Goal: Task Accomplishment & Management: Manage account settings

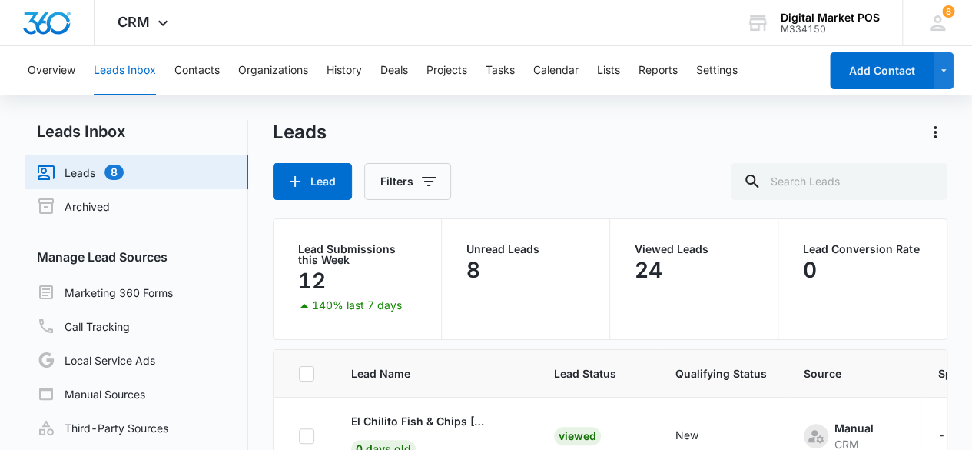
click at [597, 65] on div "Overview Leads Inbox Contacts Organizations History Deals Projects Tasks Calend…" at bounding box center [418, 70] width 801 height 49
click at [604, 65] on button "Lists" at bounding box center [608, 70] width 23 height 49
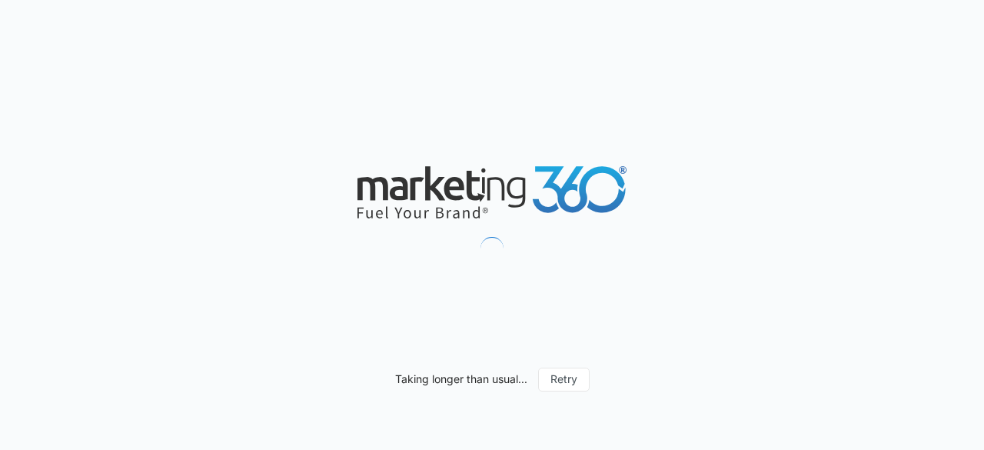
click at [883, 100] on div "Taking longer than usual... Retry" at bounding box center [492, 225] width 984 height 450
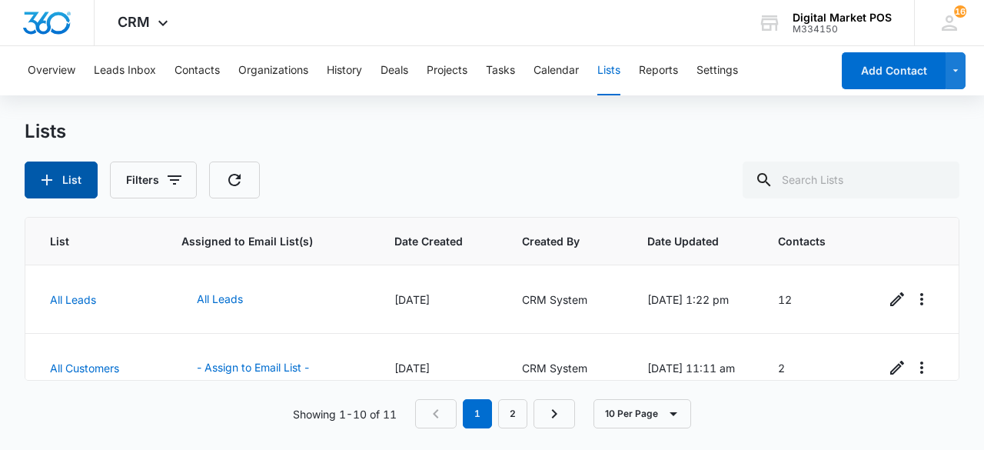
click at [88, 183] on button "List" at bounding box center [61, 179] width 73 height 37
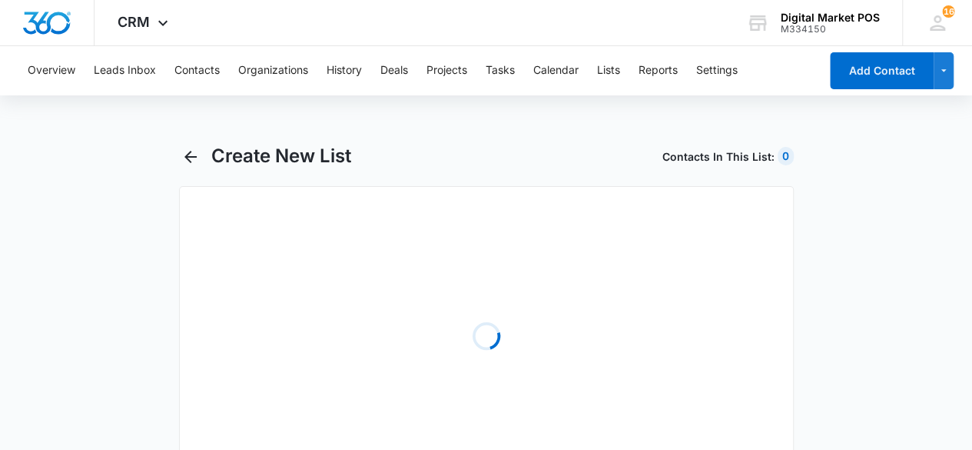
select select "31"
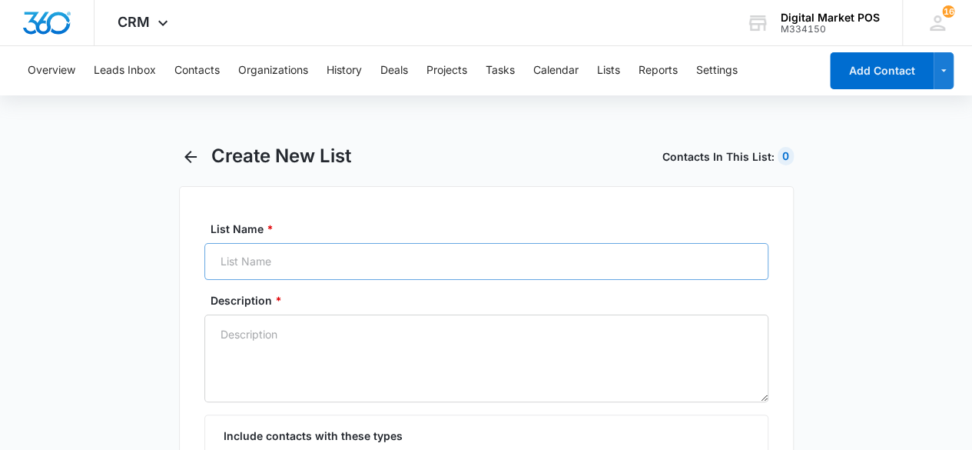
radio input "true"
click at [460, 267] on input "List Name *" at bounding box center [486, 261] width 564 height 37
type input "test"
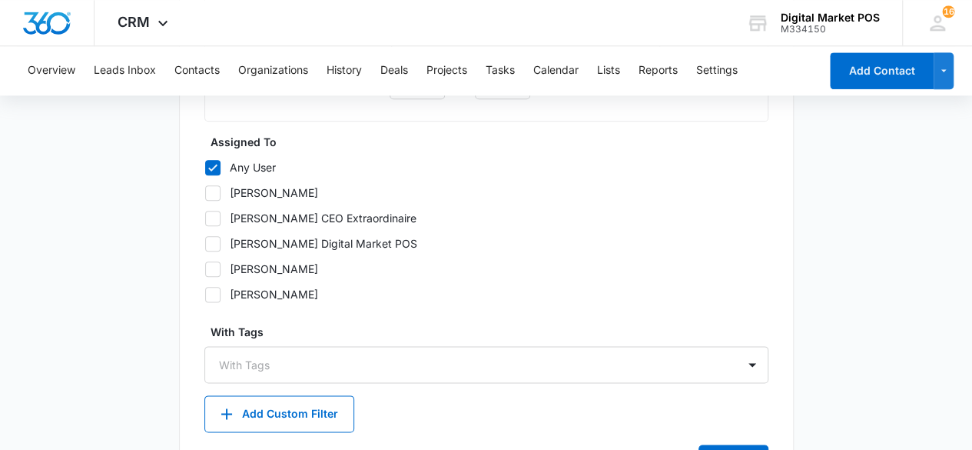
scroll to position [769, 0]
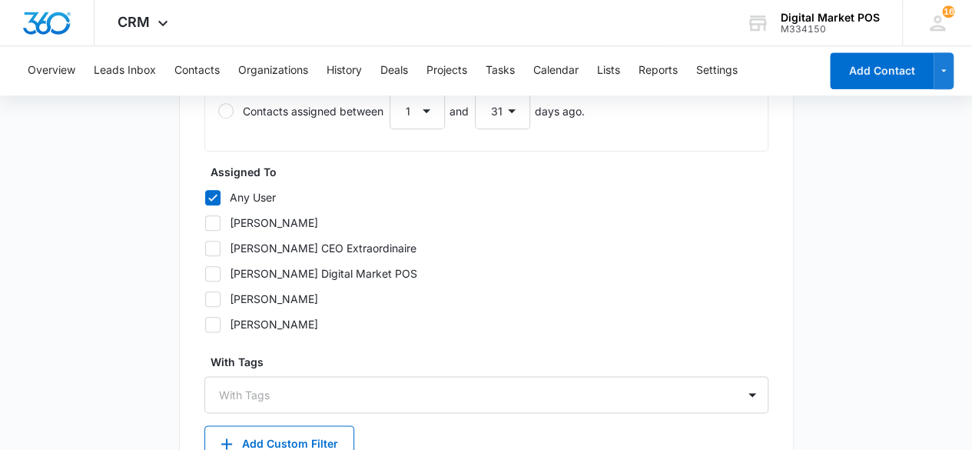
type textarea "test"
click at [216, 214] on label "[PERSON_NAME]" at bounding box center [486, 222] width 564 height 16
click at [205, 222] on input "[PERSON_NAME]" at bounding box center [204, 222] width 1 height 1
checkbox input "true"
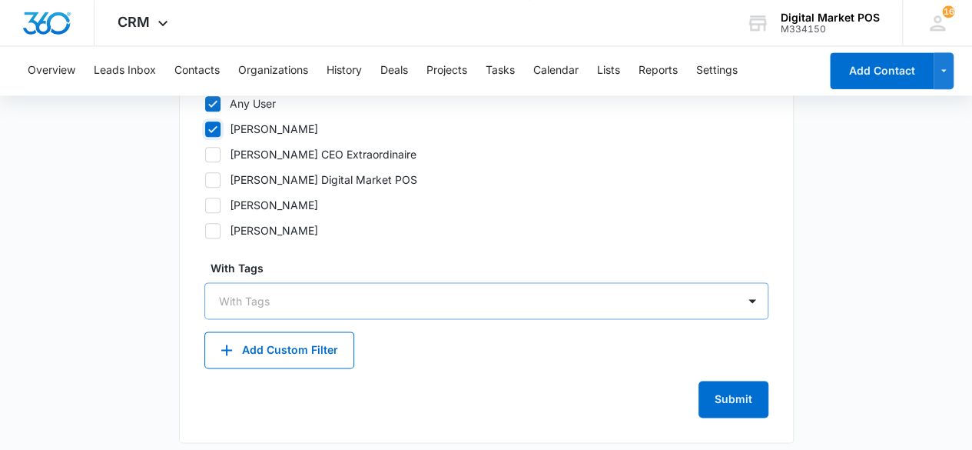
scroll to position [870, 0]
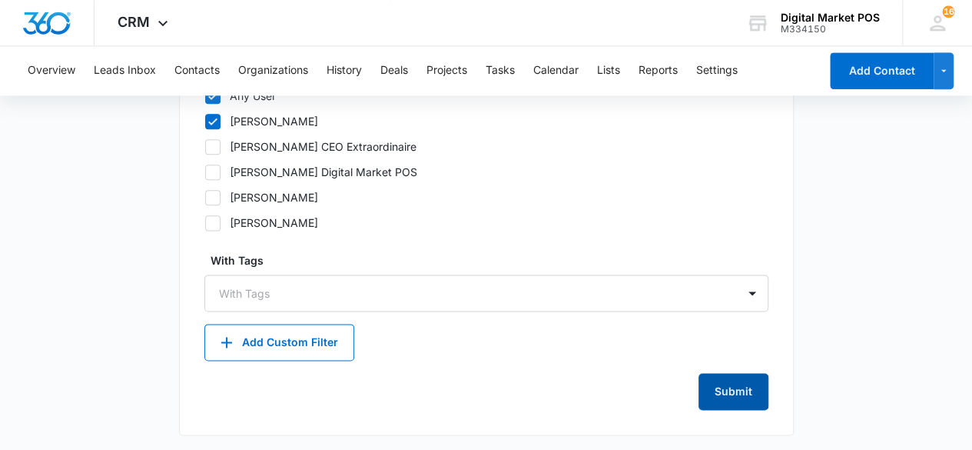
click at [729, 373] on button "Submit" at bounding box center [734, 391] width 70 height 37
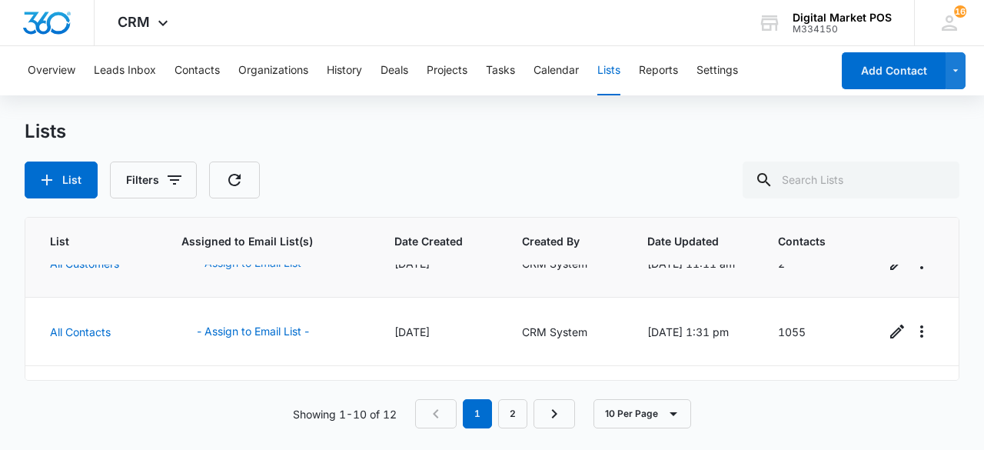
scroll to position [154, 0]
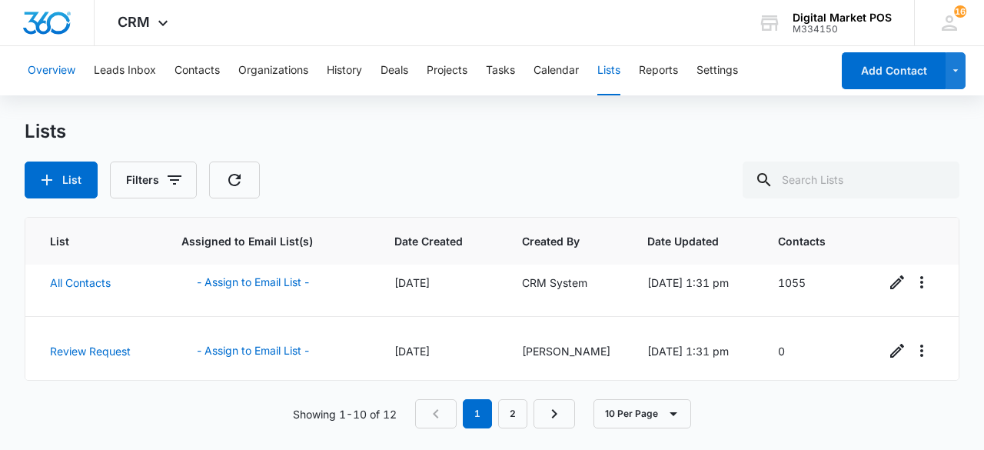
click at [38, 73] on button "Overview" at bounding box center [52, 70] width 48 height 49
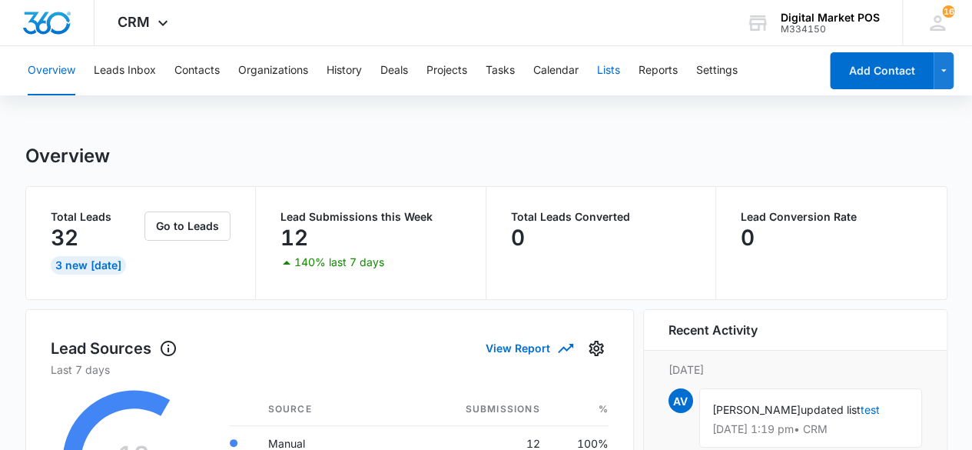
click at [620, 76] on button "Lists" at bounding box center [608, 70] width 23 height 49
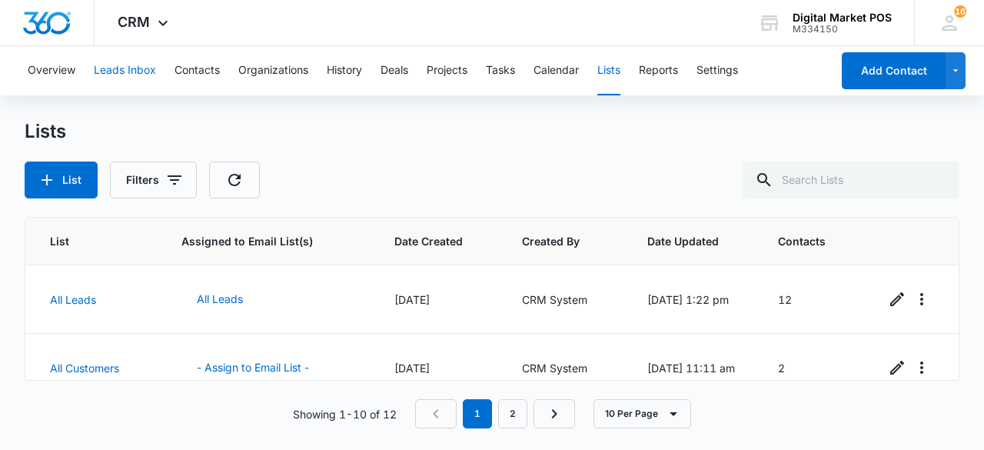
click at [124, 68] on button "Leads Inbox" at bounding box center [125, 70] width 62 height 49
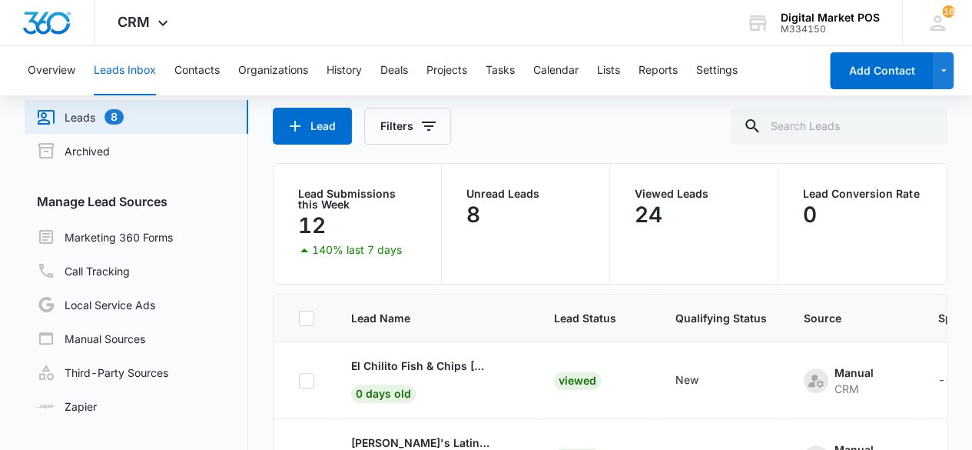
scroll to position [77, 0]
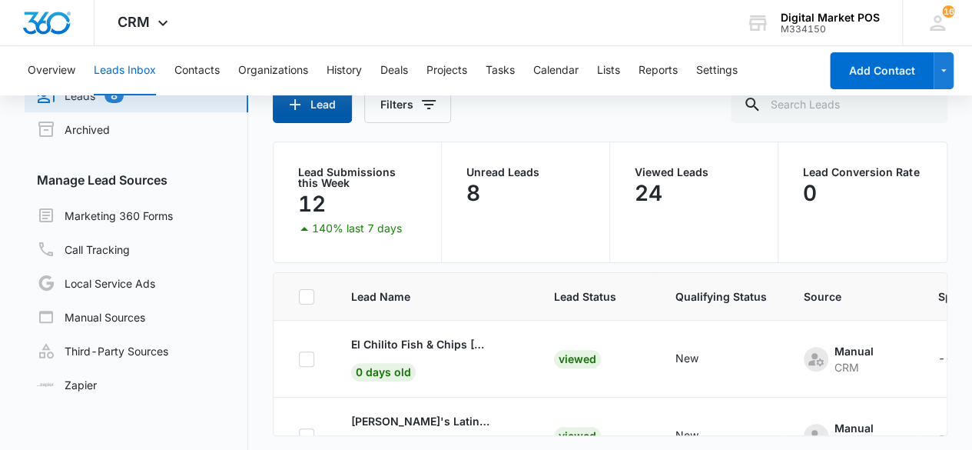
click at [303, 125] on div "Leads Lead Filters Lead Submissions this Week 12 140% last 7 days Unread Leads …" at bounding box center [611, 263] width 676 height 440
click at [309, 119] on button "Lead" at bounding box center [312, 104] width 79 height 37
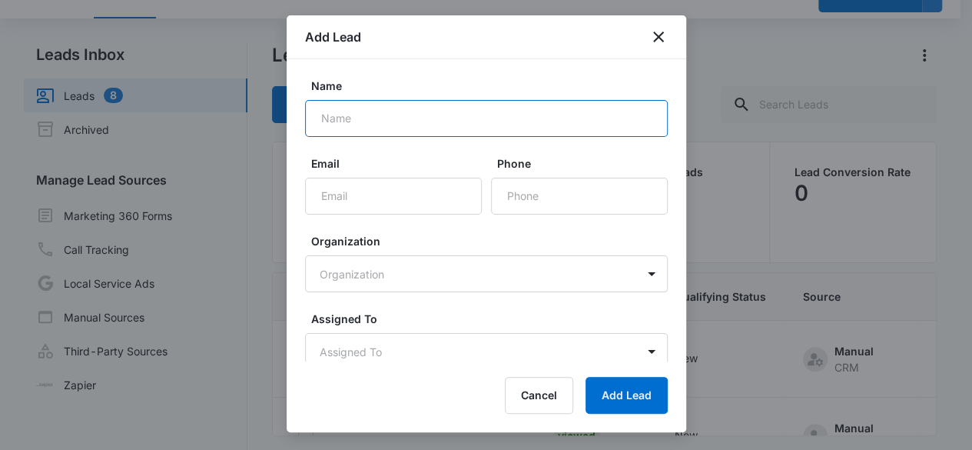
click at [377, 118] on input "Name" at bounding box center [486, 118] width 363 height 37
paste input "El Chinito Gordo, LLC Blanca Mark"
drag, startPoint x: 434, startPoint y: 115, endPoint x: 455, endPoint y: 111, distance: 21.9
click at [440, 113] on input "El Chinito Gordo, LLC Blanca Mark" at bounding box center [486, 118] width 363 height 37
type input "El Chinito Gordo, LLC - Blanca Mark"
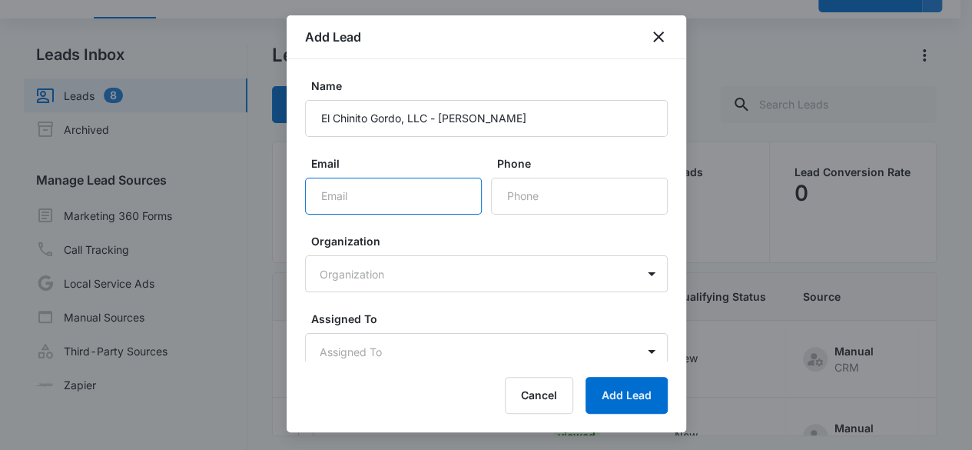
click at [387, 198] on input "Email" at bounding box center [393, 196] width 177 height 37
paste input "[EMAIL_ADDRESS][DOMAIN_NAME]"
type input "[EMAIL_ADDRESS][DOMAIN_NAME]"
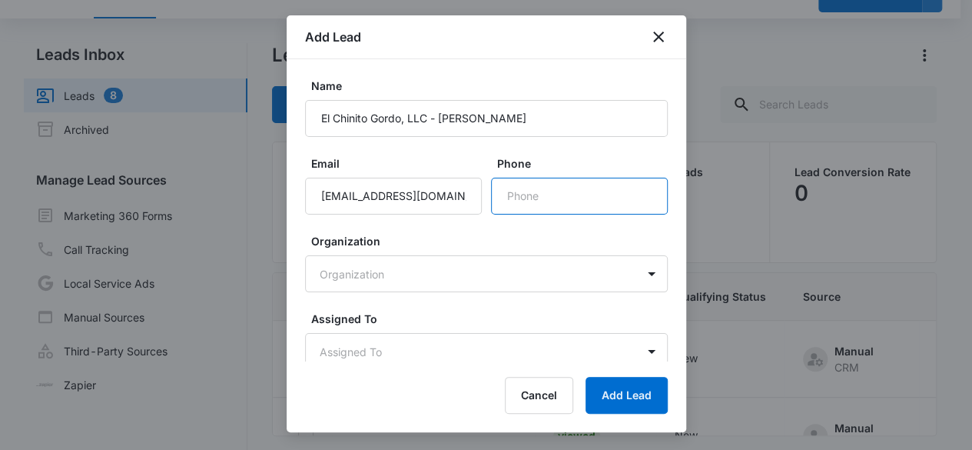
drag, startPoint x: 573, startPoint y: 202, endPoint x: 509, endPoint y: 141, distance: 88.6
click at [573, 202] on input "Phone" at bounding box center [579, 196] width 177 height 37
paste input "(520) 358-5810"
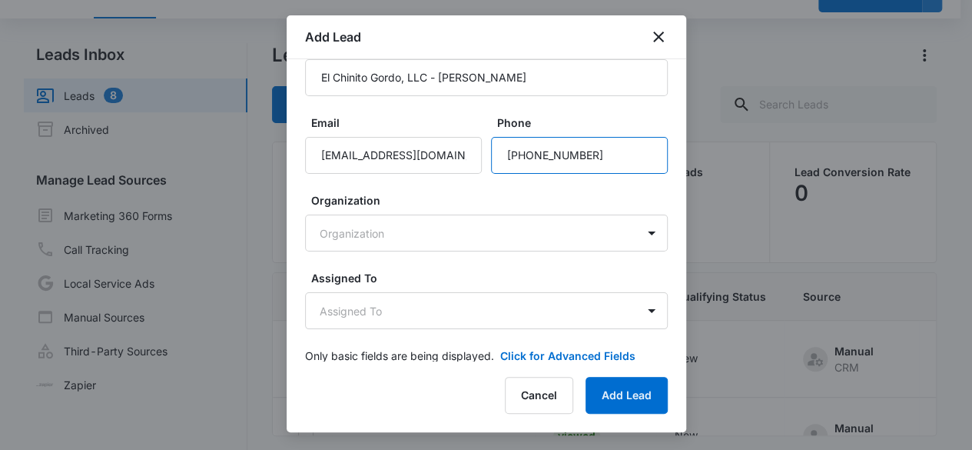
scroll to position [61, 0]
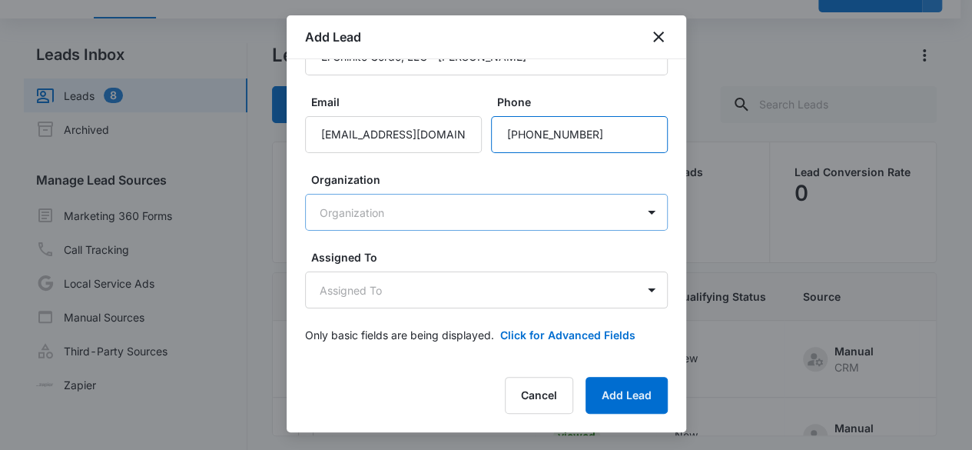
type input "(520) 358-5810"
click at [477, 205] on body "CRM Apps Reputation Websites Forms CRM Email Social Content Ads Intelligence Fi…" at bounding box center [486, 212] width 972 height 579
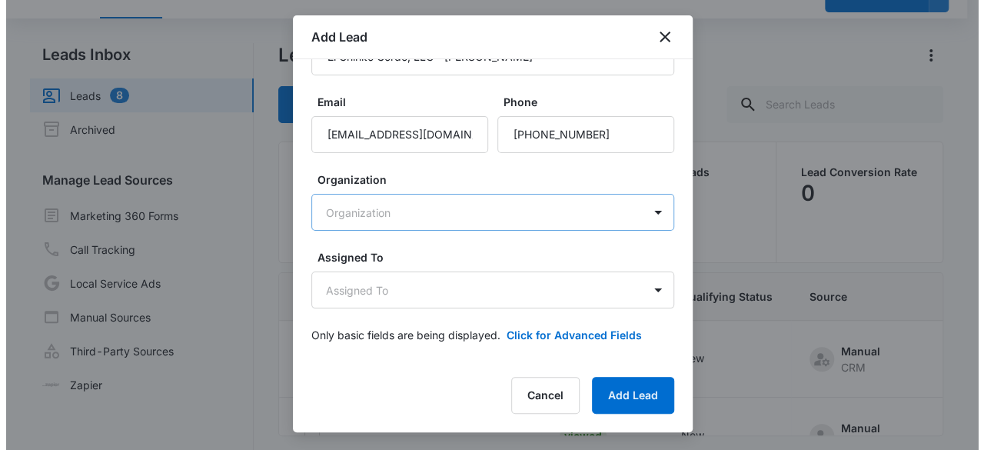
scroll to position [0, 0]
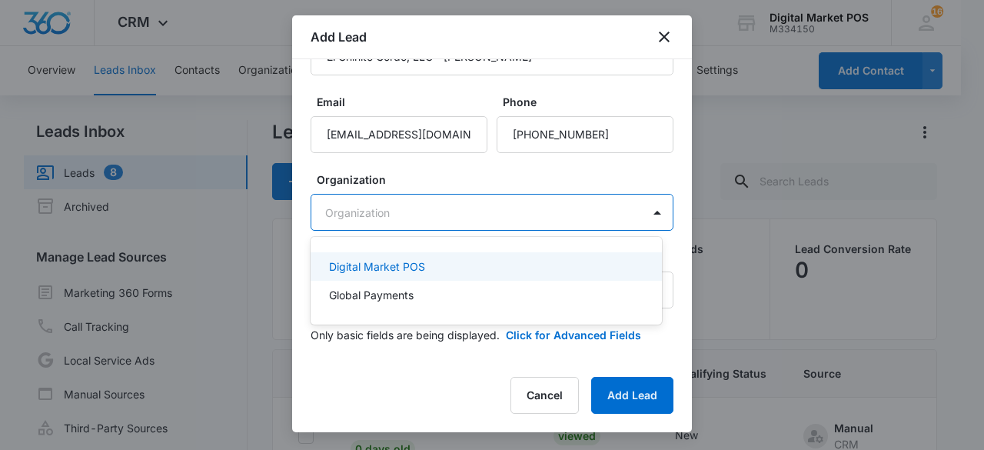
click at [426, 267] on div "Digital Market POS" at bounding box center [484, 266] width 311 height 16
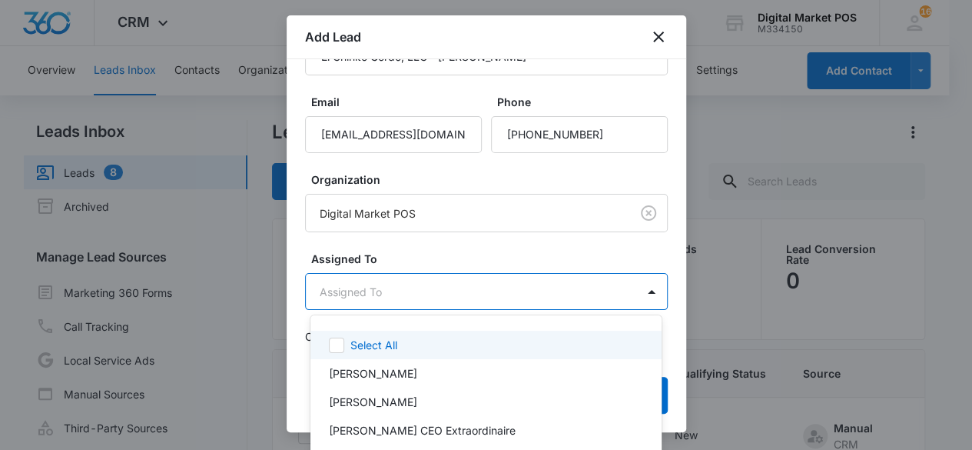
click at [427, 285] on body "CRM Apps Reputation Websites Forms CRM Email Social Content Ads Intelligence Fi…" at bounding box center [486, 225] width 972 height 450
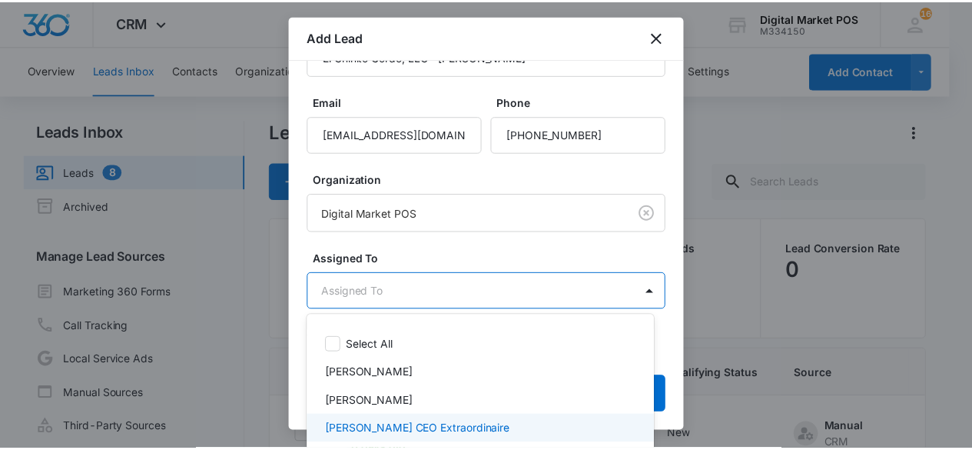
scroll to position [48, 0]
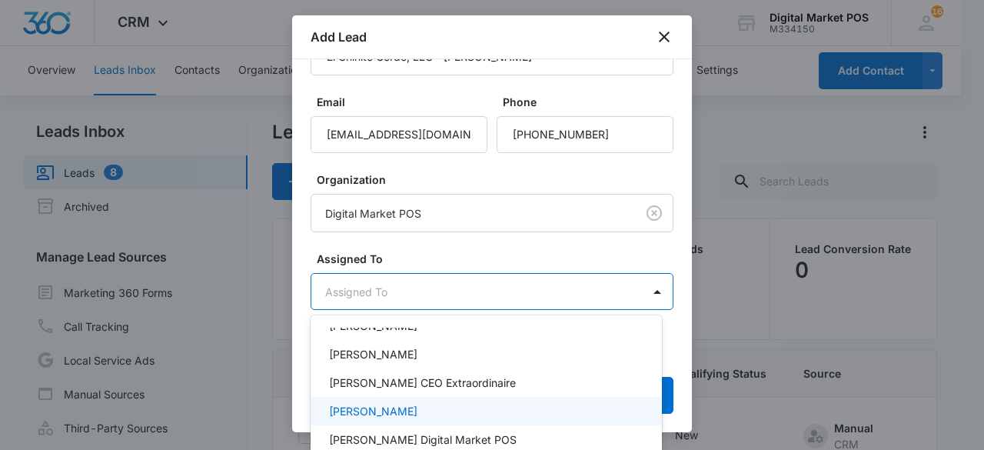
click at [414, 403] on div "[PERSON_NAME]" at bounding box center [484, 411] width 311 height 16
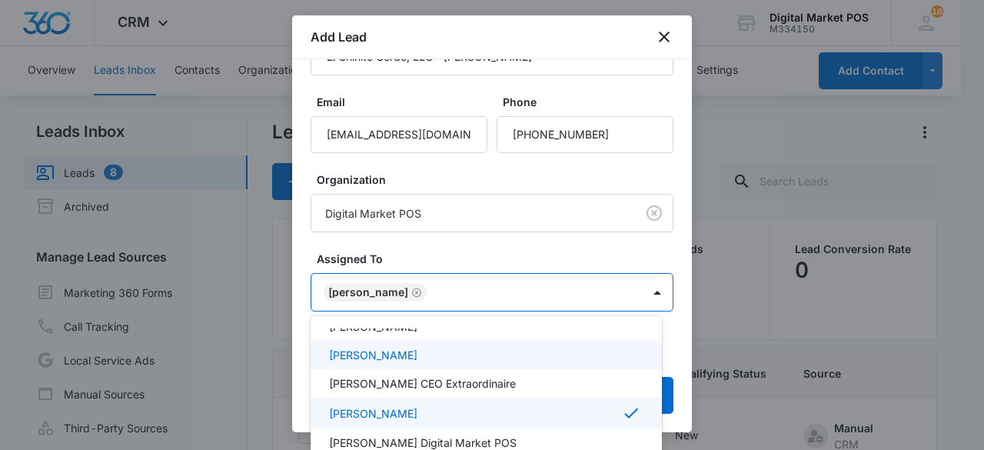
click at [502, 244] on div at bounding box center [492, 225] width 984 height 450
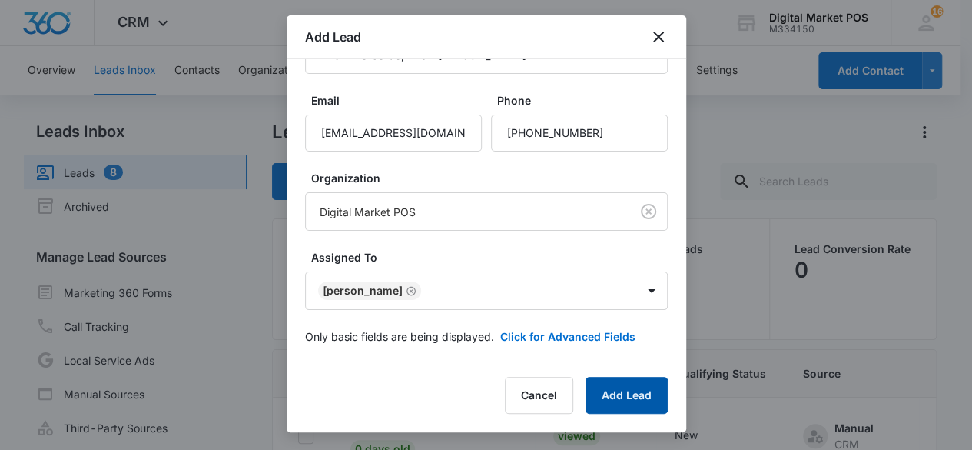
scroll to position [63, 0]
click at [626, 401] on button "Add Lead" at bounding box center [627, 395] width 82 height 37
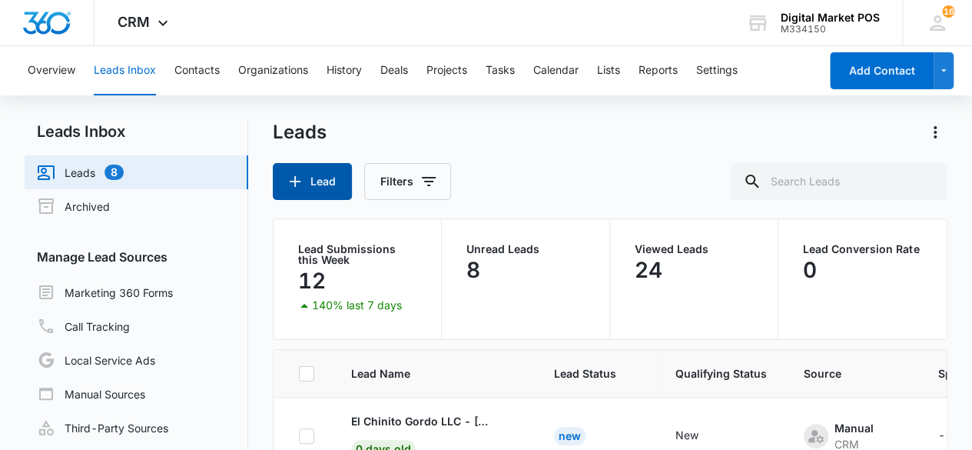
click at [317, 182] on button "Lead" at bounding box center [312, 181] width 79 height 37
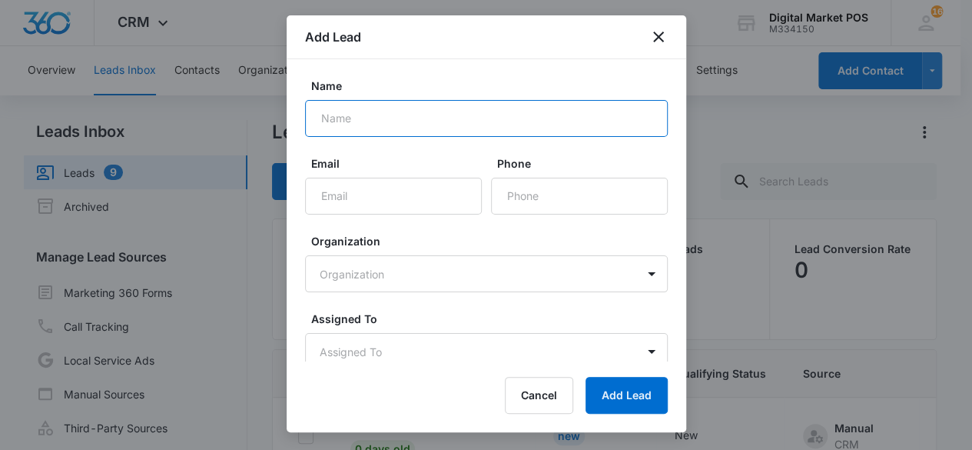
click at [449, 119] on input "Name" at bounding box center [486, 118] width 363 height 37
paste input "El Cisne Mexican Restaurant George Ferranti"
click at [465, 113] on input "El Cisne Mexican Restaurant George Ferranti" at bounding box center [486, 118] width 363 height 37
type input "El Cisne Mexican Restaurant - [PERSON_NAME]"
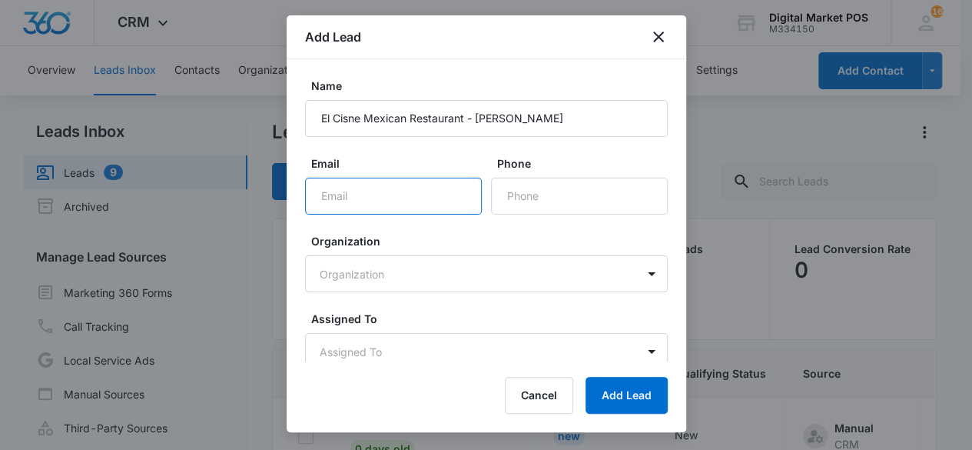
click at [408, 185] on input "Email" at bounding box center [393, 196] width 177 height 37
paste input "[EMAIL_ADDRESS][DOMAIN_NAME]"
type input "[EMAIL_ADDRESS][DOMAIN_NAME]"
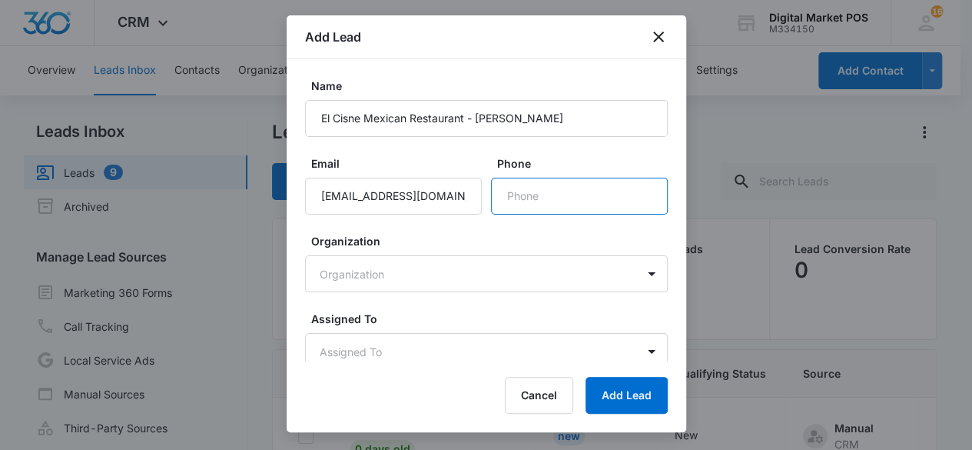
drag, startPoint x: 535, startPoint y: 198, endPoint x: 523, endPoint y: 196, distance: 12.4
click at [535, 198] on input "Phone" at bounding box center [579, 196] width 177 height 37
paste input "[PHONE_NUMBER]"
type input "[PHONE_NUMBER]"
click at [468, 277] on body "CRM Apps Reputation Websites Forms CRM Email Social Content Ads Intelligence Fi…" at bounding box center [486, 289] width 972 height 579
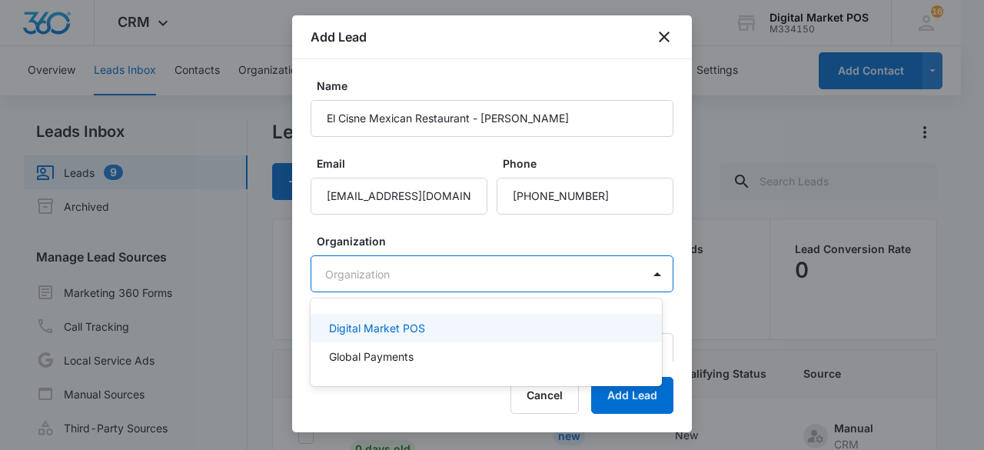
drag, startPoint x: 427, startPoint y: 328, endPoint x: 437, endPoint y: 332, distance: 10.0
click at [429, 328] on div "Digital Market POS" at bounding box center [484, 328] width 311 height 16
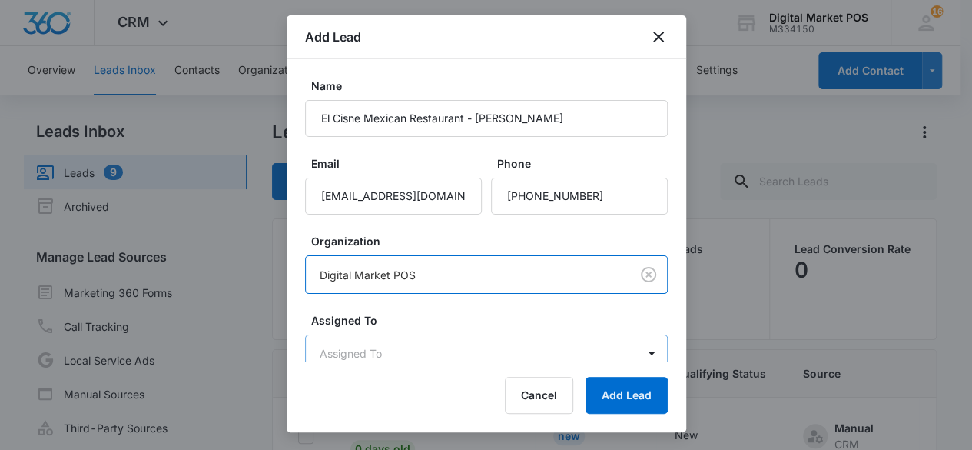
click at [435, 353] on body "CRM Apps Reputation Websites Forms CRM Email Social Content Ads Intelligence Fi…" at bounding box center [486, 289] width 972 height 579
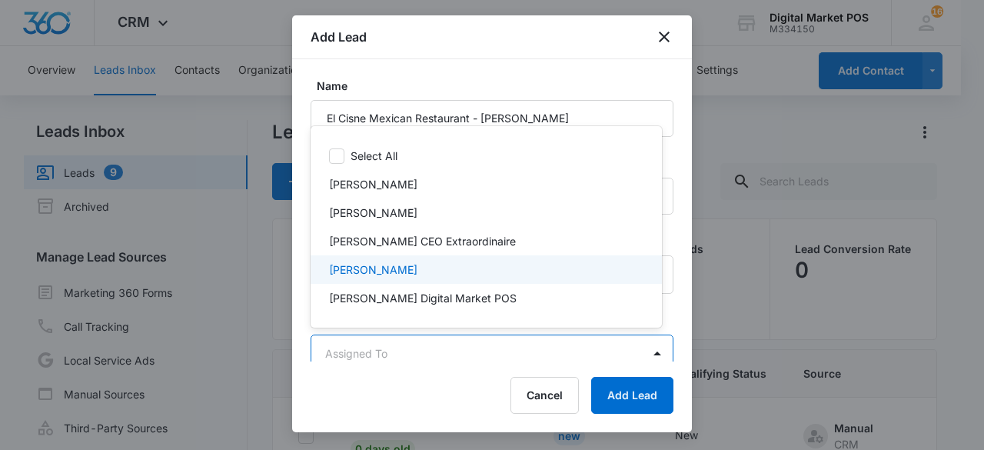
click at [410, 265] on div "[PERSON_NAME]" at bounding box center [484, 269] width 311 height 16
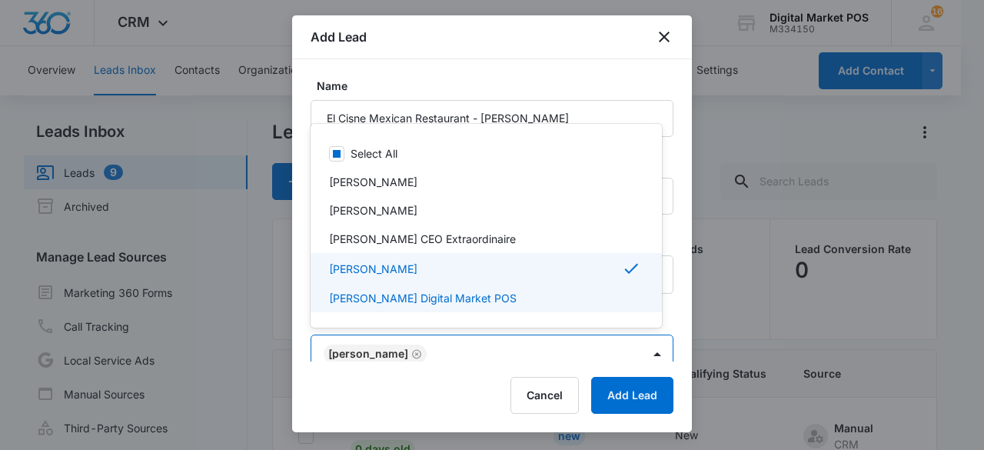
click at [673, 306] on div at bounding box center [492, 225] width 984 height 450
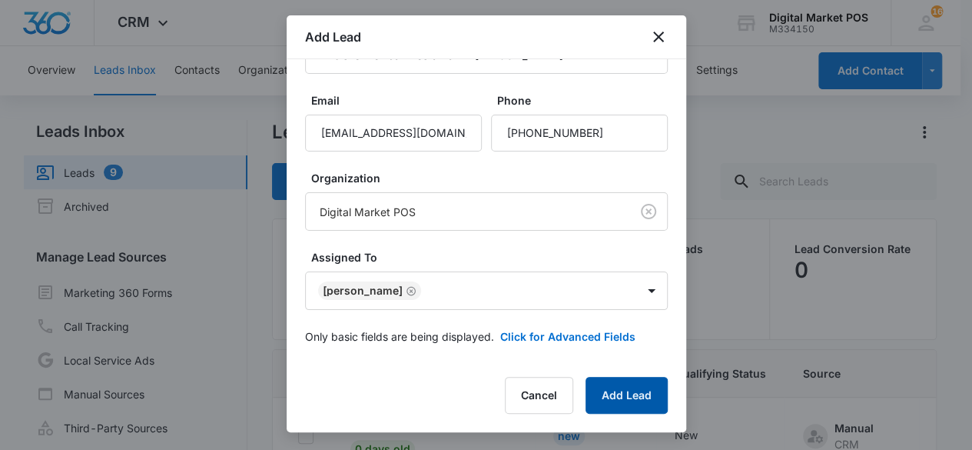
click at [628, 402] on button "Add Lead" at bounding box center [627, 395] width 82 height 37
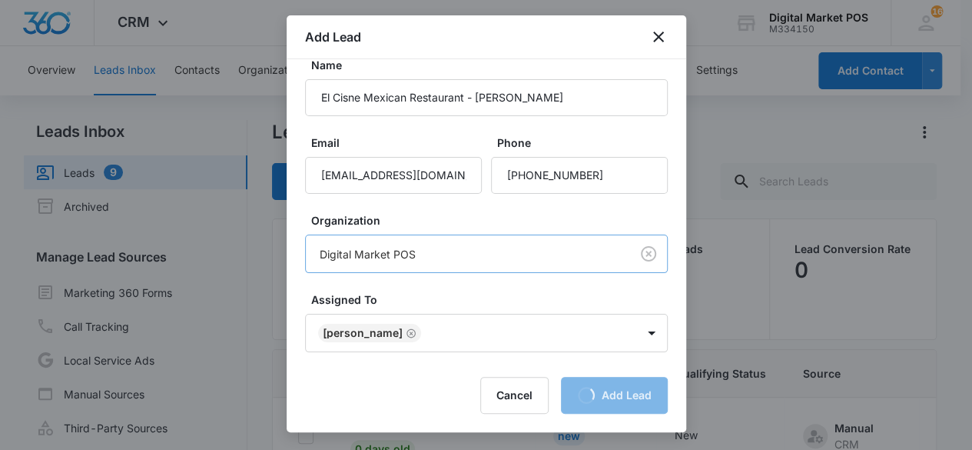
scroll to position [0, 0]
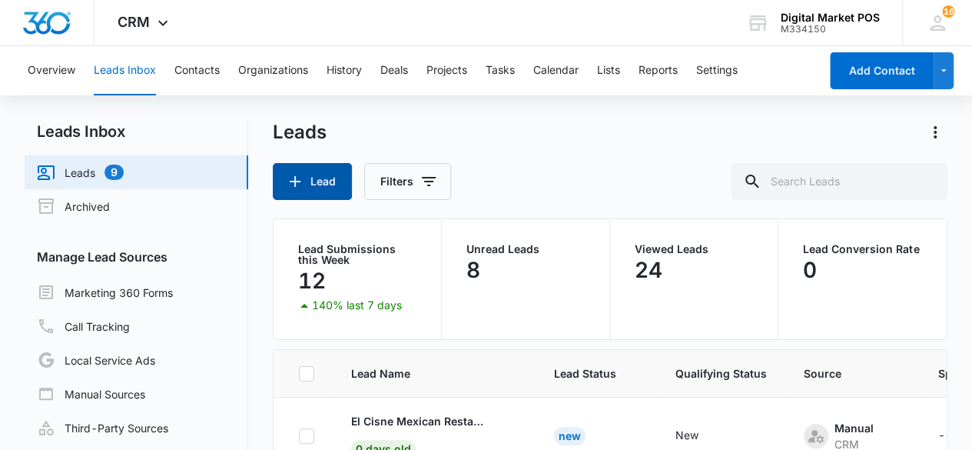
click at [339, 186] on button "Lead" at bounding box center [312, 181] width 79 height 37
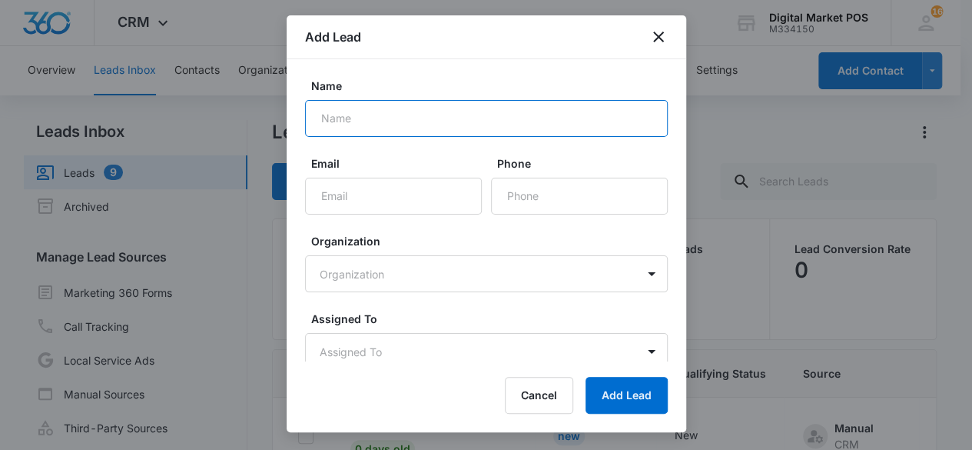
click at [441, 116] on input "Name" at bounding box center [486, 118] width 363 height 37
paste input "El Coronado Family Restaurant Mary Coronado"
drag, startPoint x: 480, startPoint y: 121, endPoint x: 487, endPoint y: 116, distance: 9.0
click at [480, 121] on input "El Coronado Family Restaurant Mary Coronado" at bounding box center [486, 118] width 363 height 37
type input "El Coronado Family Restaurant - [PERSON_NAME]"
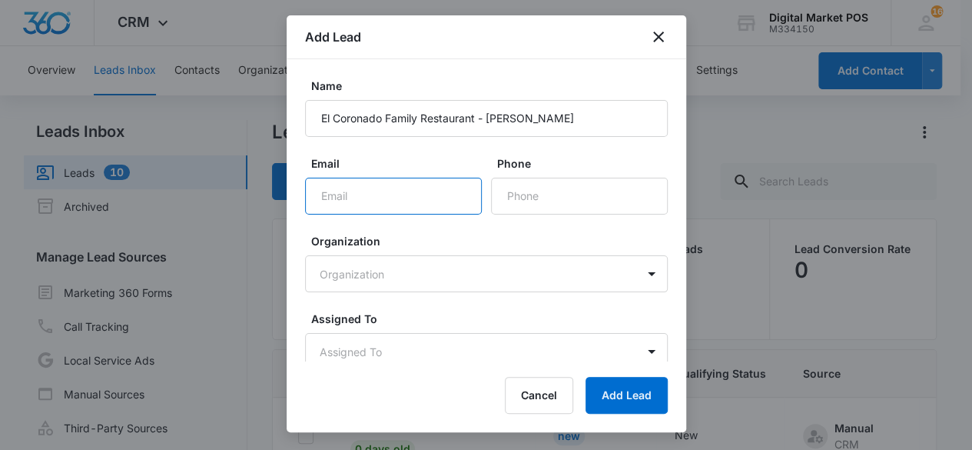
click at [395, 188] on input "Email" at bounding box center [393, 196] width 177 height 37
paste input "[EMAIL_ADDRESS][DOMAIN_NAME]"
type input "[EMAIL_ADDRESS][DOMAIN_NAME]"
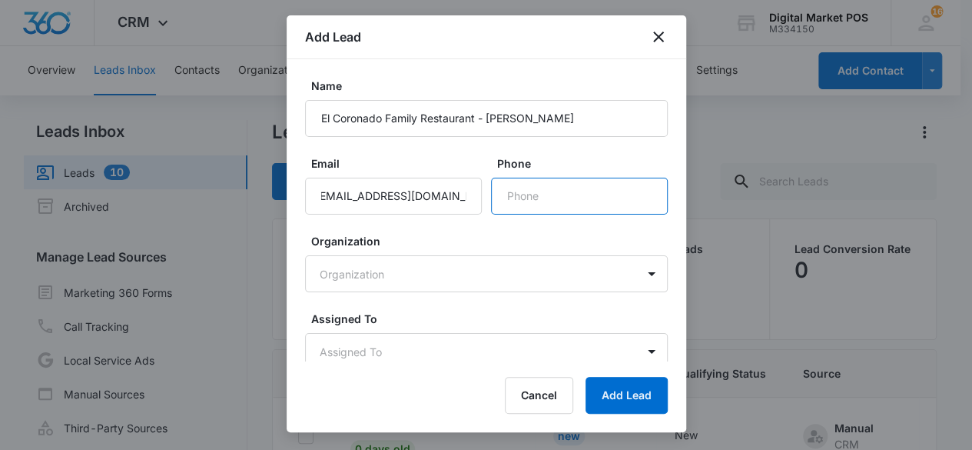
scroll to position [0, 0]
drag, startPoint x: 605, startPoint y: 194, endPoint x: 578, endPoint y: 181, distance: 30.3
click at [605, 194] on input "Phone" at bounding box center [579, 196] width 177 height 37
paste input "[PHONE_NUMBER]"
type input "[PHONE_NUMBER]"
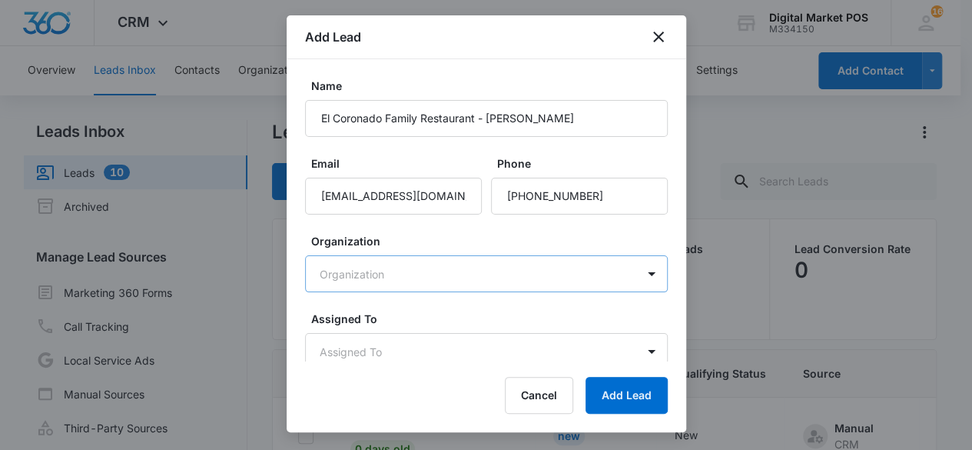
click at [483, 264] on body "CRM Apps Reputation Websites Forms CRM Email Social Content Ads Intelligence Fi…" at bounding box center [486, 289] width 972 height 579
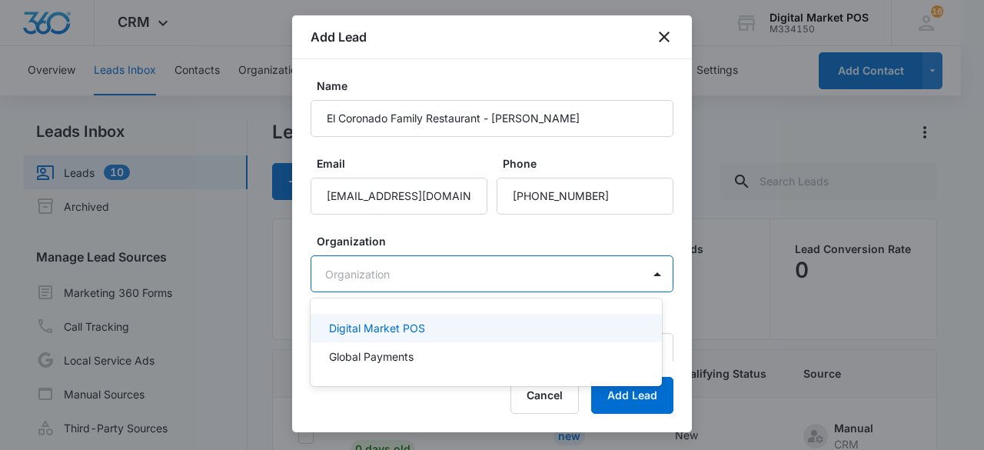
click at [423, 327] on p "Digital Market POS" at bounding box center [377, 328] width 96 height 16
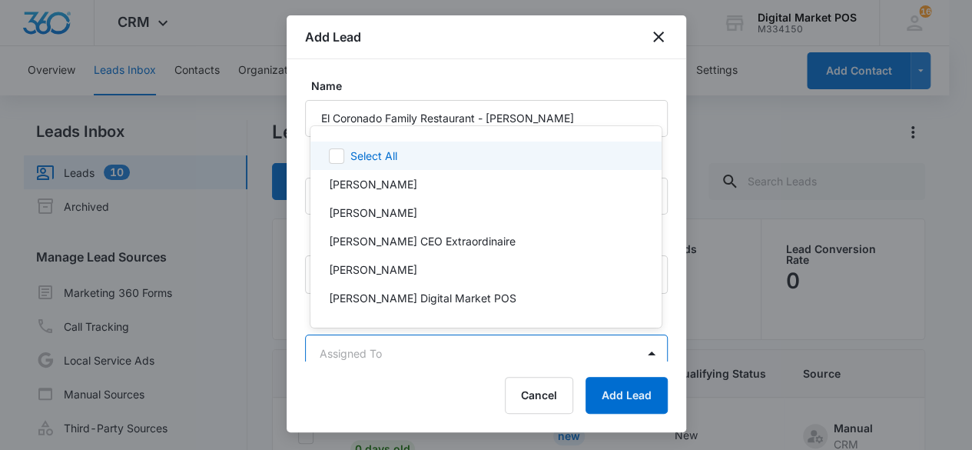
click at [464, 337] on body "CRM Apps Reputation Websites Forms CRM Email Social Content Ads Intelligence Fi…" at bounding box center [486, 225] width 972 height 450
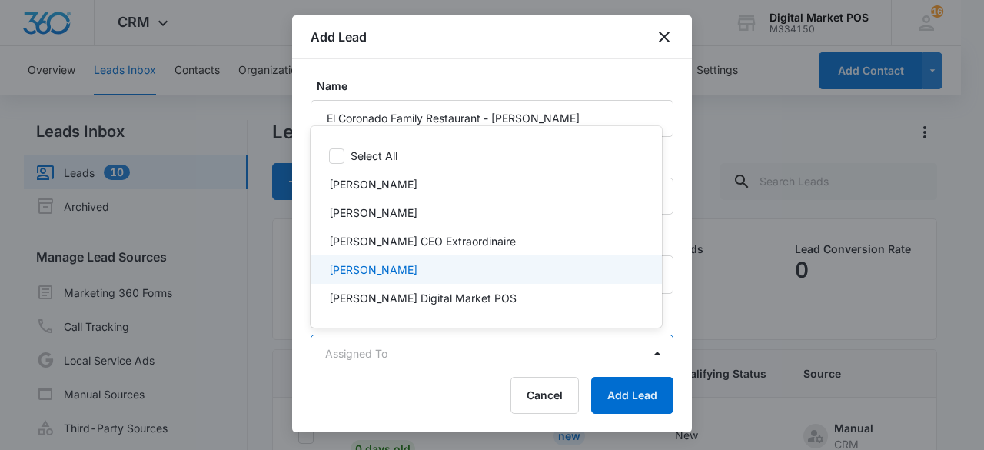
click at [400, 271] on p "[PERSON_NAME]" at bounding box center [373, 269] width 88 height 16
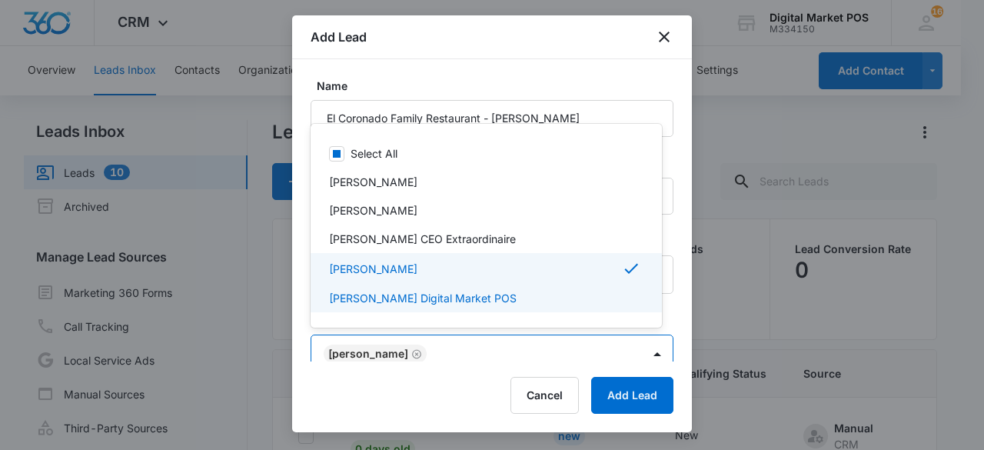
click at [623, 398] on div at bounding box center [492, 225] width 984 height 450
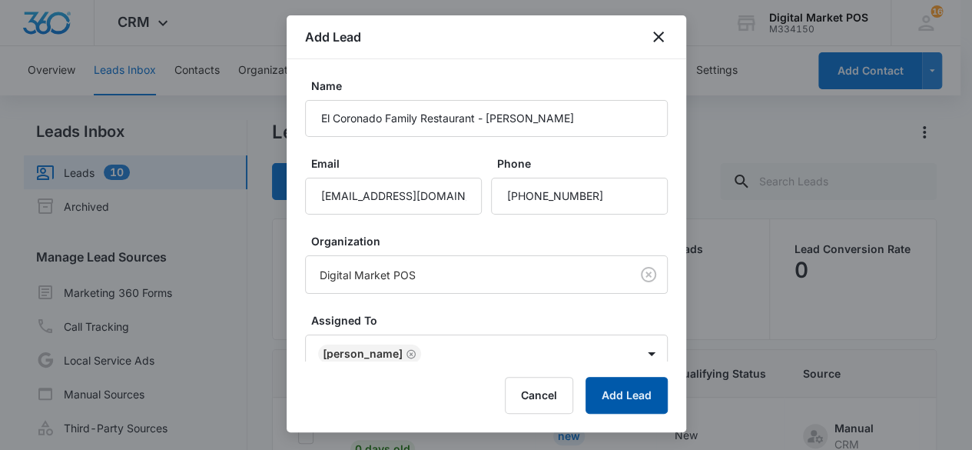
click at [620, 391] on button "Add Lead" at bounding box center [627, 395] width 82 height 37
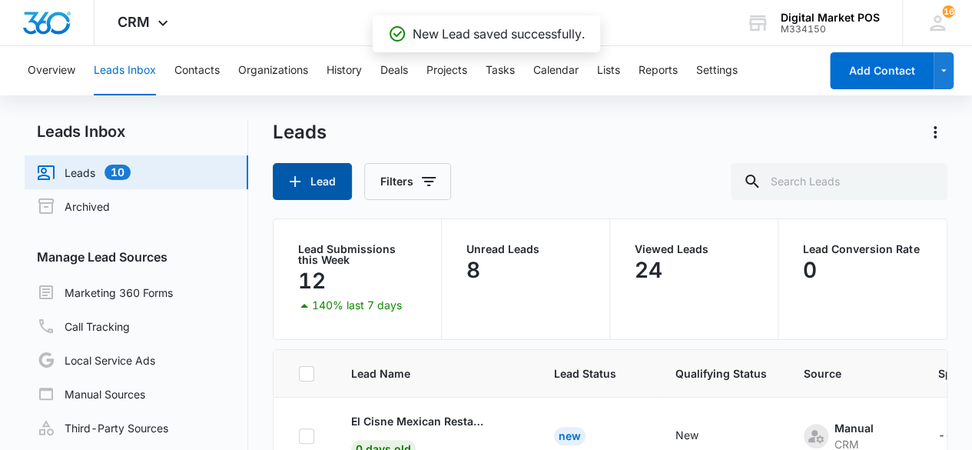
click at [315, 182] on button "Lead" at bounding box center [312, 181] width 79 height 37
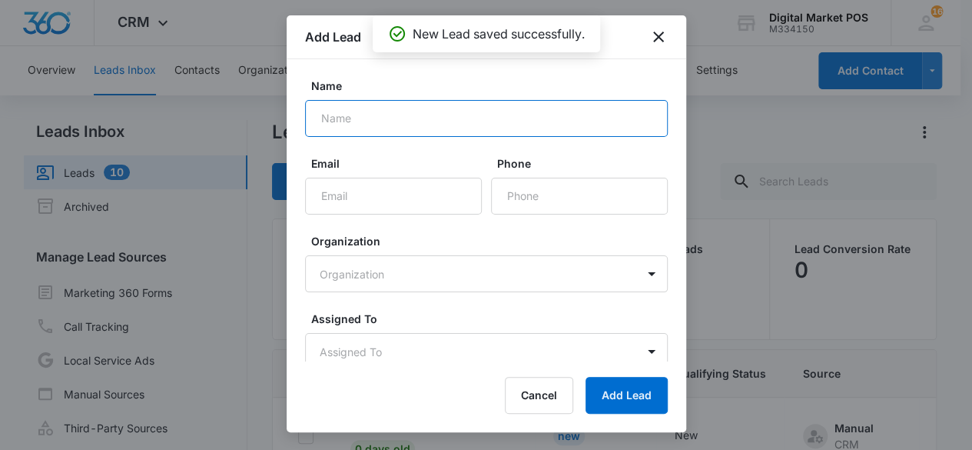
click at [432, 115] on input "Name" at bounding box center [486, 118] width 363 height 37
paste input "Famous Dave's Express Carlos Gonzalez"
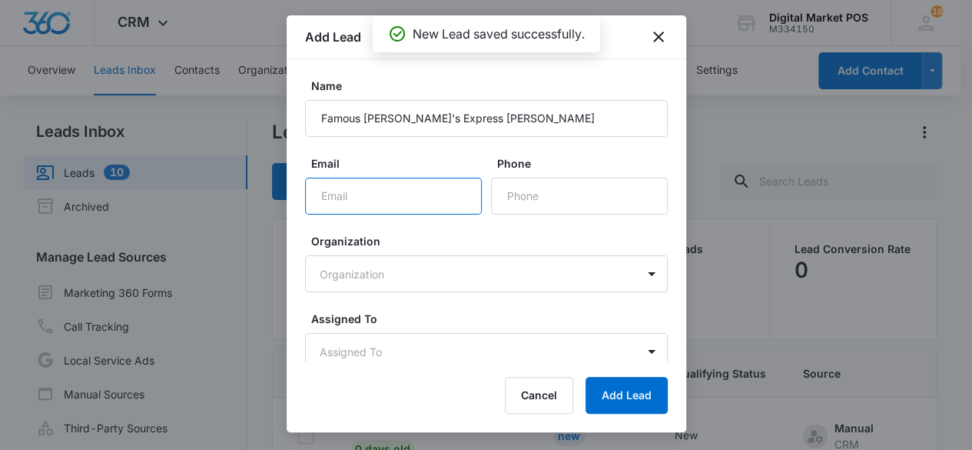
click at [400, 199] on input "Email" at bounding box center [393, 196] width 177 height 37
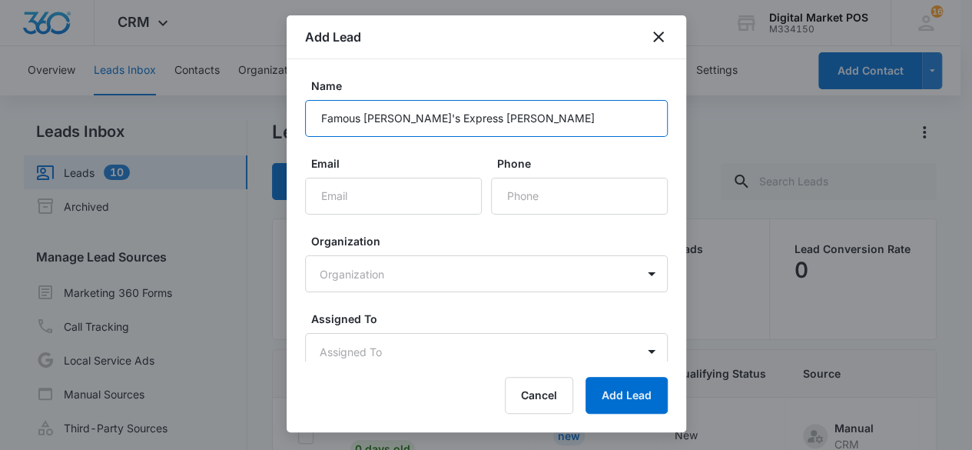
drag, startPoint x: 441, startPoint y: 113, endPoint x: 450, endPoint y: 110, distance: 9.7
click at [443, 113] on input "Famous Dave's Express Carlos Gonzalez" at bounding box center [486, 118] width 363 height 37
type input "Famous [PERSON_NAME]'s Express - [PERSON_NAME]"
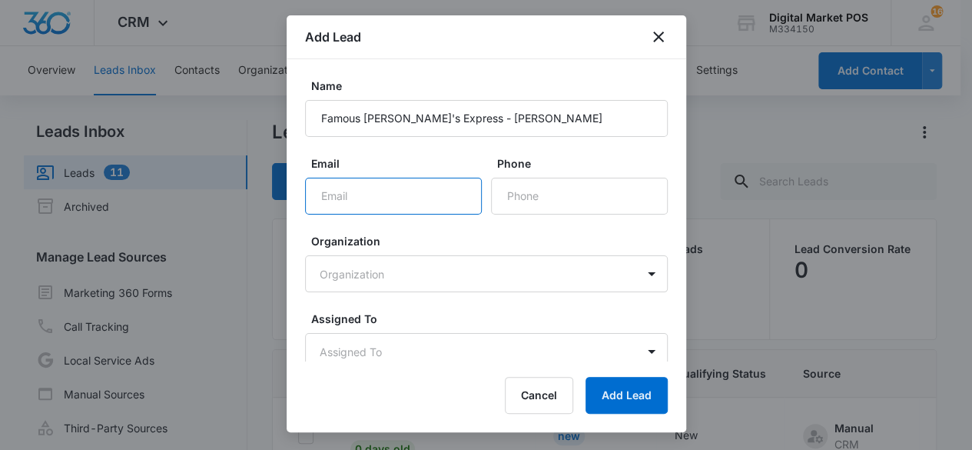
drag, startPoint x: 409, startPoint y: 196, endPoint x: 401, endPoint y: 164, distance: 33.2
click at [409, 196] on input "Email" at bounding box center [393, 196] width 177 height 37
paste input "carlos@tripleagroup.com"
type input "carlos@tripleagroup.com"
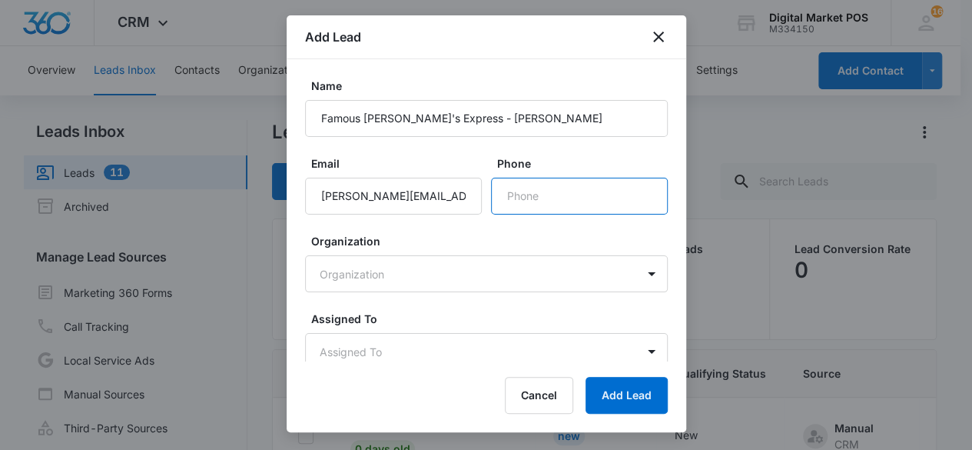
click at [541, 210] on input "Phone" at bounding box center [579, 196] width 177 height 37
paste input "(520) 888-1512"
type input "(520) 888-1512"
click at [487, 280] on body "CRM Apps Reputation Websites Forms CRM Email Social Content Ads Intelligence Fi…" at bounding box center [486, 289] width 972 height 579
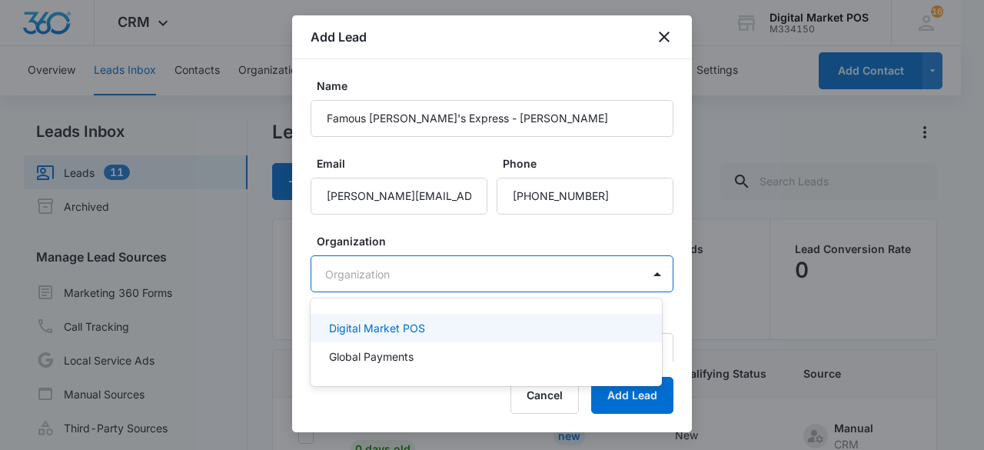
click at [447, 321] on div "Digital Market POS" at bounding box center [484, 328] width 311 height 16
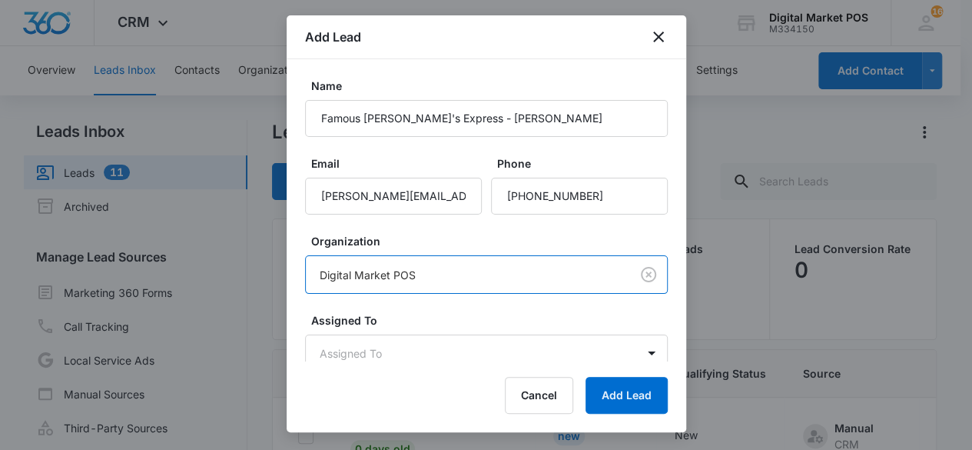
click at [440, 325] on label "Assigned To" at bounding box center [492, 320] width 363 height 16
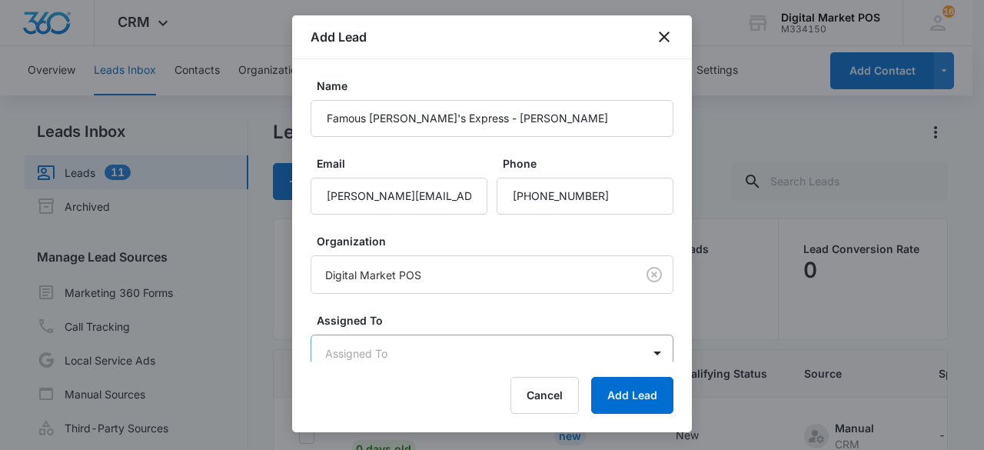
click at [424, 345] on body "CRM Apps Reputation Websites Forms CRM Email Social Content Ads Intelligence Fi…" at bounding box center [492, 289] width 984 height 579
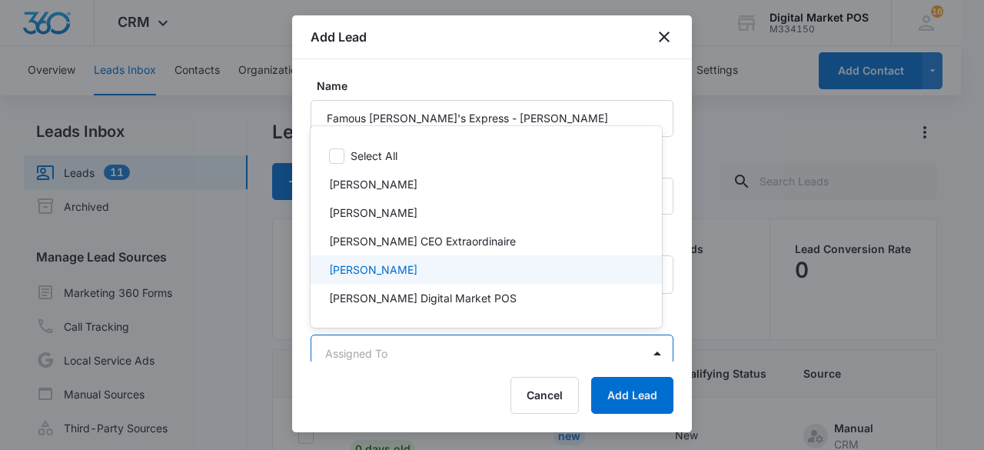
click at [413, 269] on div "[PERSON_NAME]" at bounding box center [484, 269] width 311 height 16
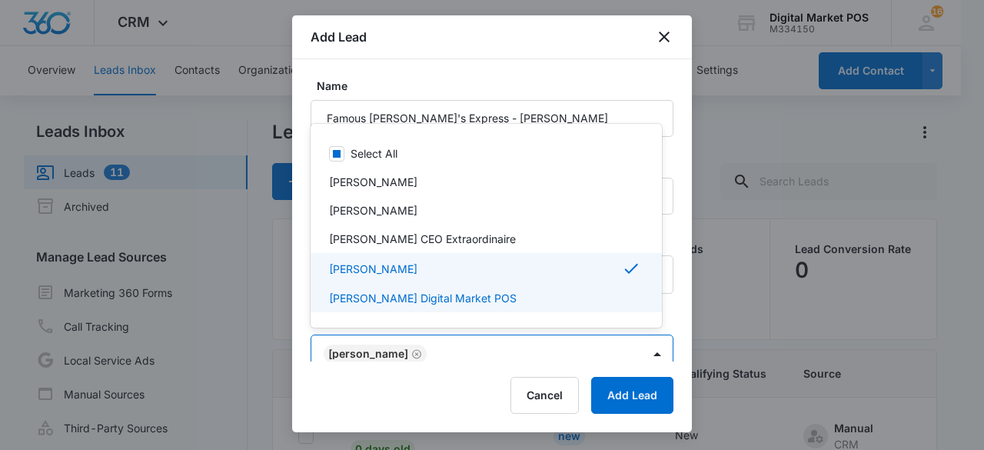
click at [647, 404] on div at bounding box center [492, 225] width 984 height 450
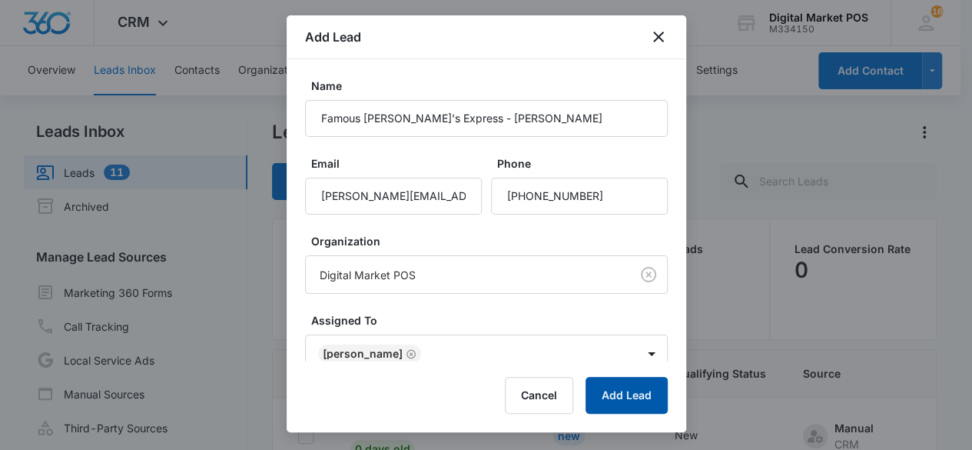
click at [647, 404] on button "Add Lead" at bounding box center [627, 395] width 82 height 37
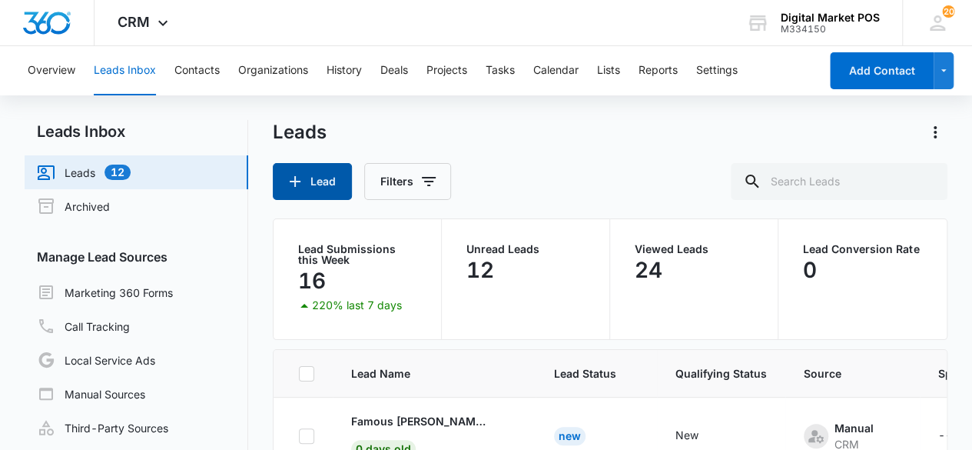
click at [316, 174] on button "Lead" at bounding box center [312, 181] width 79 height 37
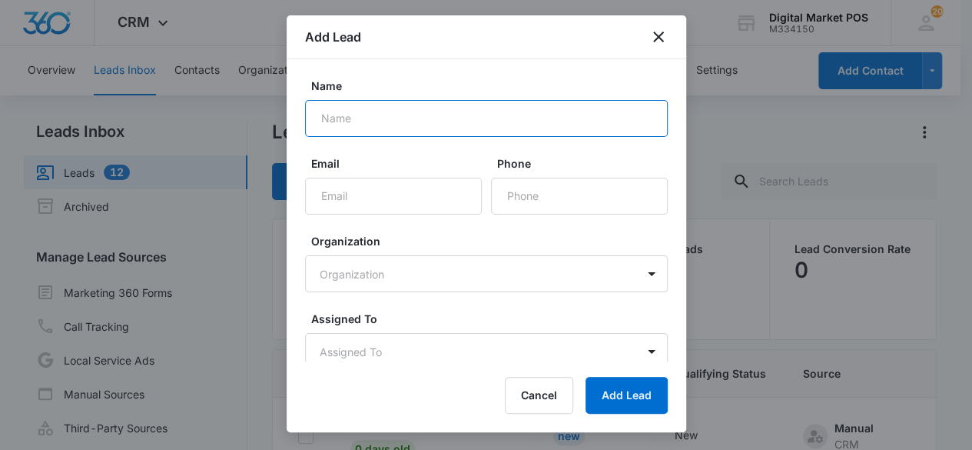
click at [435, 127] on input "Name" at bounding box center [486, 118] width 363 height 37
paste input "Old El Paso Tamales"
type input "Old El Paso Tamales"
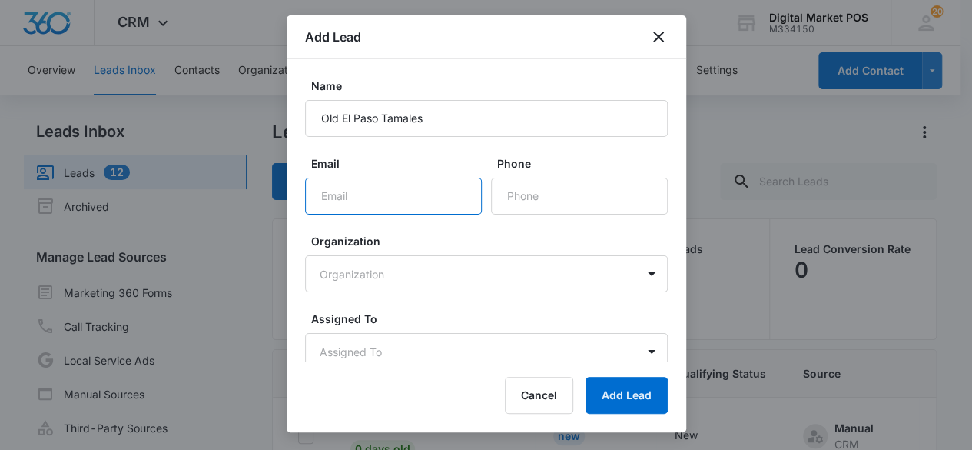
click at [395, 190] on input "Email" at bounding box center [393, 196] width 177 height 37
type input "[EMAIL_ADDRESS][PERSON_NAME][DOMAIN_NAME]"
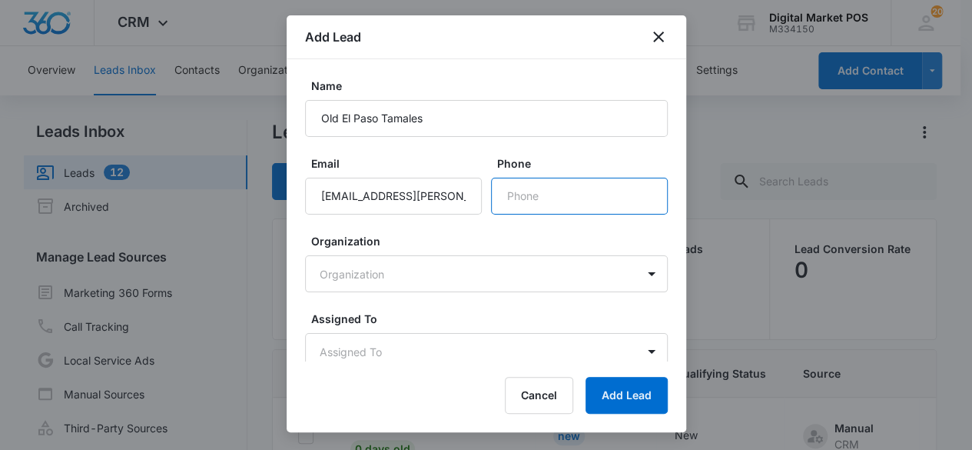
click at [514, 198] on input "Phone" at bounding box center [579, 196] width 177 height 37
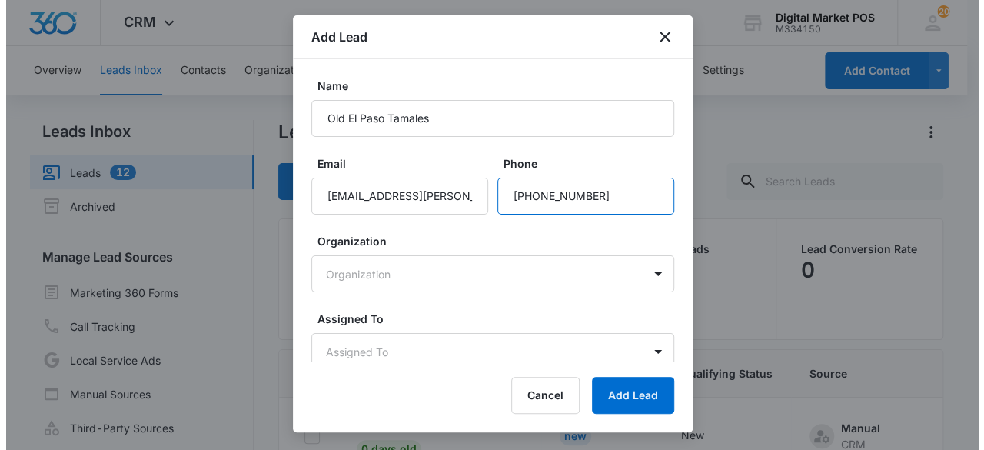
scroll to position [61, 0]
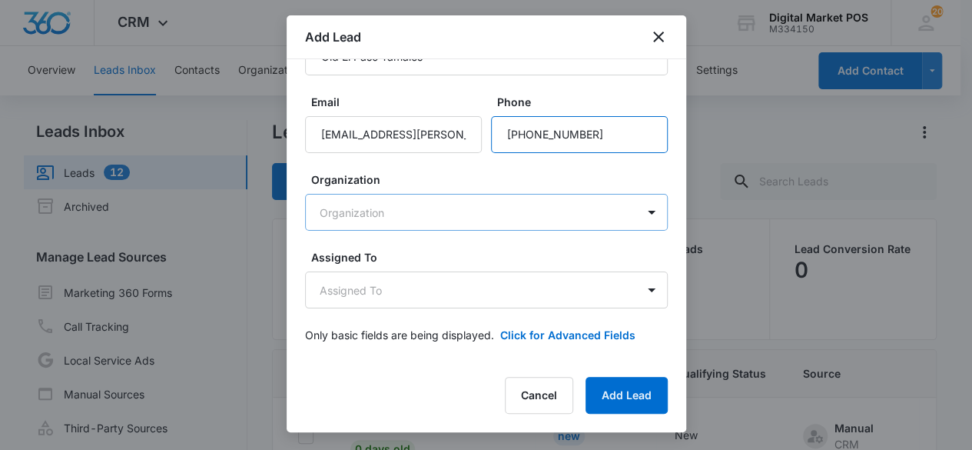
type input "[PHONE_NUMBER]"
click at [427, 214] on body "CRM Apps Reputation Websites Forms CRM Email Social Content Ads Intelligence Fi…" at bounding box center [486, 289] width 972 height 579
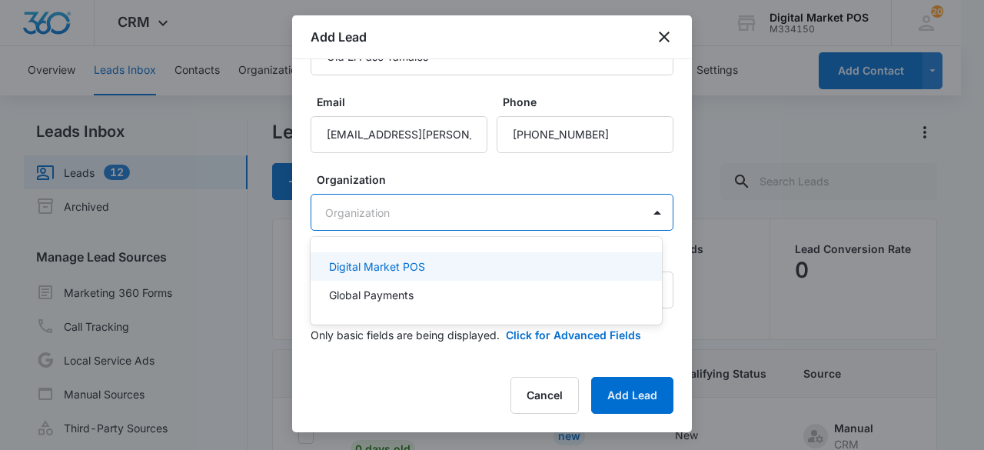
click at [397, 267] on p "Digital Market POS" at bounding box center [377, 266] width 96 height 16
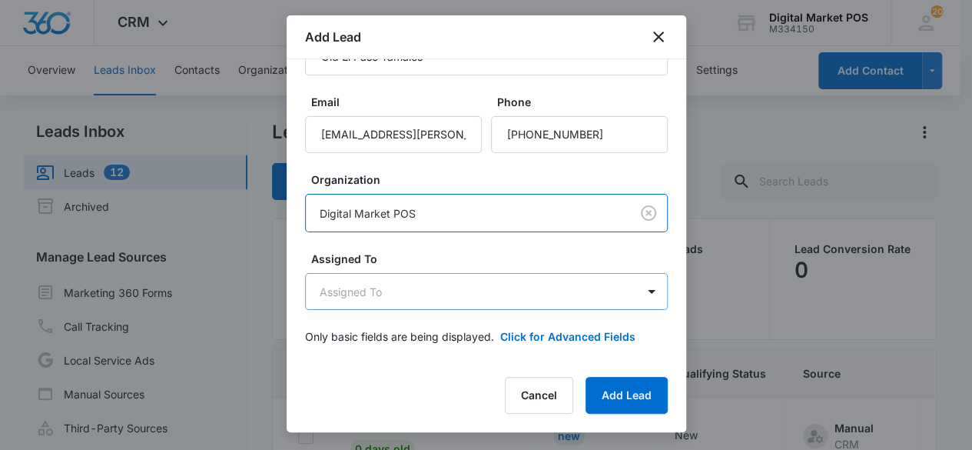
click at [480, 301] on body "CRM Apps Reputation Websites Forms CRM Email Social Content Ads Intelligence Fi…" at bounding box center [486, 289] width 972 height 579
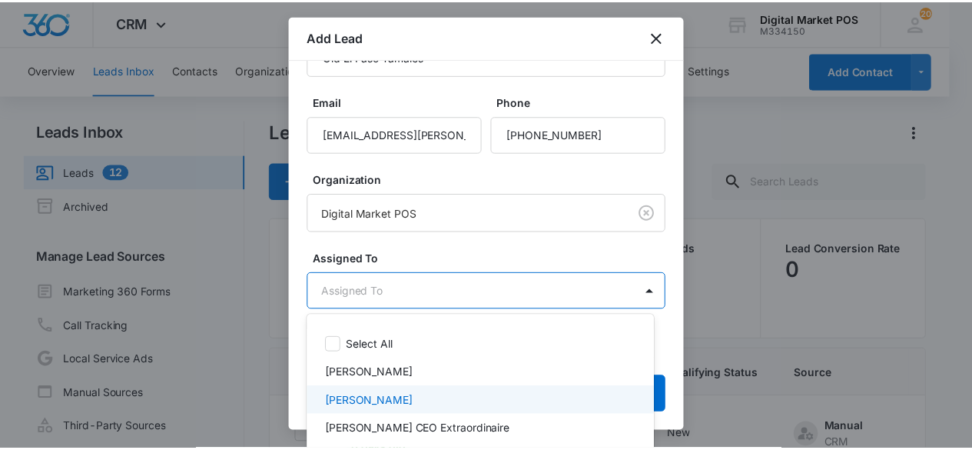
scroll to position [48, 0]
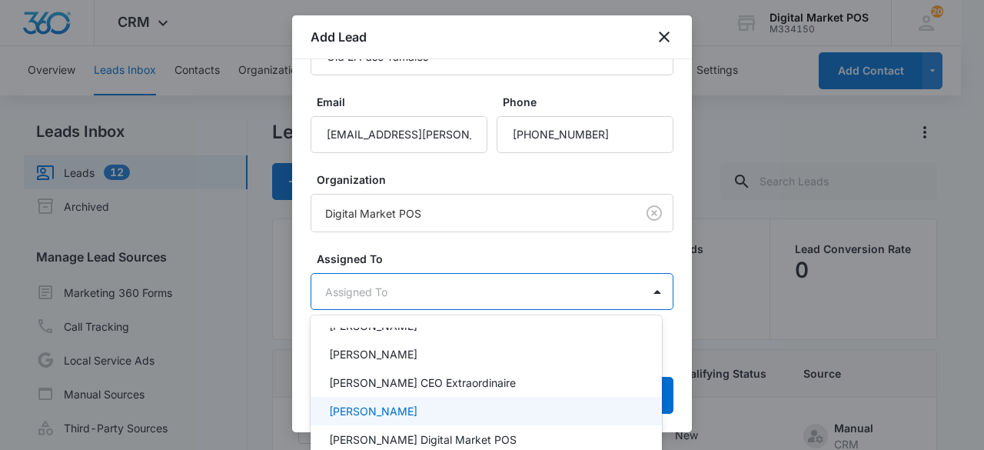
click at [398, 409] on p "[PERSON_NAME]" at bounding box center [373, 411] width 88 height 16
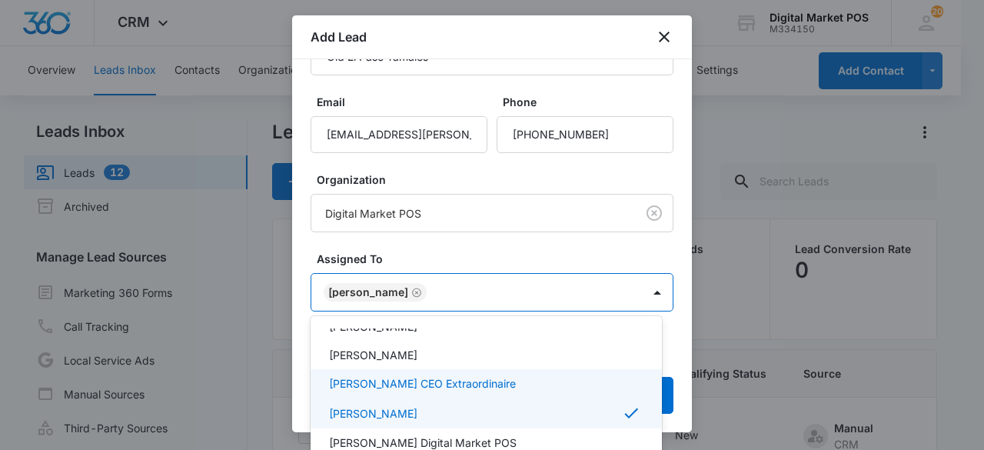
drag, startPoint x: 687, startPoint y: 380, endPoint x: 679, endPoint y: 381, distance: 8.6
click at [686, 380] on div at bounding box center [492, 225] width 984 height 450
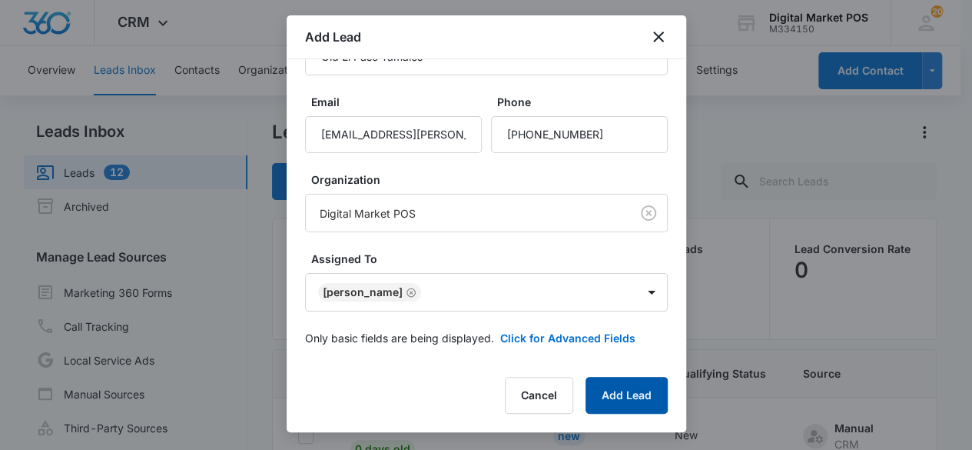
click at [644, 400] on button "Add Lead" at bounding box center [627, 395] width 82 height 37
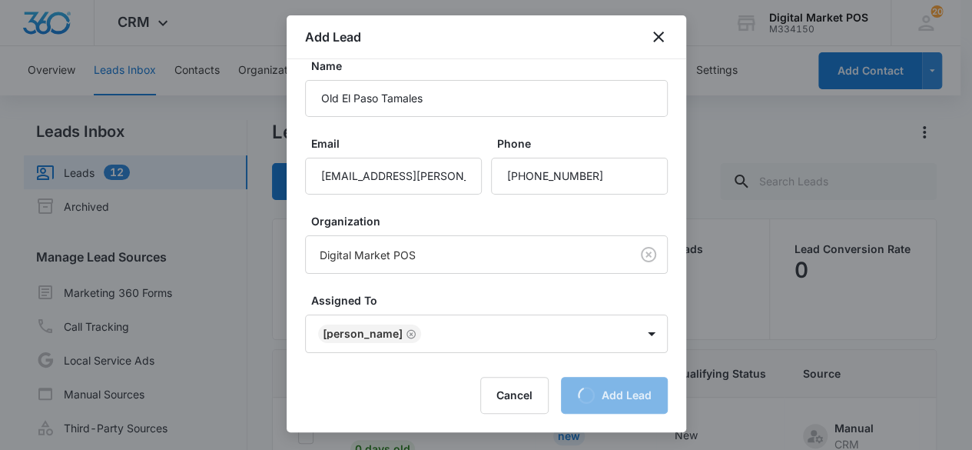
scroll to position [0, 0]
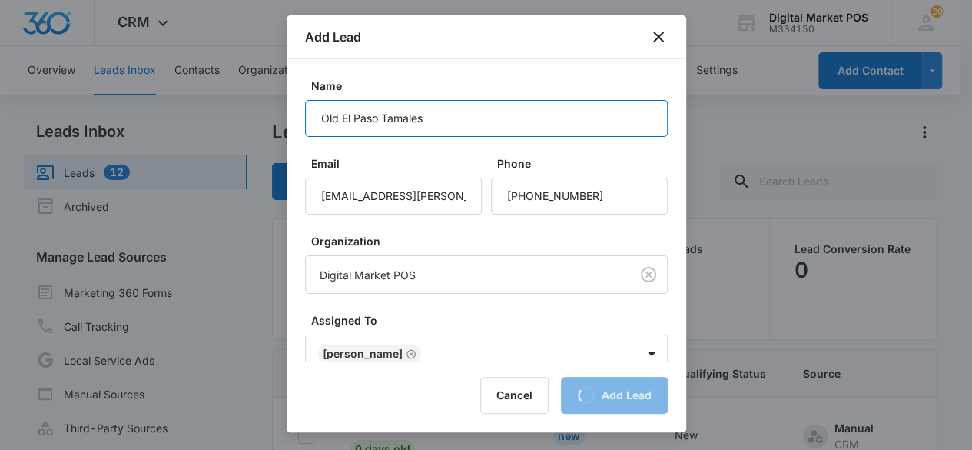
click at [456, 118] on input "Old El Paso Tamales" at bounding box center [486, 118] width 363 height 37
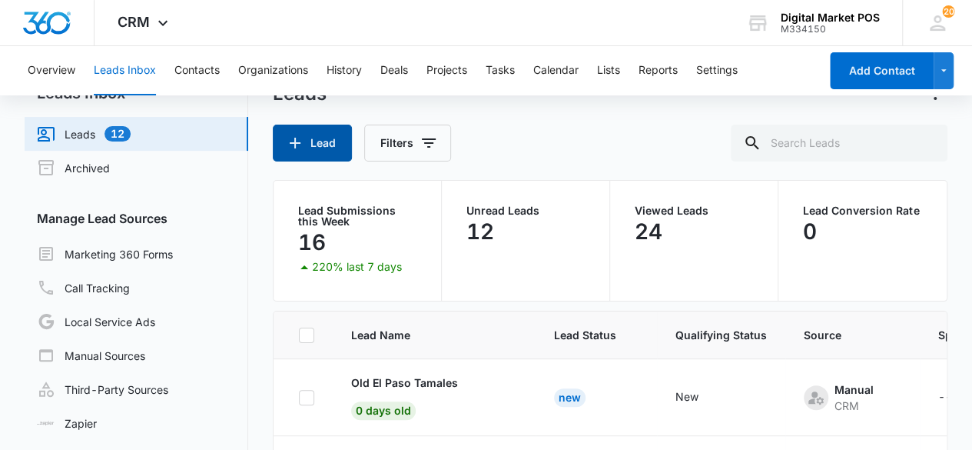
scroll to position [128, 0]
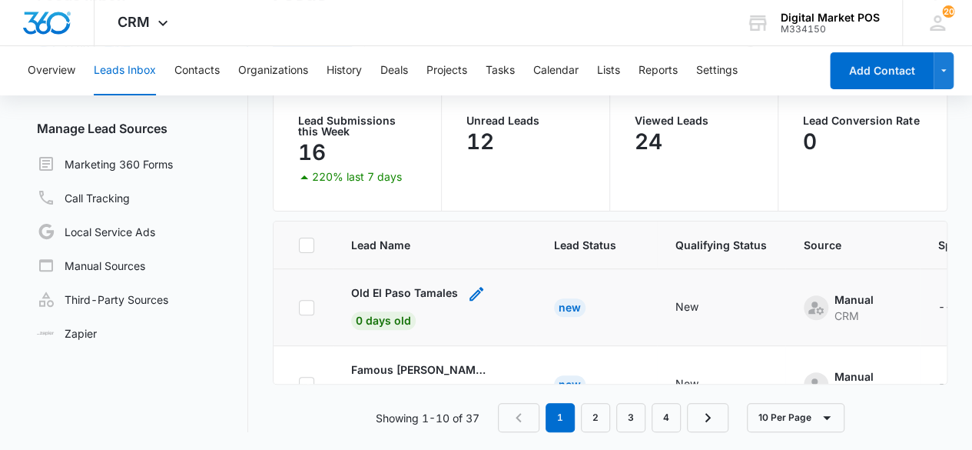
click at [474, 288] on icon "- - Select to Edit Field" at bounding box center [476, 293] width 18 height 18
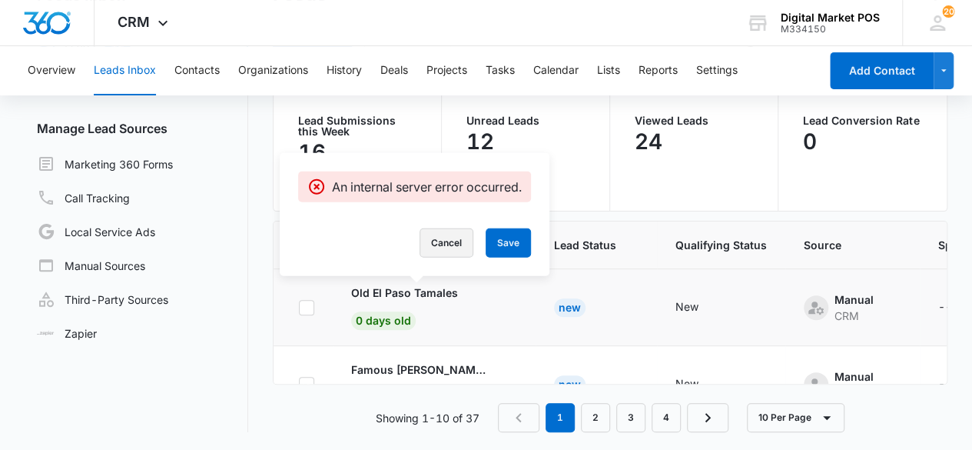
click at [450, 244] on button "Cancel" at bounding box center [447, 242] width 54 height 29
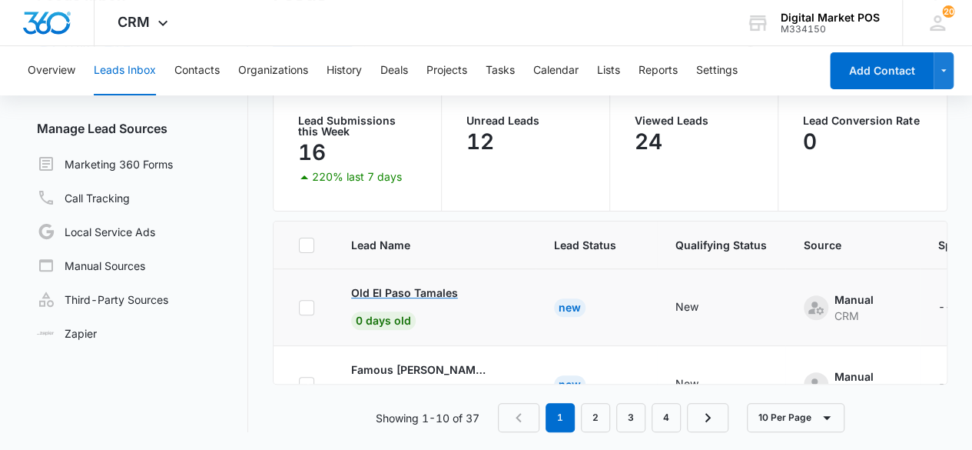
click at [371, 282] on td "Old El Paso Tamales 0 days old" at bounding box center [434, 307] width 203 height 77
click at [377, 290] on p "Old El Paso Tamales" at bounding box center [404, 292] width 107 height 16
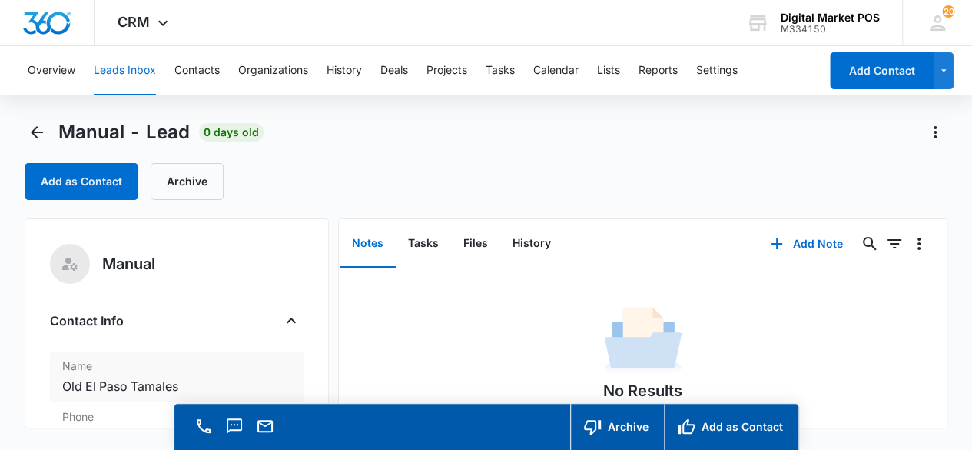
scroll to position [77, 0]
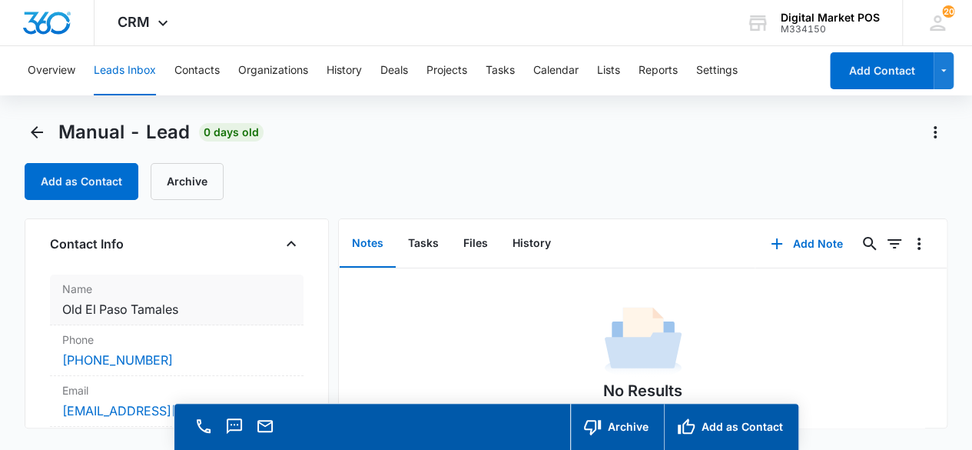
click at [191, 308] on dd "Cancel Save Changes Old El Paso Tamales" at bounding box center [177, 309] width 230 height 18
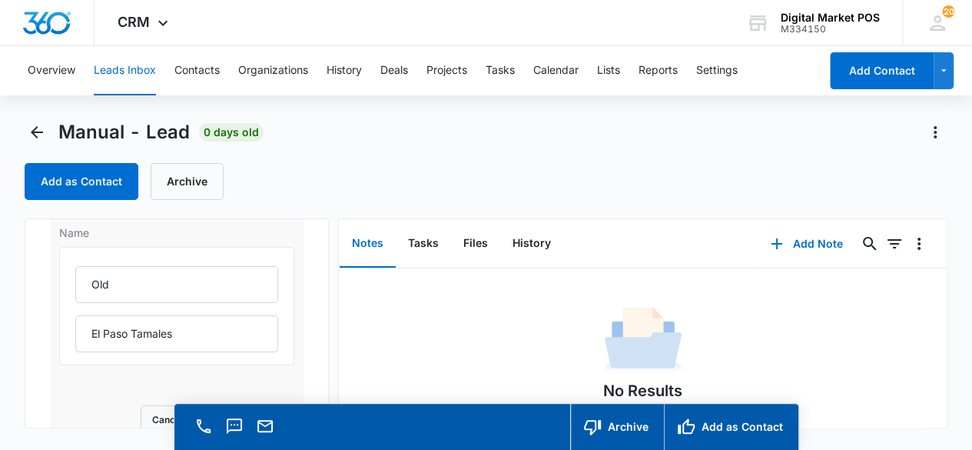
scroll to position [154, 0]
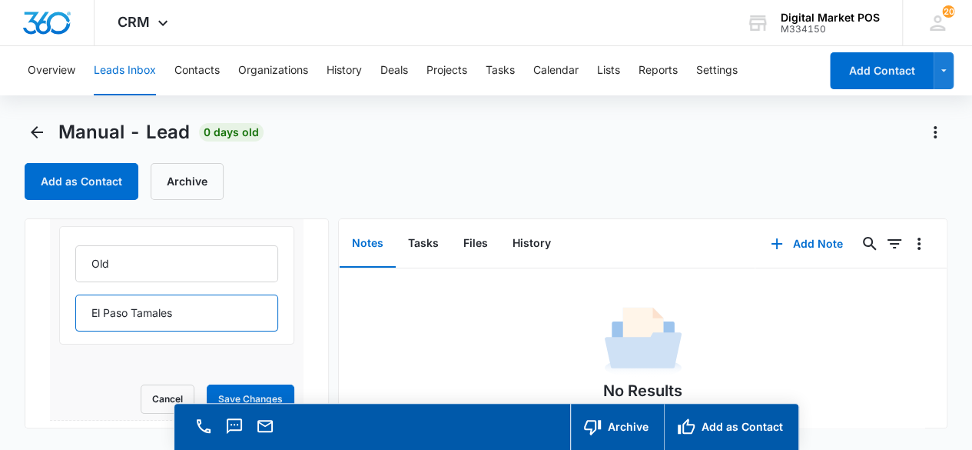
drag, startPoint x: 199, startPoint y: 319, endPoint x: 77, endPoint y: 317, distance: 122.2
click at [77, 317] on input "El Paso Tamales" at bounding box center [177, 312] width 204 height 37
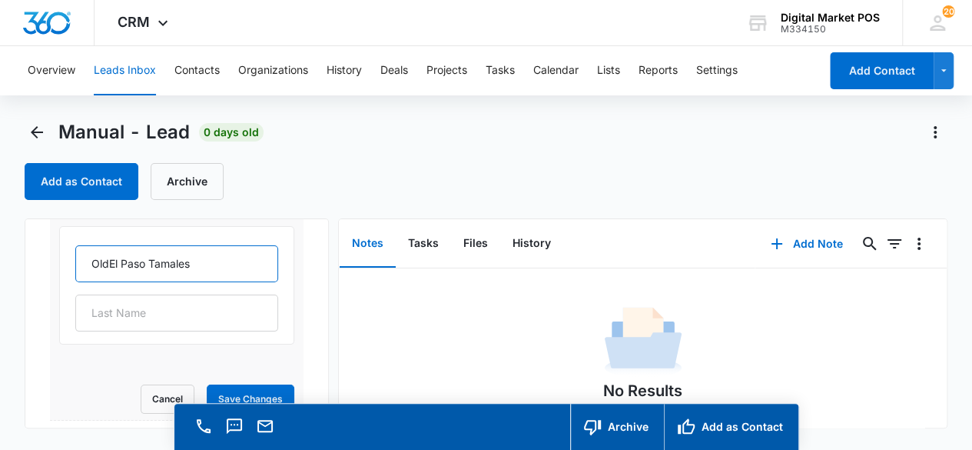
click at [120, 271] on input "OldEl Paso Tamales" at bounding box center [177, 263] width 204 height 37
drag, startPoint x: 106, startPoint y: 264, endPoint x: 115, endPoint y: 259, distance: 10.7
click at [108, 264] on input "OldEl Paso Tamales" at bounding box center [177, 263] width 204 height 37
type input "Old El Paso Tamales"
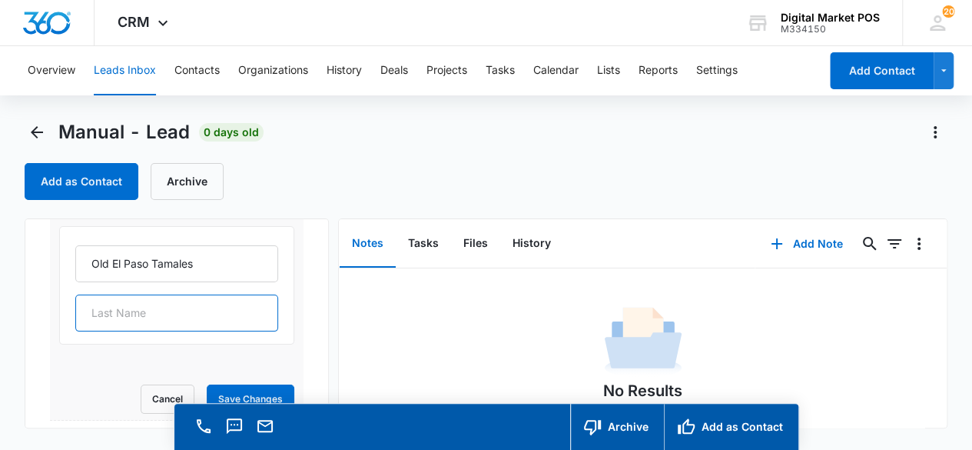
click at [115, 308] on input "text" at bounding box center [177, 312] width 204 height 37
type input "Hector Hernandez"
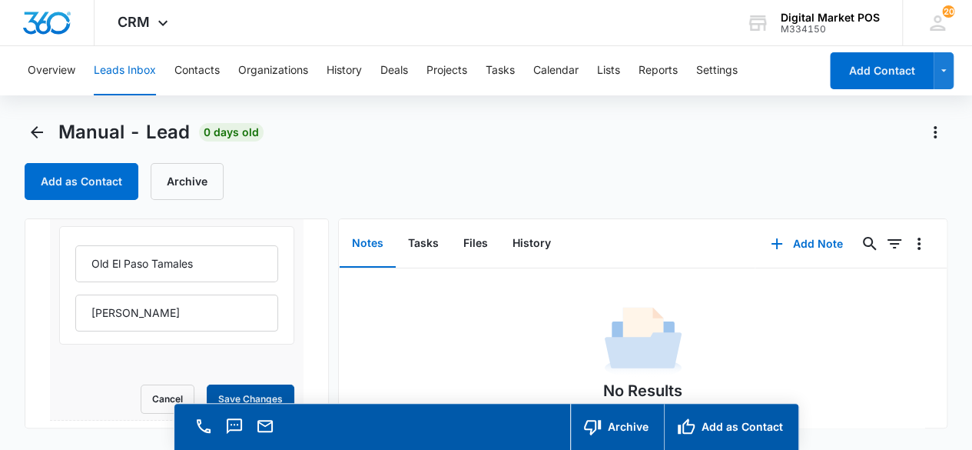
click at [226, 393] on button "Save Changes" at bounding box center [251, 398] width 88 height 29
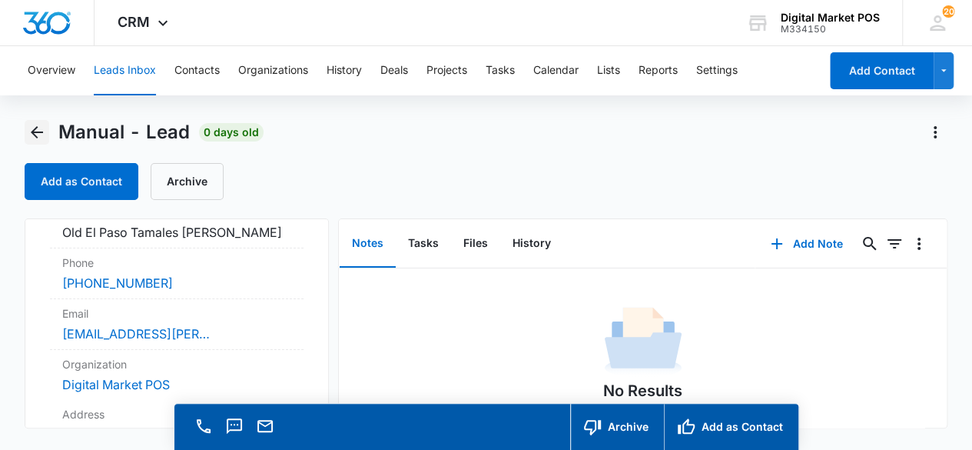
click at [40, 125] on icon "Back" at bounding box center [37, 132] width 18 height 18
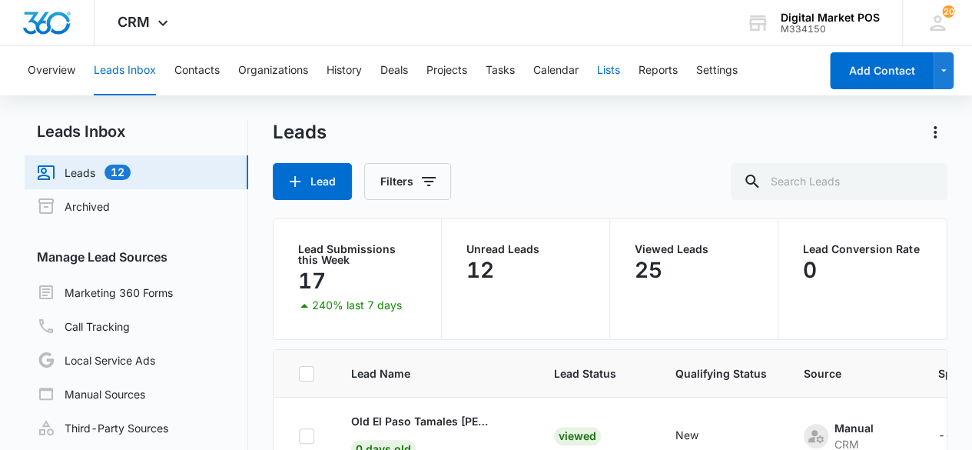
click at [609, 68] on button "Lists" at bounding box center [608, 70] width 23 height 49
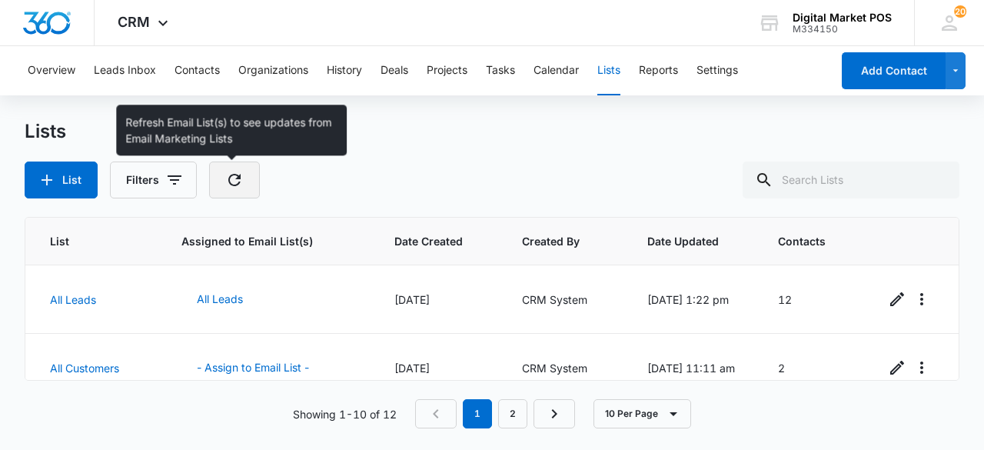
click at [244, 171] on button "button" at bounding box center [234, 179] width 51 height 37
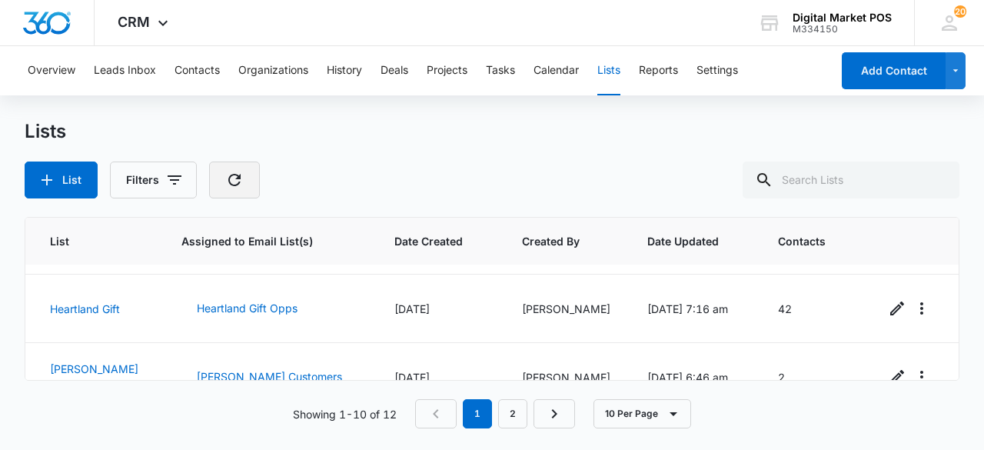
scroll to position [566, 0]
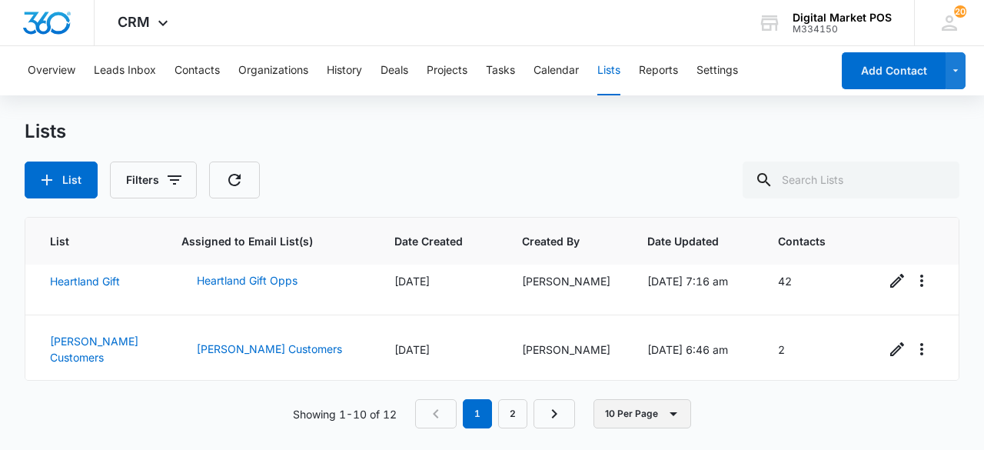
click at [627, 414] on button "10 Per Page" at bounding box center [642, 413] width 98 height 29
click at [660, 371] on div "50 Per Page" at bounding box center [644, 368] width 63 height 11
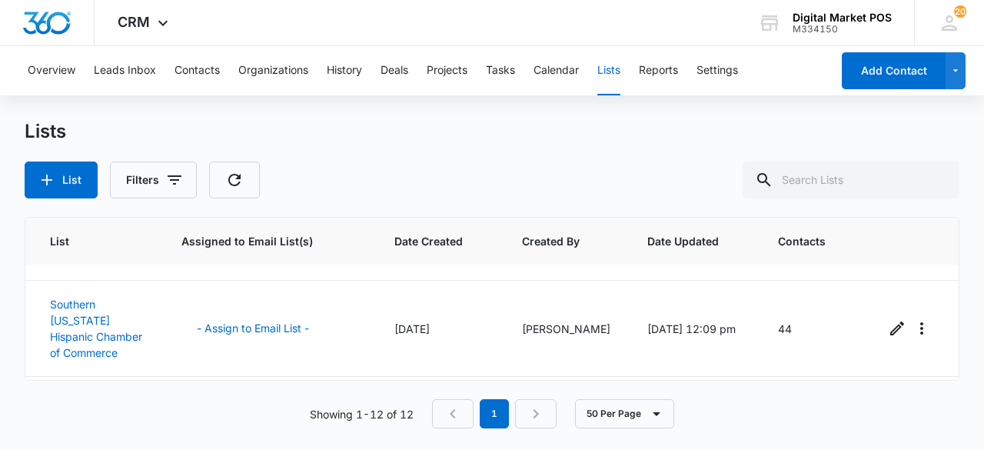
scroll to position [692, 0]
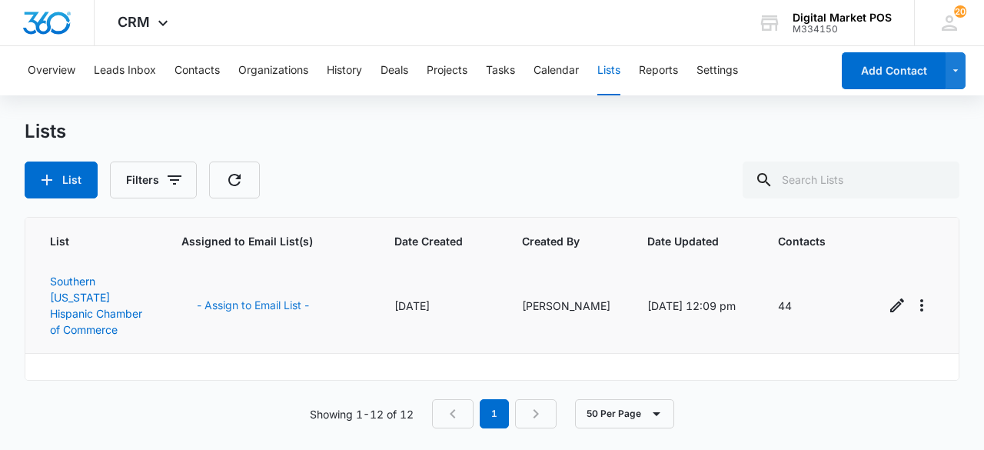
click at [274, 290] on button "- Assign to Email List -" at bounding box center [252, 305] width 143 height 37
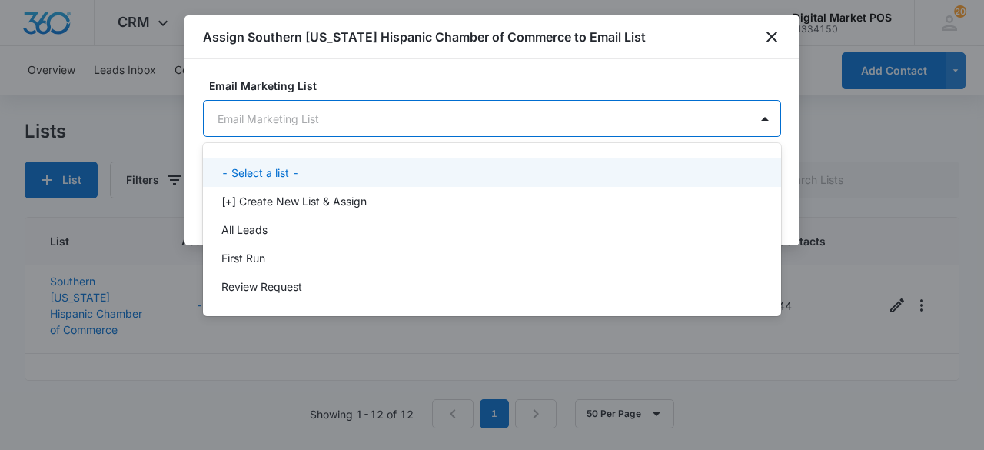
click at [373, 115] on body "CRM Apps Reputation Websites Forms CRM Email Social Content Ads Intelligence Fi…" at bounding box center [492, 225] width 984 height 450
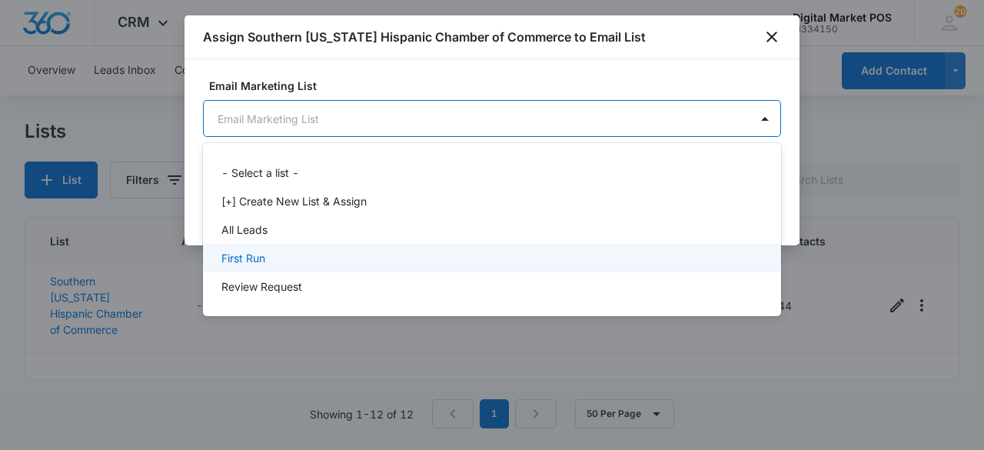
click at [300, 251] on div "First Run" at bounding box center [490, 258] width 538 height 16
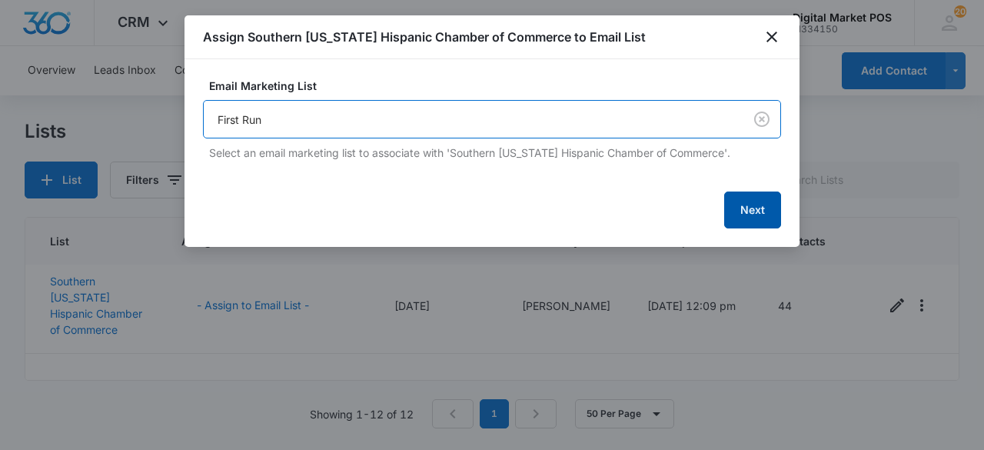
click at [758, 225] on button "Next" at bounding box center [752, 209] width 57 height 37
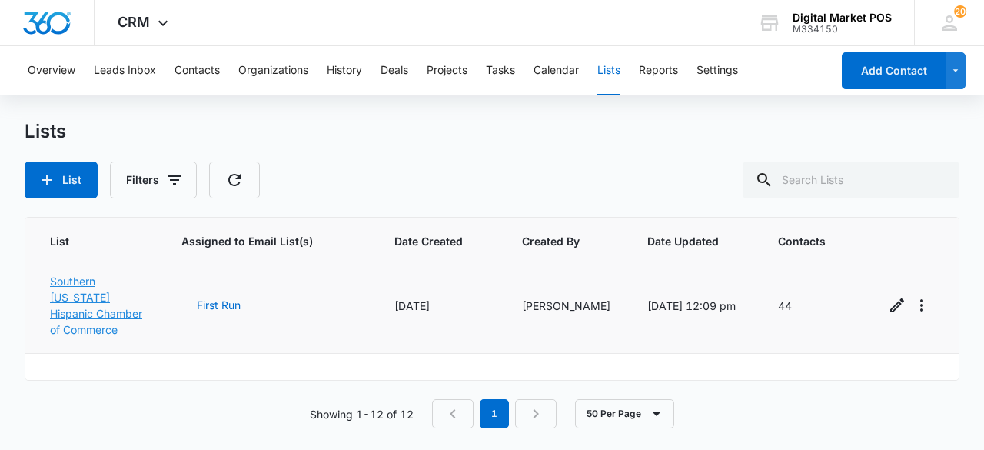
click at [76, 294] on link "Southern Arizona Hispanic Chamber of Commerce" at bounding box center [96, 304] width 92 height 61
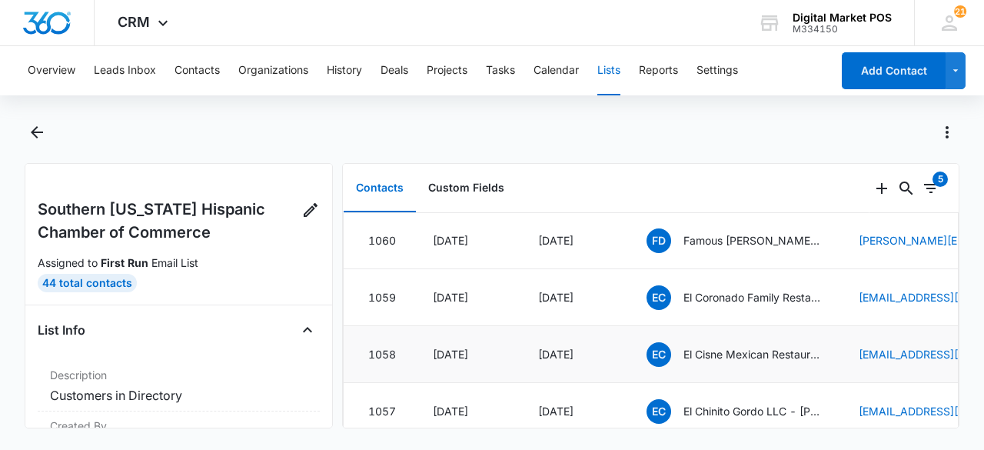
scroll to position [231, 0]
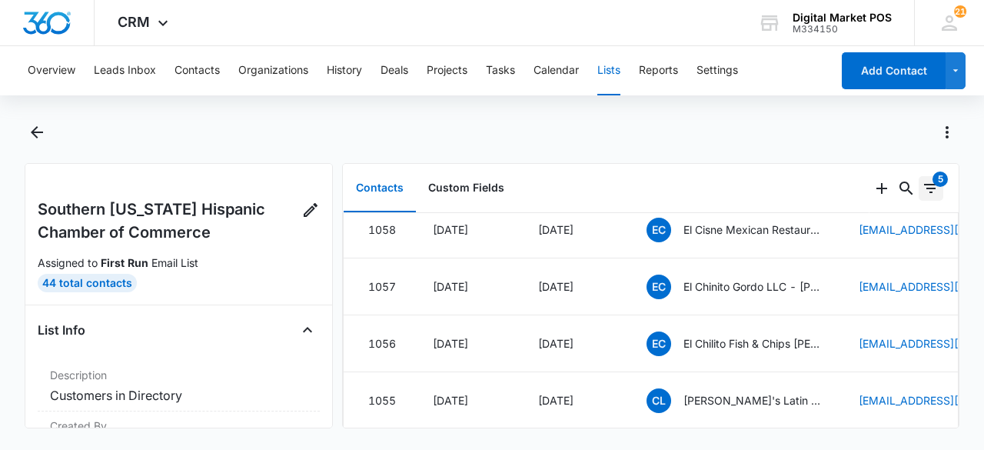
click at [922, 185] on icon "Filters" at bounding box center [931, 188] width 18 height 18
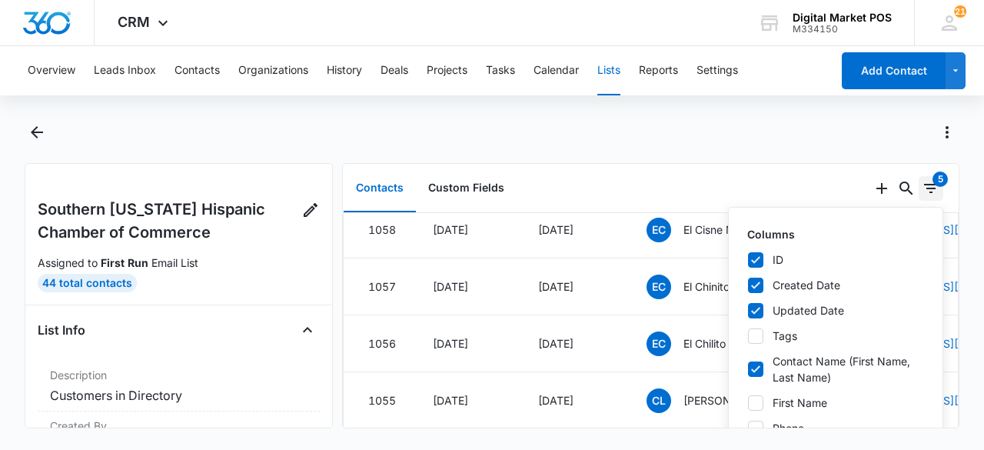
click at [932, 181] on div "5" at bounding box center [939, 178] width 15 height 15
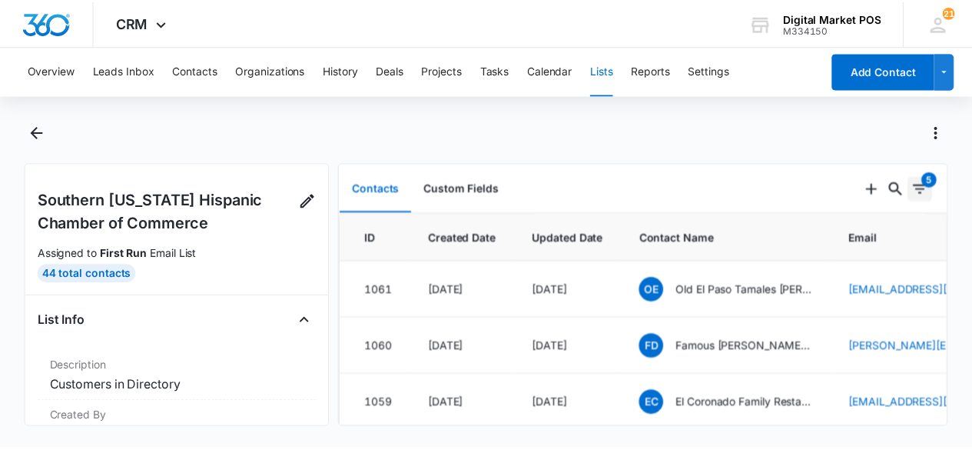
scroll to position [0, 0]
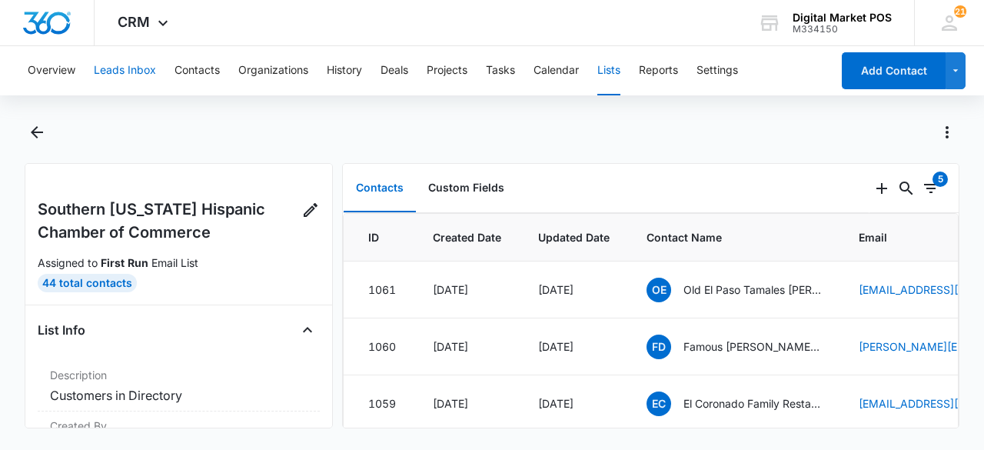
click at [134, 71] on button "Leads Inbox" at bounding box center [125, 70] width 62 height 49
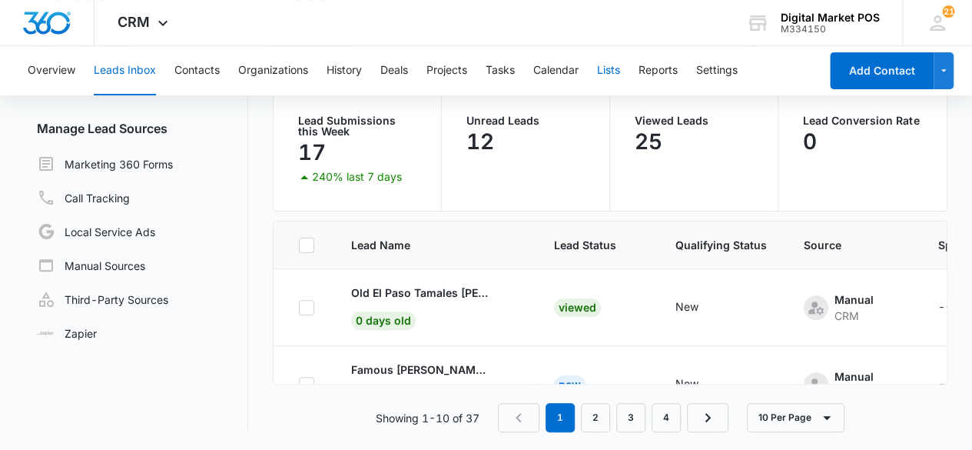
click at [607, 67] on button "Lists" at bounding box center [608, 70] width 23 height 49
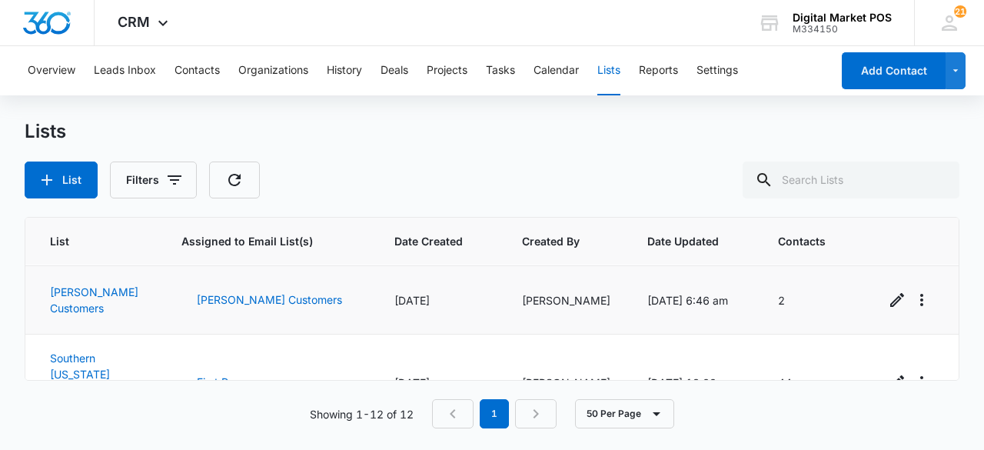
scroll to position [713, 0]
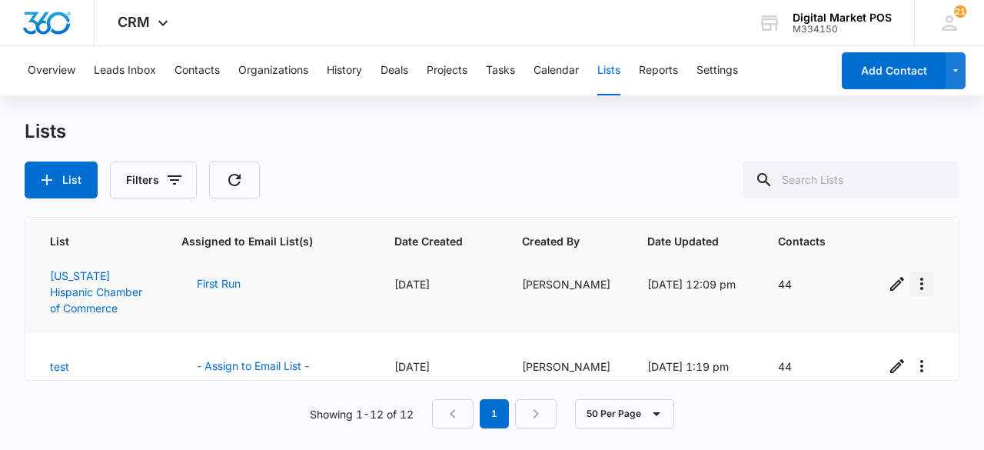
click at [912, 276] on icon "Overflow Menu" at bounding box center [921, 283] width 18 height 18
click at [859, 339] on div "View List Log" at bounding box center [851, 339] width 68 height 11
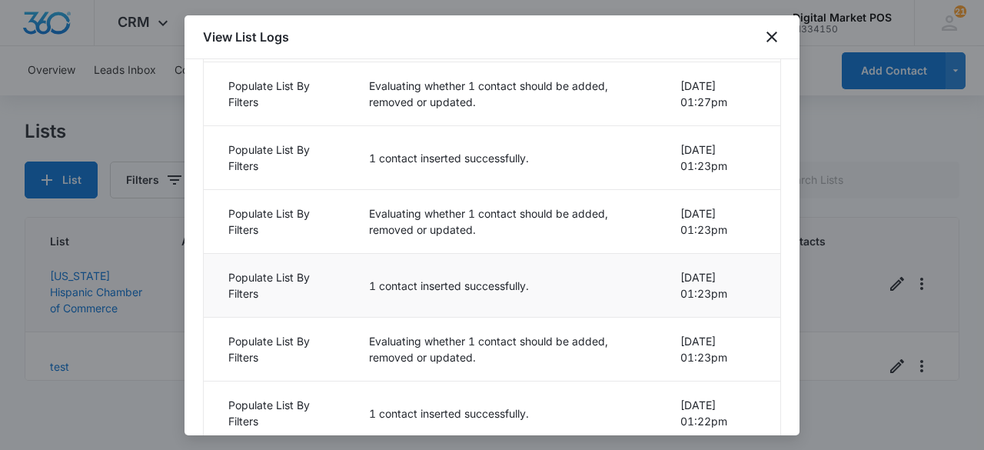
scroll to position [384, 0]
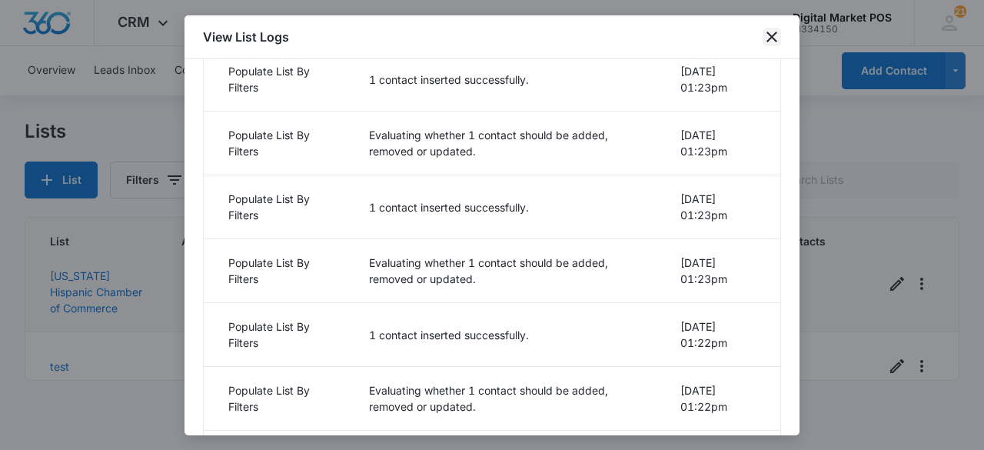
click at [773, 38] on icon "close" at bounding box center [771, 37] width 11 height 11
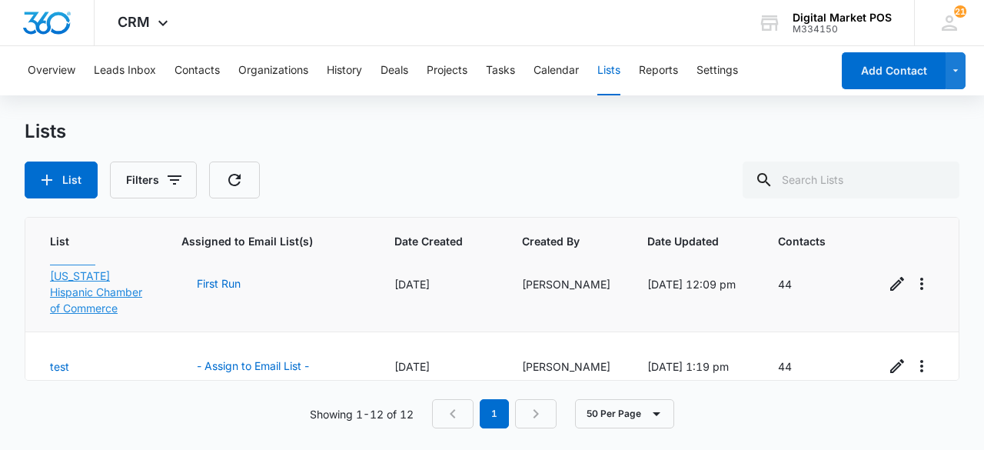
click at [86, 277] on link "Southern [US_STATE] Hispanic Chamber of Commerce" at bounding box center [96, 283] width 92 height 61
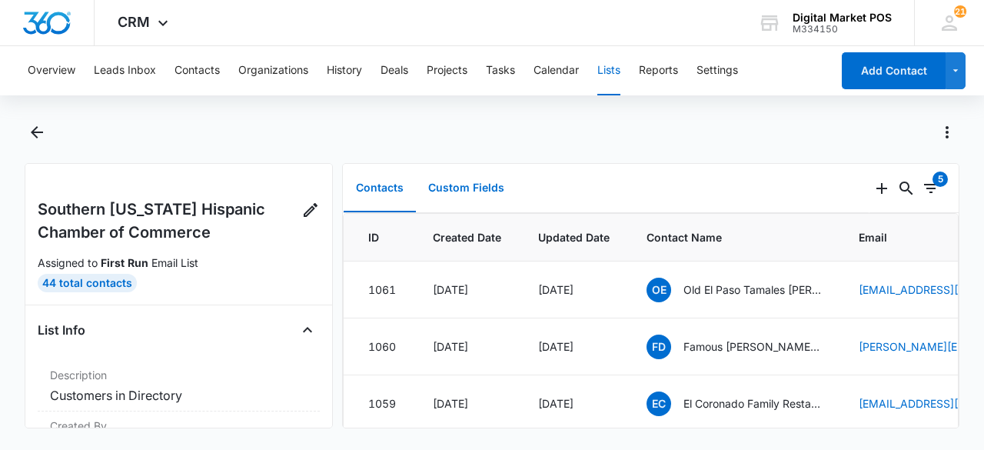
click at [482, 194] on button "Custom Fields" at bounding box center [466, 188] width 101 height 48
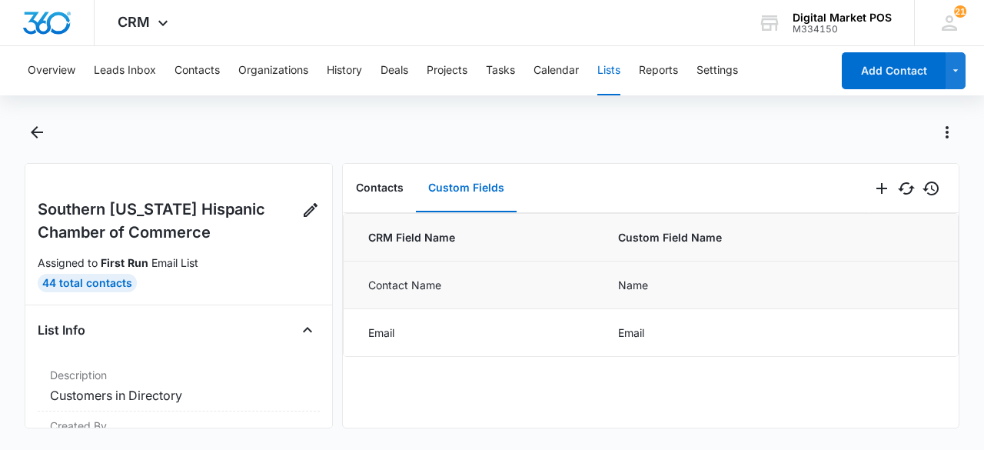
click at [615, 284] on td "Name" at bounding box center [738, 285] width 277 height 48
click at [384, 179] on button "Contacts" at bounding box center [380, 188] width 72 height 48
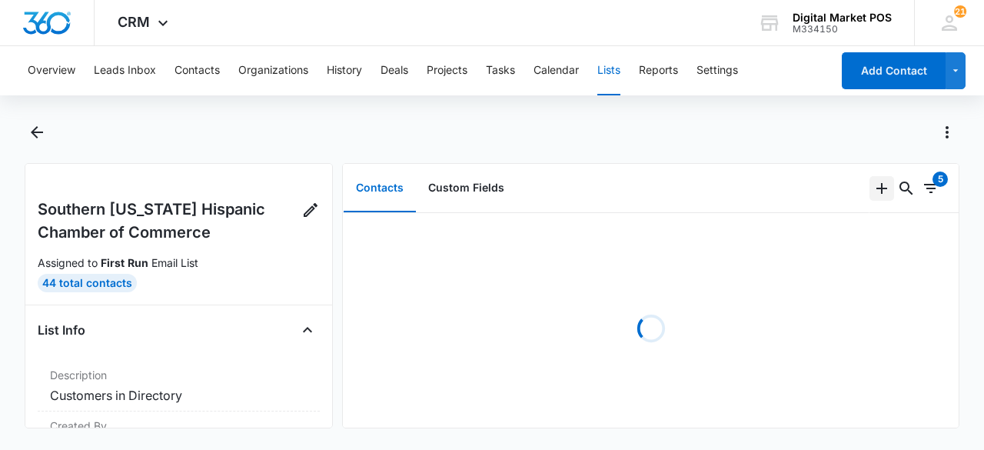
click at [872, 196] on icon "Add" at bounding box center [881, 188] width 18 height 18
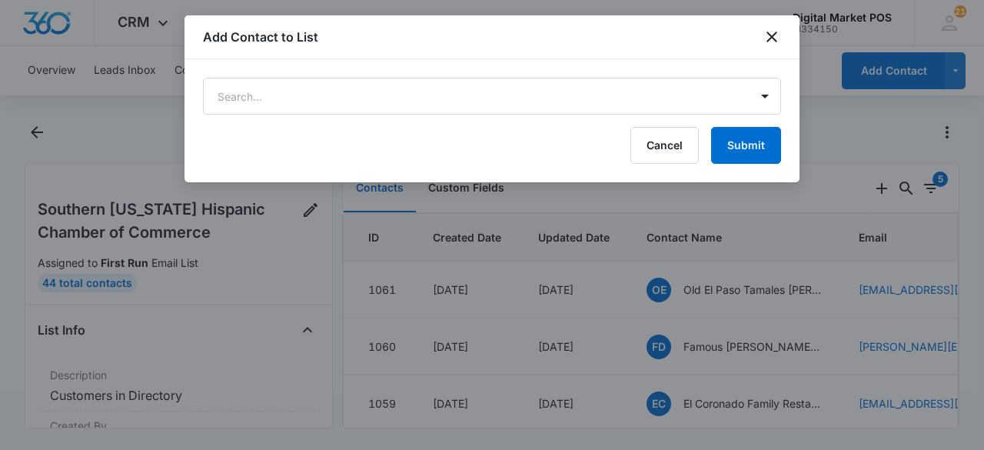
click at [337, 115] on form "Search... Cancel Submit" at bounding box center [492, 121] width 578 height 86
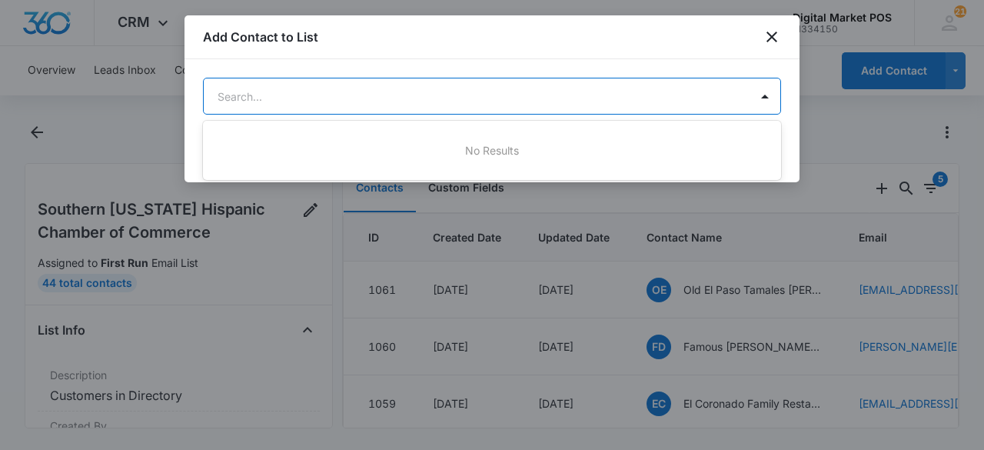
click at [346, 103] on body "CRM Apps Reputation Websites Forms CRM Email Social Content Ads Intelligence Fi…" at bounding box center [492, 225] width 984 height 450
drag, startPoint x: 440, startPoint y: 71, endPoint x: 457, endPoint y: 67, distance: 16.6
click at [447, 70] on div at bounding box center [492, 225] width 984 height 450
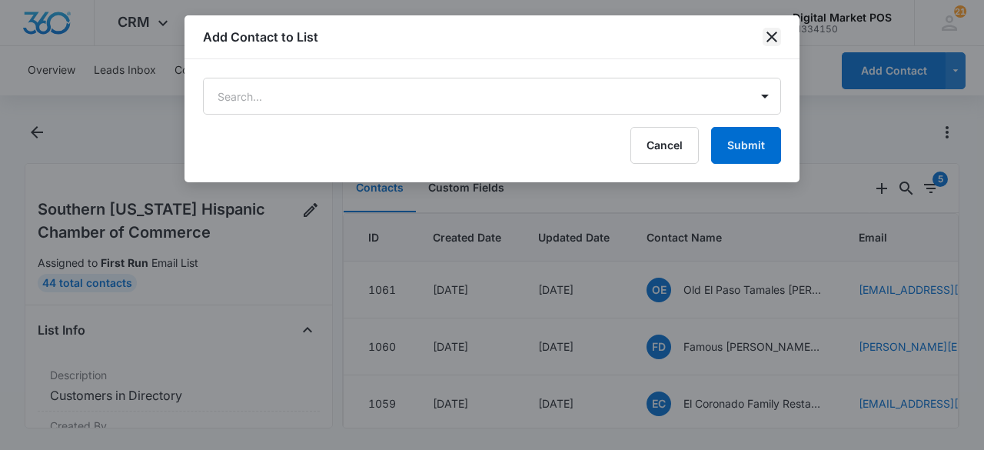
drag, startPoint x: 773, startPoint y: 30, endPoint x: 764, endPoint y: 59, distance: 30.6
click at [773, 31] on icon "close" at bounding box center [772, 37] width 18 height 18
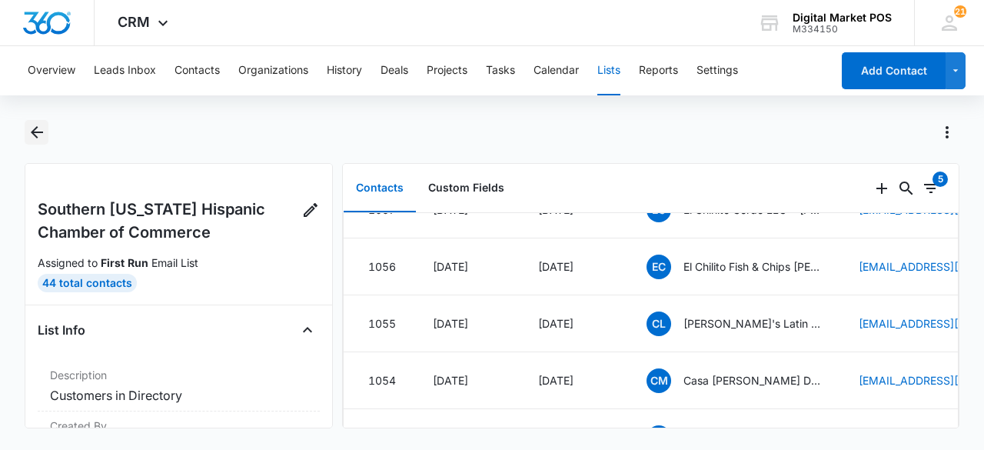
click at [41, 138] on icon "Back" at bounding box center [37, 132] width 18 height 18
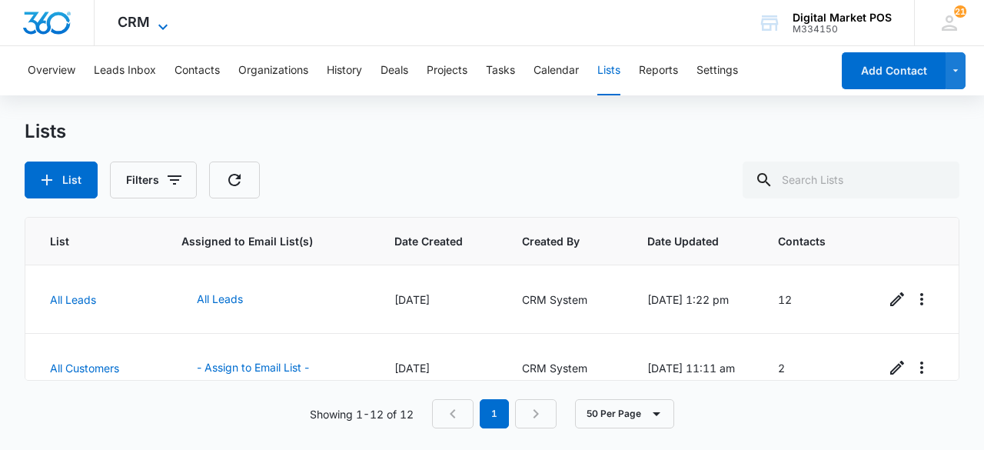
click at [166, 21] on icon at bounding box center [163, 27] width 18 height 18
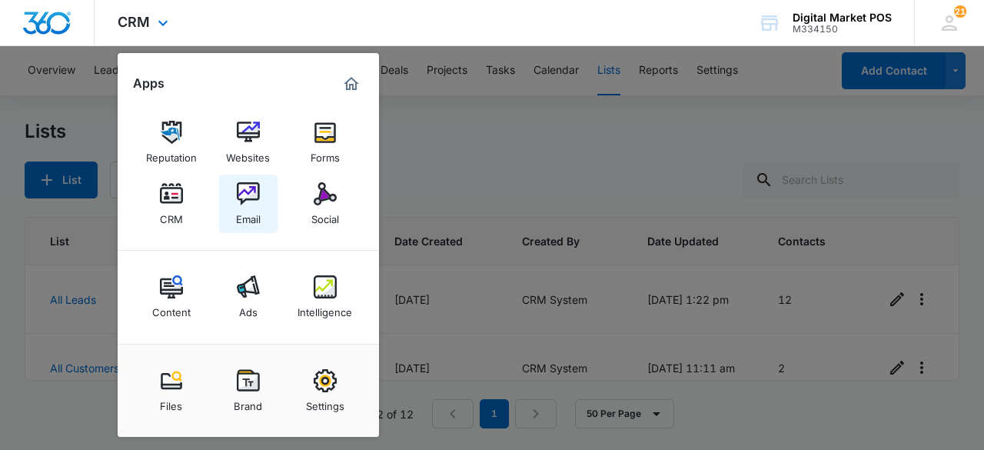
click at [258, 204] on img at bounding box center [248, 193] width 23 height 23
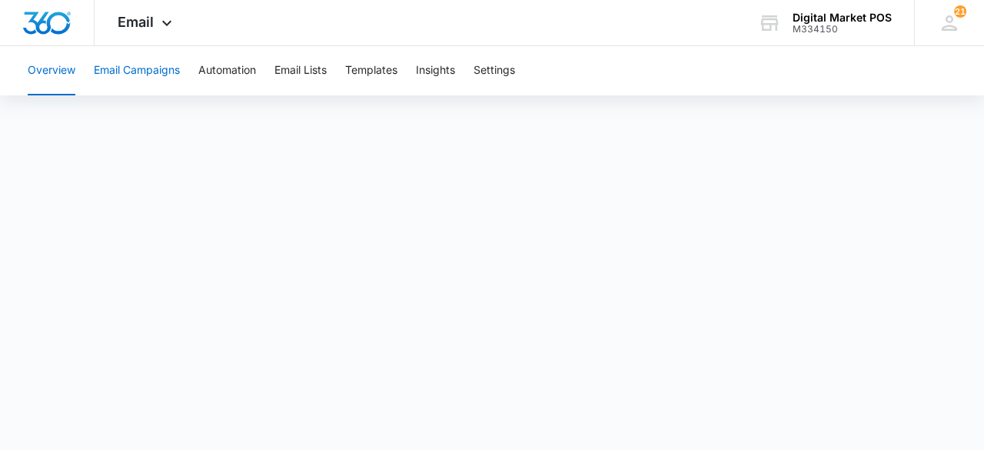
click at [142, 81] on button "Email Campaigns" at bounding box center [137, 70] width 86 height 49
click at [155, 21] on div "Email Apps Reputation Websites Forms CRM Email Social Content Ads Intelligence …" at bounding box center [147, 22] width 105 height 45
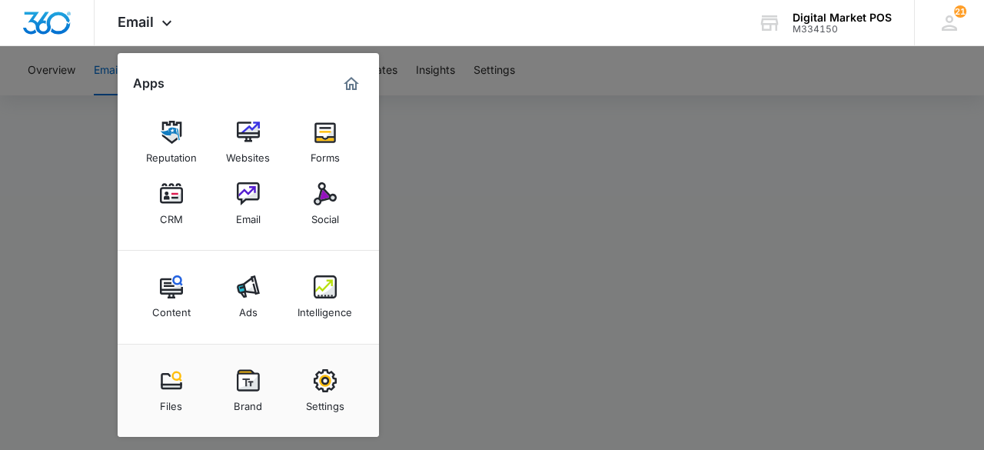
click at [447, 365] on div at bounding box center [492, 225] width 984 height 450
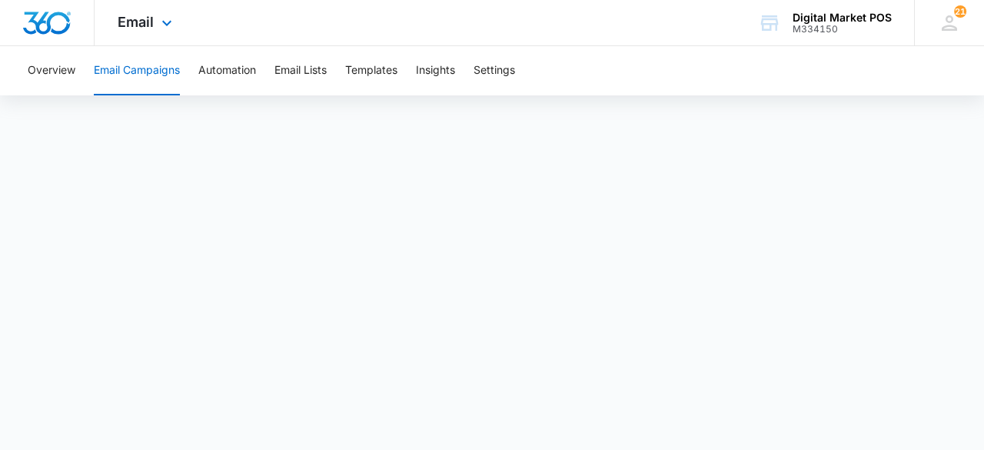
click at [42, 18] on img "Dashboard" at bounding box center [46, 23] width 49 height 23
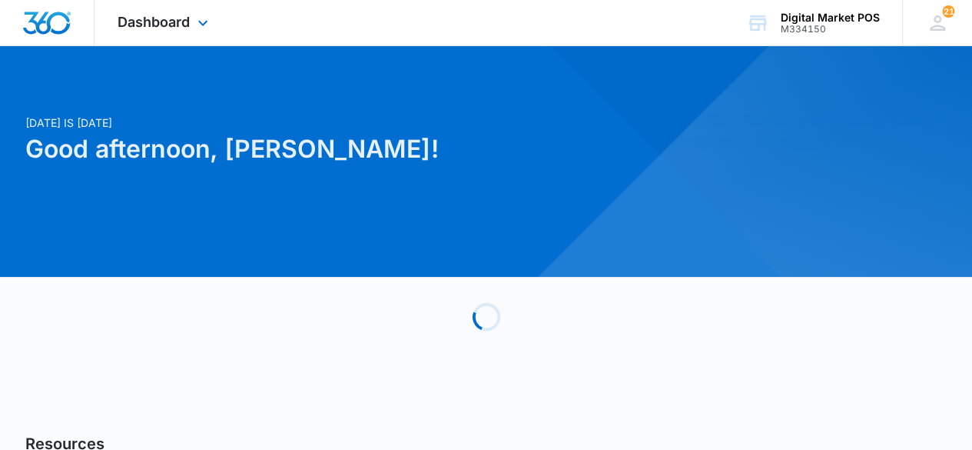
click at [158, 35] on div "Dashboard Apps Reputation Websites Forms CRM Email Social Content Ads Intellige…" at bounding box center [165, 22] width 141 height 45
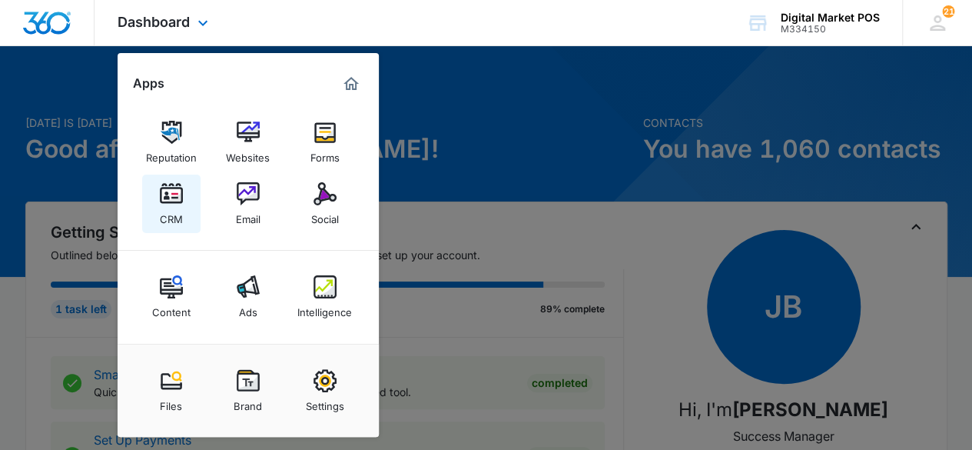
click at [178, 191] on img at bounding box center [171, 193] width 23 height 23
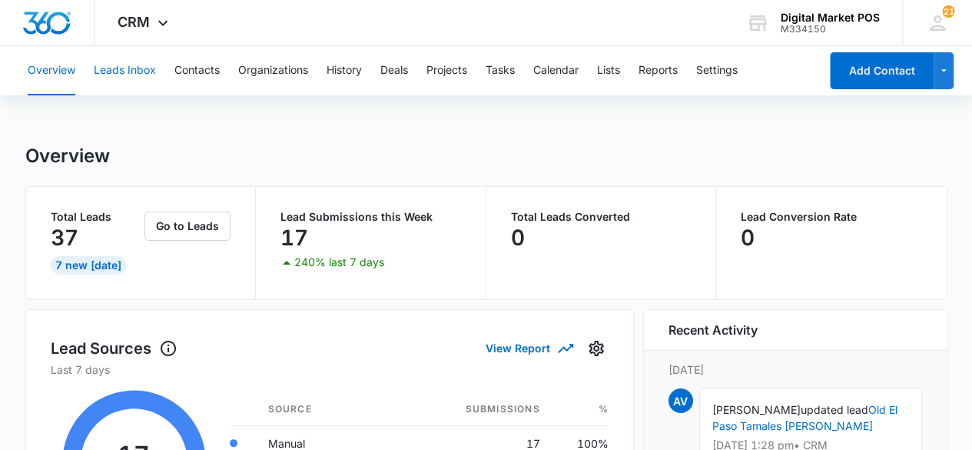
click at [132, 70] on button "Leads Inbox" at bounding box center [125, 70] width 62 height 49
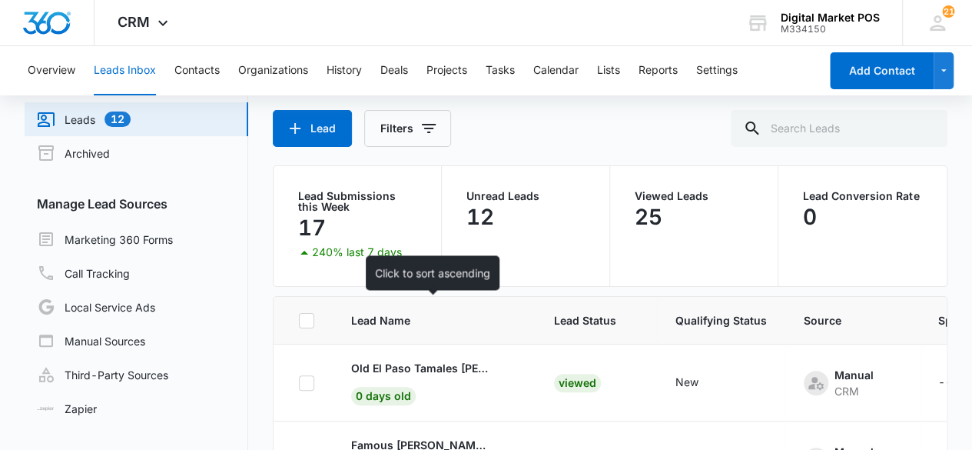
scroll to position [77, 0]
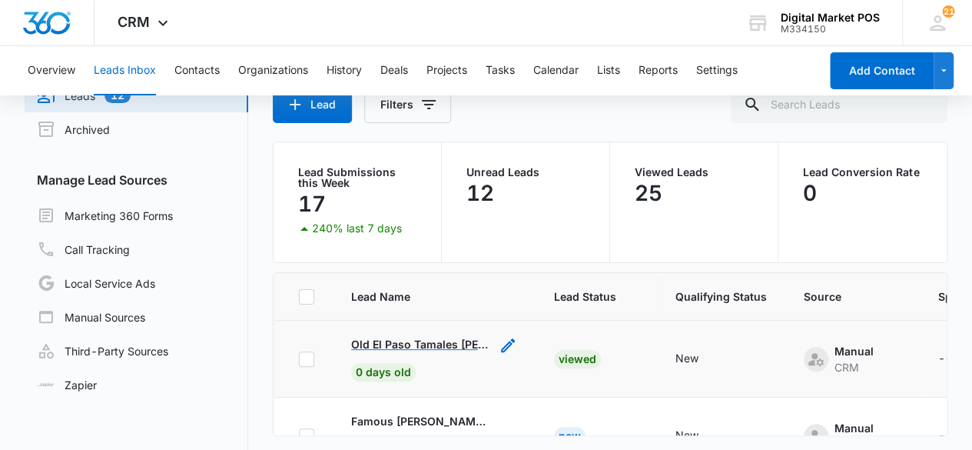
click at [363, 347] on p "Old El Paso Tamales [PERSON_NAME]" at bounding box center [420, 344] width 138 height 16
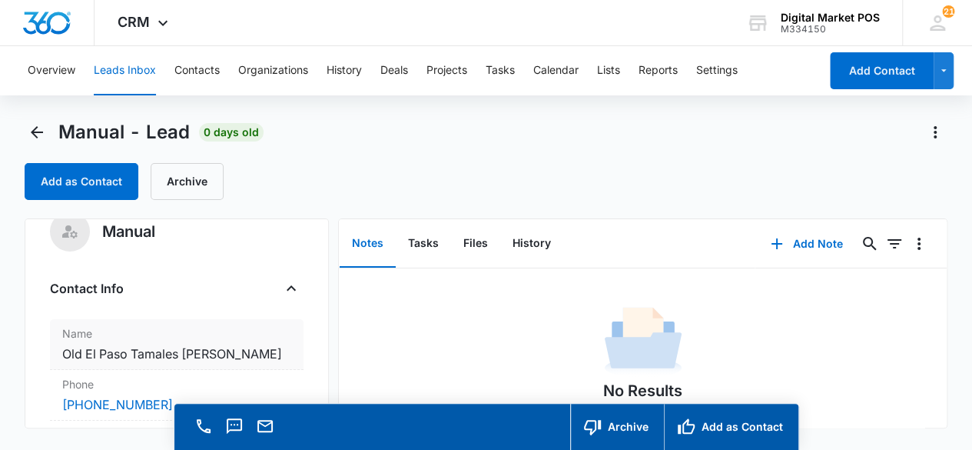
scroll to position [77, 0]
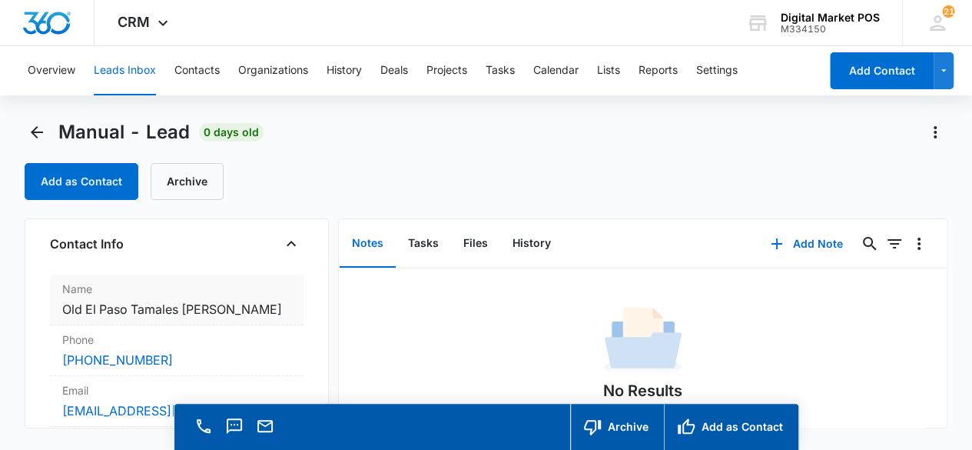
drag, startPoint x: 138, startPoint y: 328, endPoint x: 55, endPoint y: 299, distance: 88.7
click at [55, 299] on div "Name Cancel Save Changes Old El Paso Tamales [PERSON_NAME]" at bounding box center [177, 299] width 254 height 51
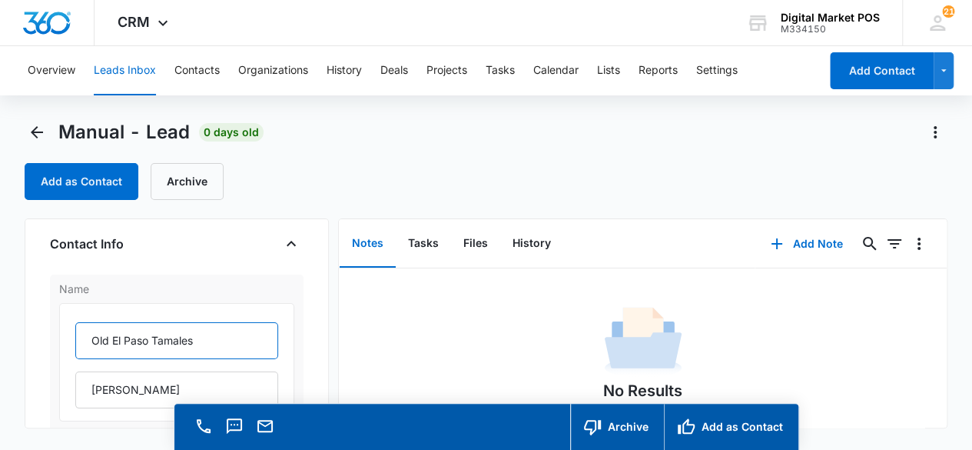
click at [220, 337] on input "Old El Paso Tamales" at bounding box center [177, 340] width 204 height 37
click at [204, 337] on input "Old El Paso Tamales" at bounding box center [177, 340] width 204 height 37
click at [183, 331] on input "Old El Paso Tamales" at bounding box center [177, 340] width 204 height 37
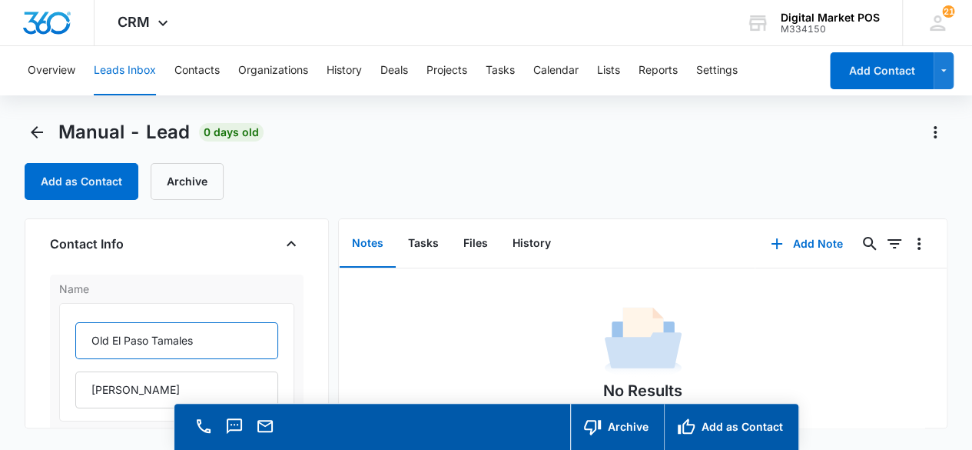
drag, startPoint x: 191, startPoint y: 334, endPoint x: 83, endPoint y: 324, distance: 108.0
click at [83, 324] on input "Old El Paso Tamales" at bounding box center [177, 340] width 204 height 37
click at [335, 167] on div "Add as Contact Archive" at bounding box center [487, 181] width 924 height 37
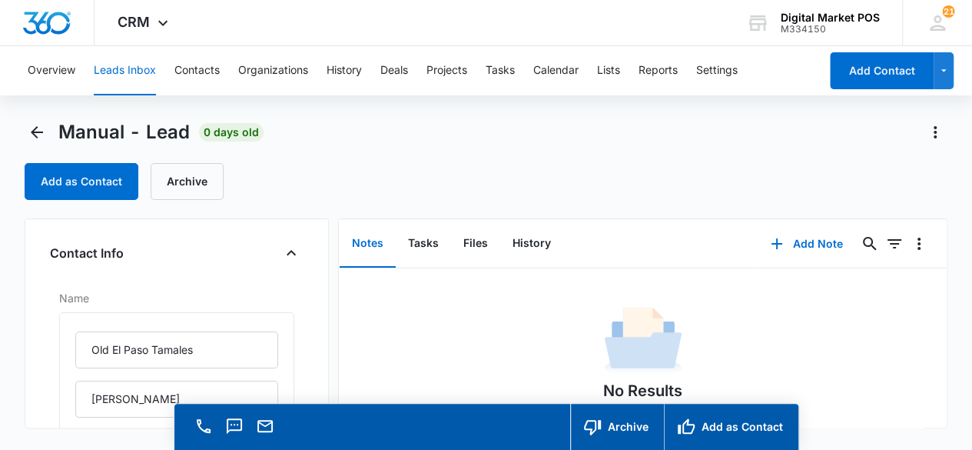
scroll to position [0, 0]
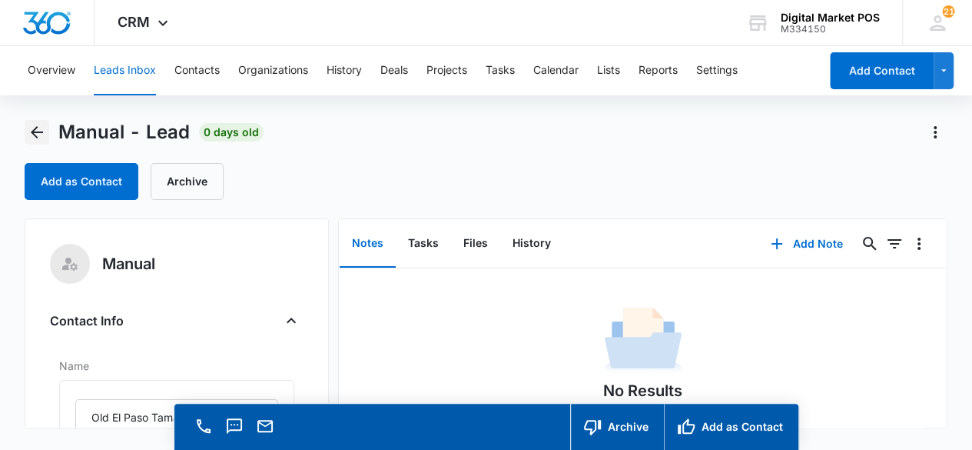
click at [42, 127] on icon "Back" at bounding box center [37, 132] width 18 height 18
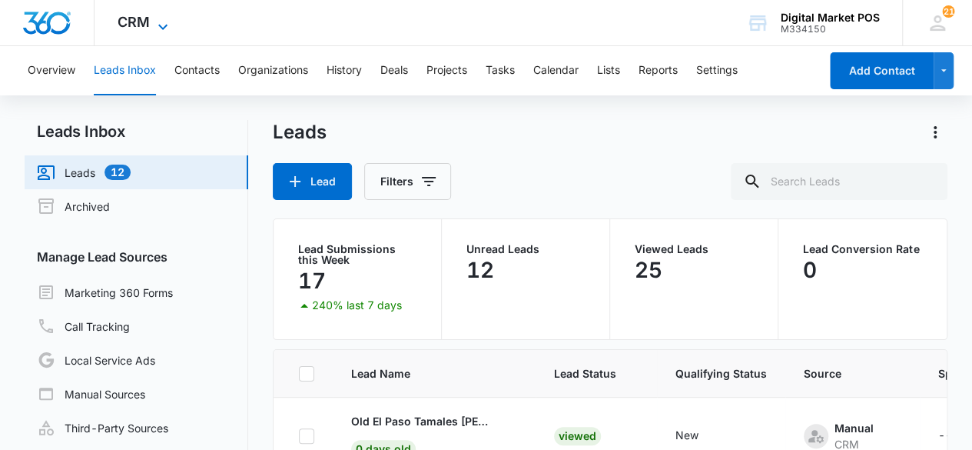
click at [141, 21] on span "CRM" at bounding box center [134, 22] width 32 height 16
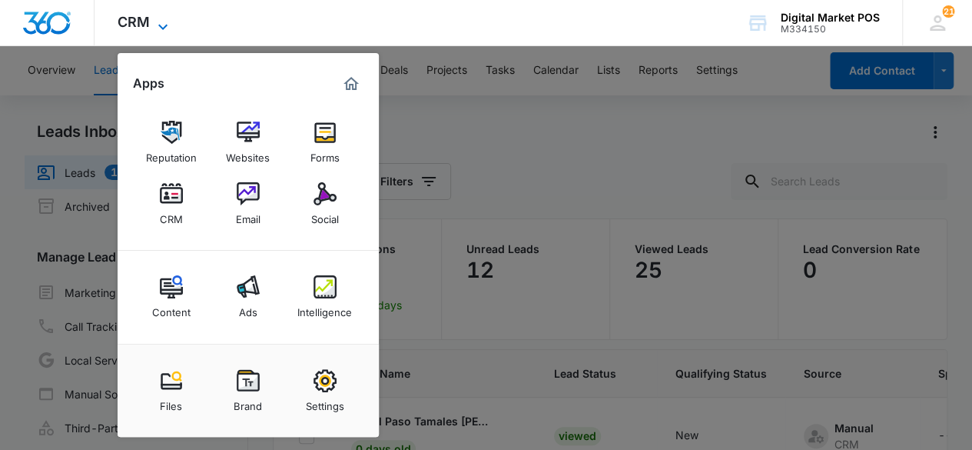
click at [154, 22] on icon at bounding box center [163, 27] width 18 height 18
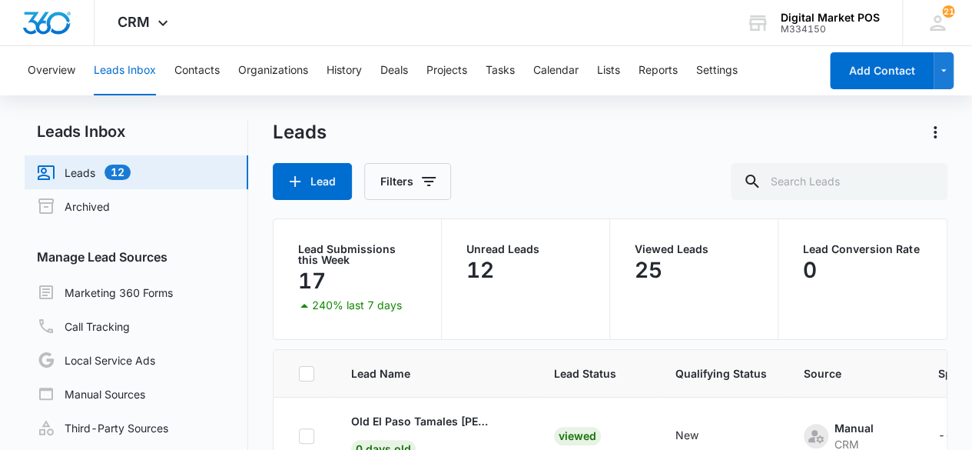
click at [539, 157] on div "Leads Lead Filters" at bounding box center [611, 160] width 676 height 80
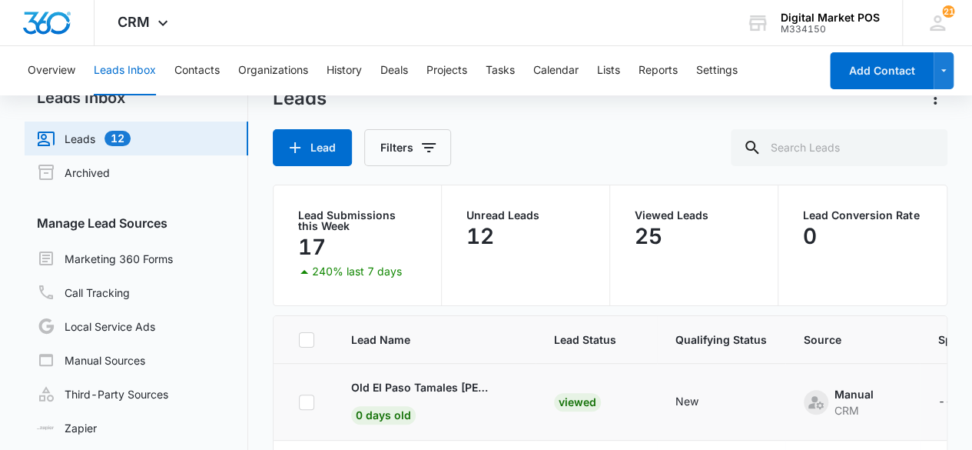
scroll to position [77, 0]
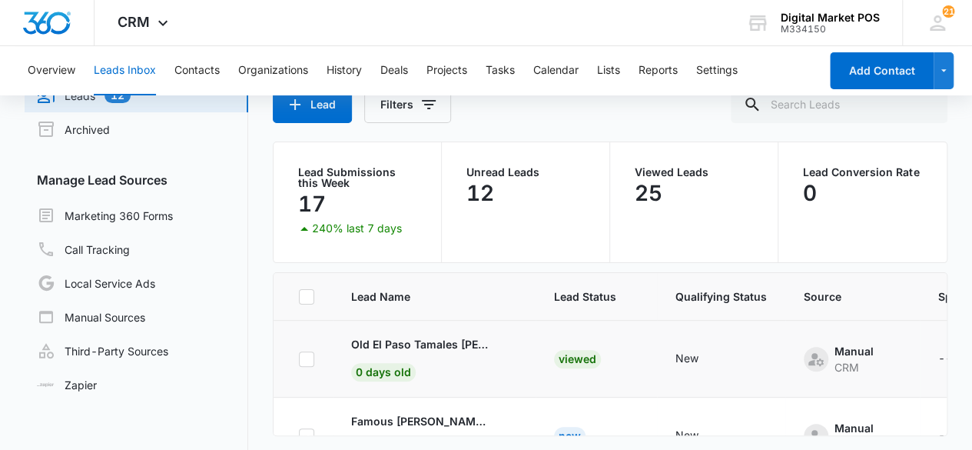
click at [300, 357] on icon at bounding box center [307, 359] width 14 height 14
click at [299, 358] on input "checkbox" at bounding box center [298, 358] width 1 height 1
checkbox input "true"
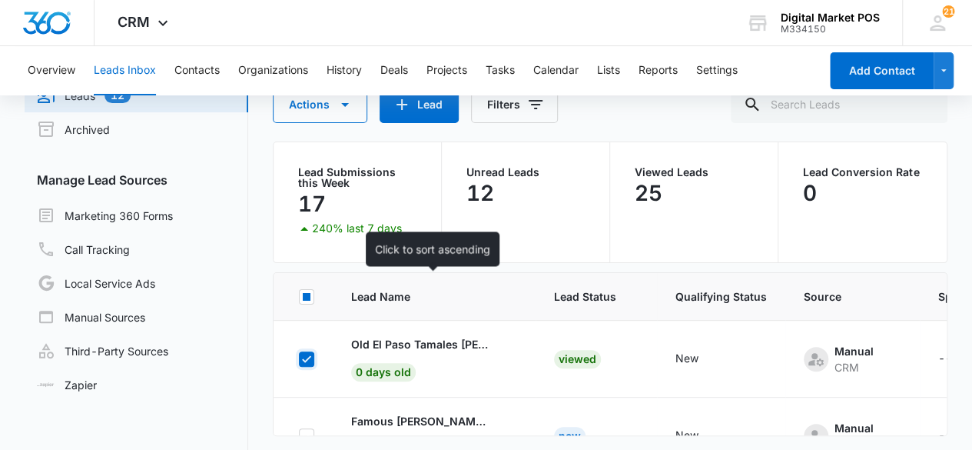
scroll to position [0, 0]
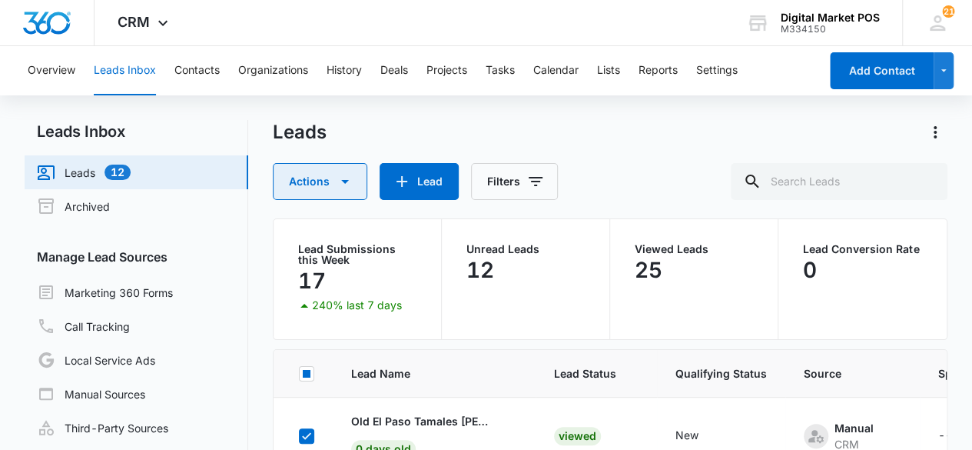
click at [342, 174] on icon "button" at bounding box center [345, 181] width 18 height 18
click at [553, 188] on div "Actions Lead Filters" at bounding box center [611, 181] width 676 height 37
click at [615, 167] on div "Actions Lead Filters" at bounding box center [611, 181] width 676 height 37
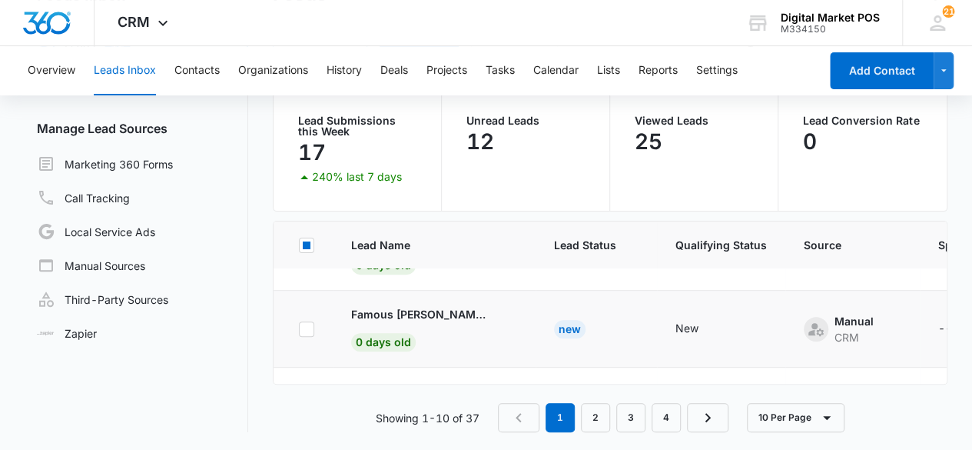
scroll to position [77, 0]
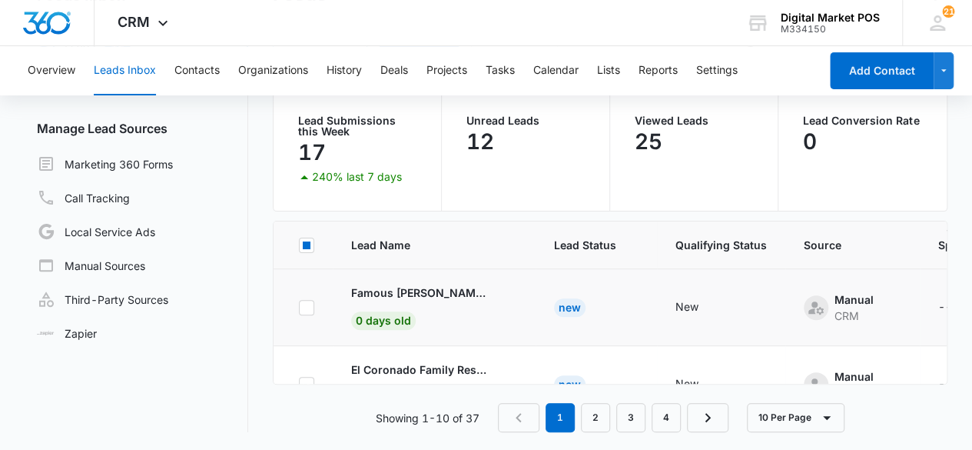
click at [301, 302] on icon at bounding box center [307, 308] width 14 height 14
click at [299, 307] on input "checkbox" at bounding box center [298, 307] width 1 height 1
checkbox input "true"
click at [307, 307] on icon at bounding box center [307, 308] width 14 height 14
click at [299, 307] on input "checkbox" at bounding box center [298, 307] width 1 height 1
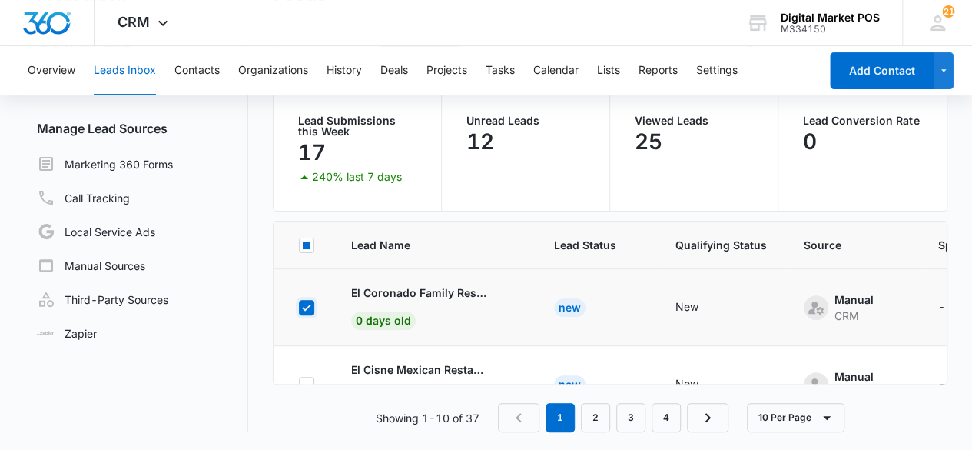
checkbox input "true"
click at [311, 307] on icon at bounding box center [307, 308] width 14 height 14
click at [299, 307] on input "checkbox" at bounding box center [298, 307] width 1 height 1
checkbox input "true"
click at [308, 304] on icon at bounding box center [307, 308] width 14 height 14
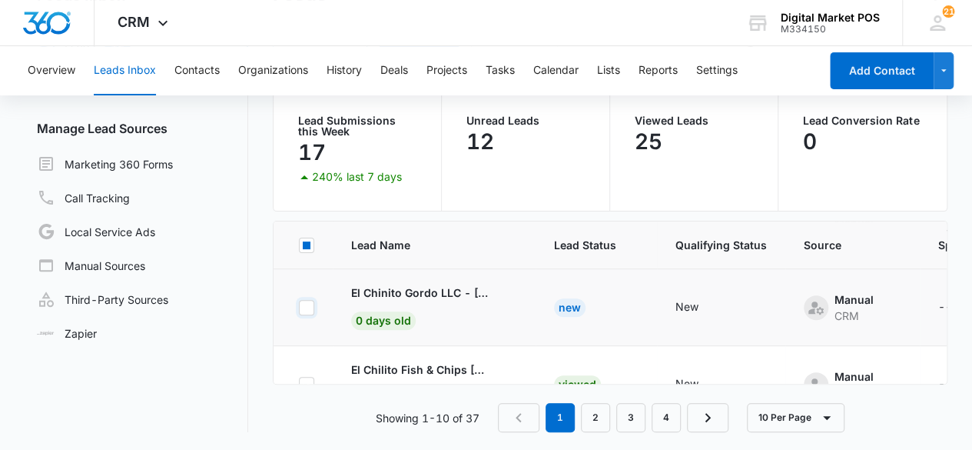
click at [299, 307] on input "checkbox" at bounding box center [298, 307] width 1 height 1
checkbox input "true"
click at [304, 307] on icon at bounding box center [306, 307] width 9 height 7
click at [299, 307] on input "checkbox" at bounding box center [298, 307] width 1 height 1
checkbox input "true"
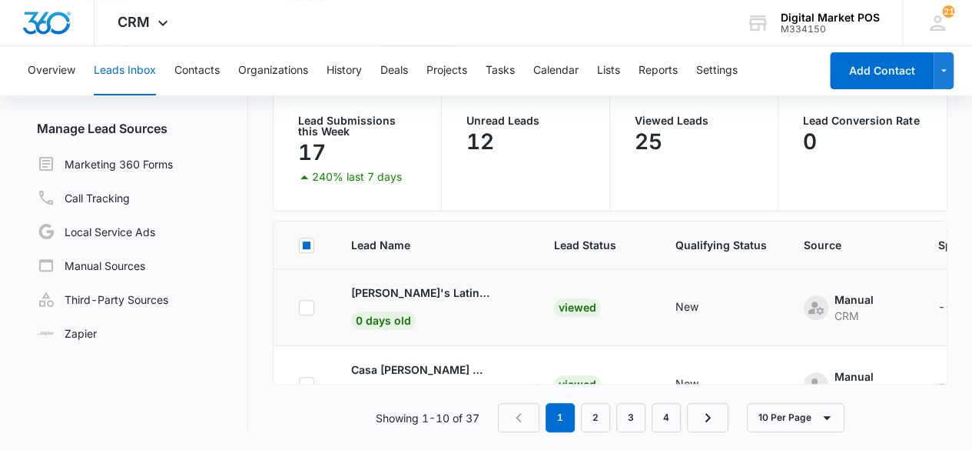
click at [308, 307] on icon at bounding box center [307, 308] width 14 height 14
click at [299, 307] on input "checkbox" at bounding box center [298, 307] width 1 height 1
checkbox input "true"
click at [309, 309] on icon at bounding box center [307, 308] width 14 height 14
click at [299, 307] on input "checkbox" at bounding box center [298, 307] width 1 height 1
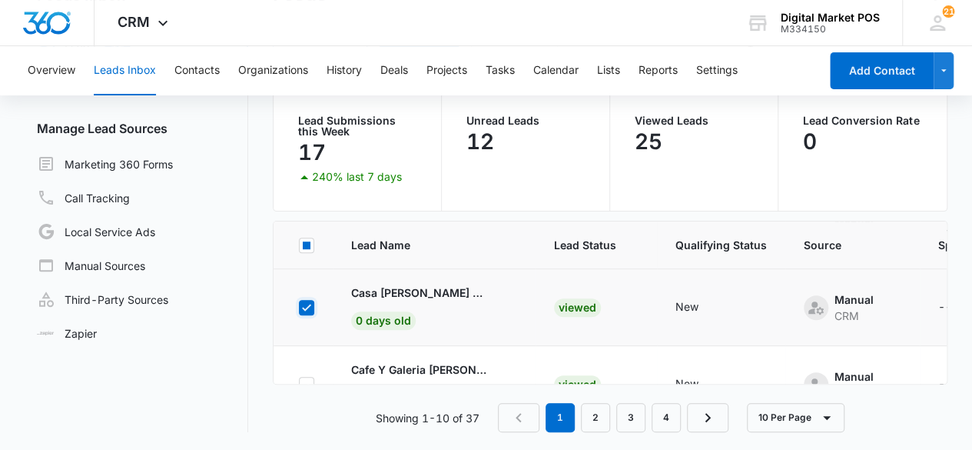
checkbox input "true"
click at [312, 305] on icon at bounding box center [307, 308] width 14 height 14
click at [299, 307] on input "checkbox" at bounding box center [298, 307] width 1 height 1
checkbox input "true"
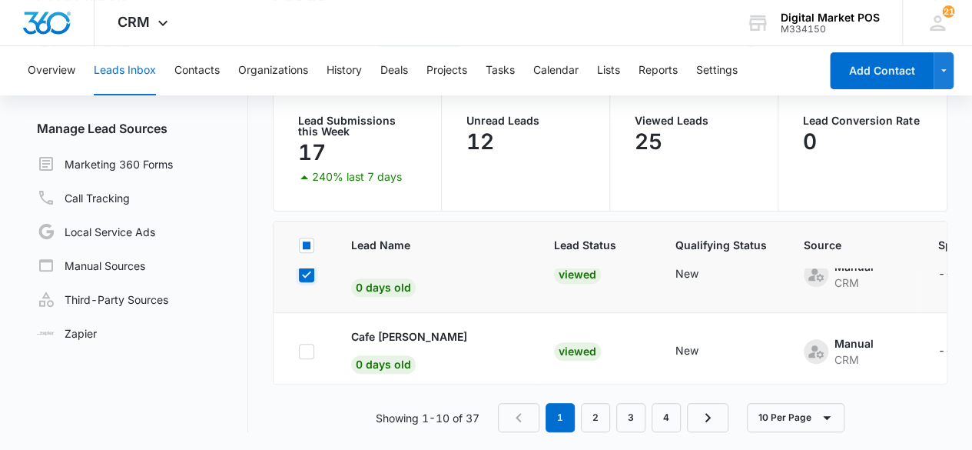
scroll to position [662, 0]
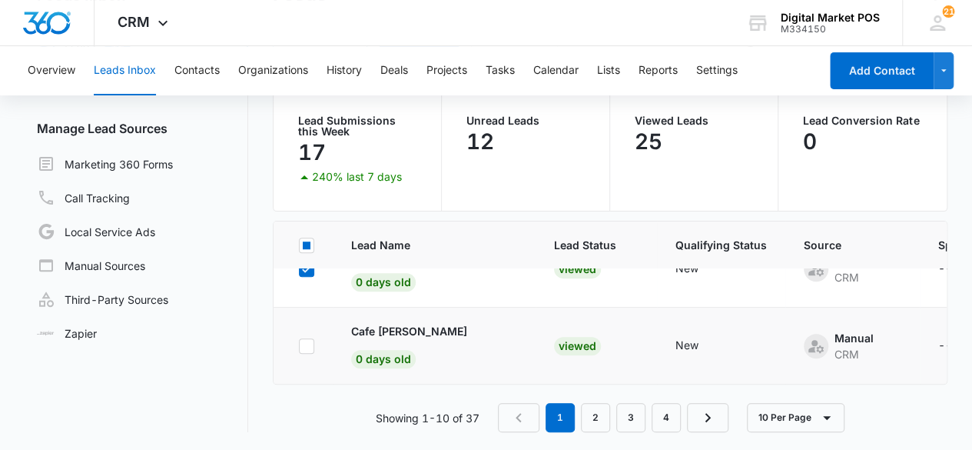
click at [301, 339] on icon at bounding box center [307, 346] width 14 height 14
click at [299, 345] on input "checkbox" at bounding box center [298, 345] width 1 height 1
checkbox input "true"
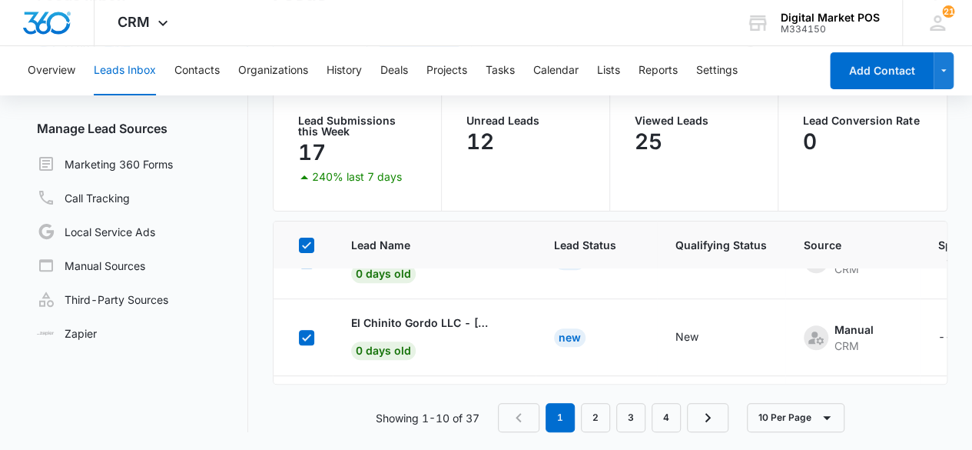
scroll to position [0, 0]
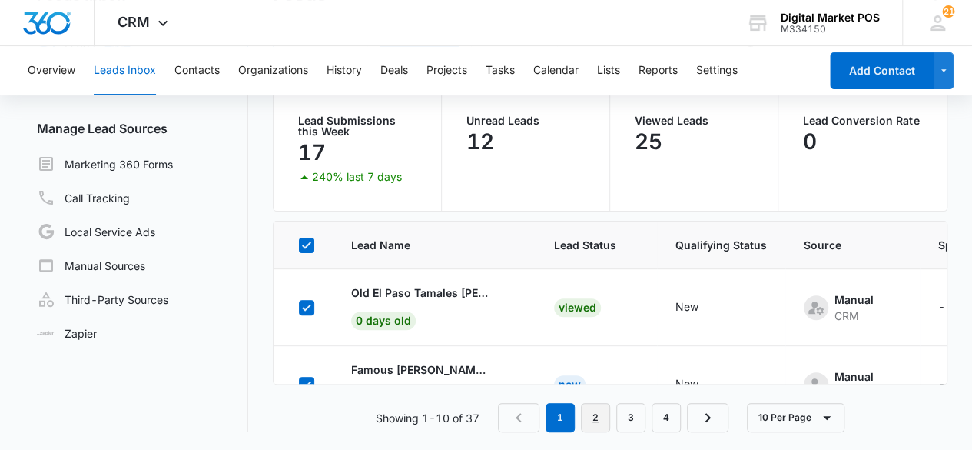
click at [589, 412] on link "2" at bounding box center [595, 417] width 29 height 29
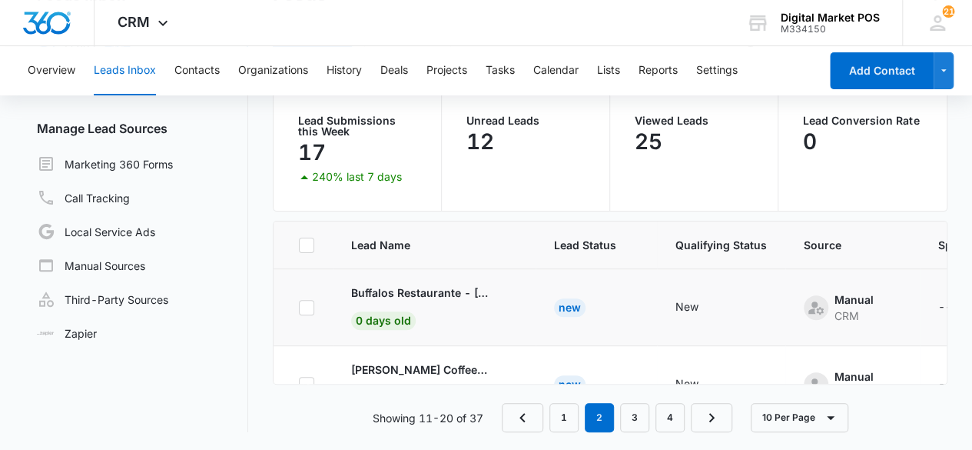
click at [304, 304] on icon at bounding box center [307, 308] width 14 height 14
click at [299, 307] on input "checkbox" at bounding box center [298, 307] width 1 height 1
checkbox input "true"
click at [309, 305] on icon at bounding box center [307, 308] width 14 height 14
click at [299, 307] on input "checkbox" at bounding box center [298, 307] width 1 height 1
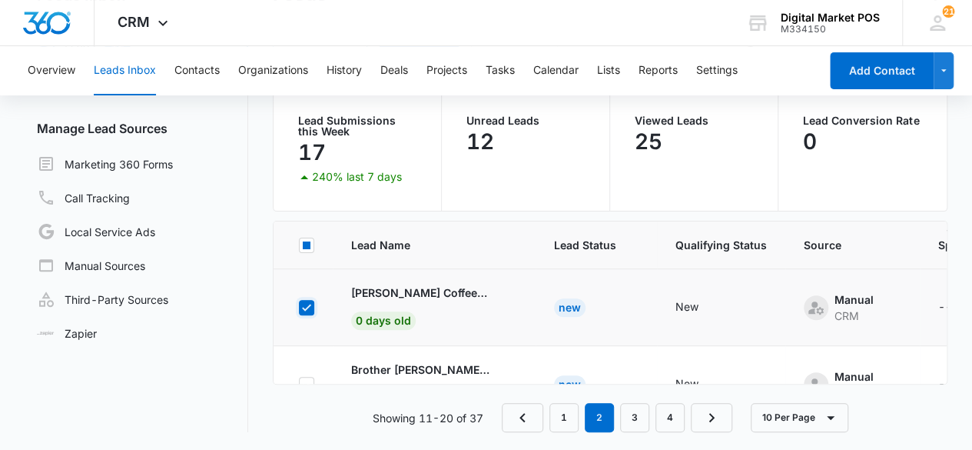
checkbox input "true"
click at [304, 311] on icon at bounding box center [307, 308] width 14 height 14
click at [299, 307] on input "checkbox" at bounding box center [298, 307] width 1 height 1
checkbox input "true"
click at [307, 312] on div at bounding box center [306, 307] width 15 height 15
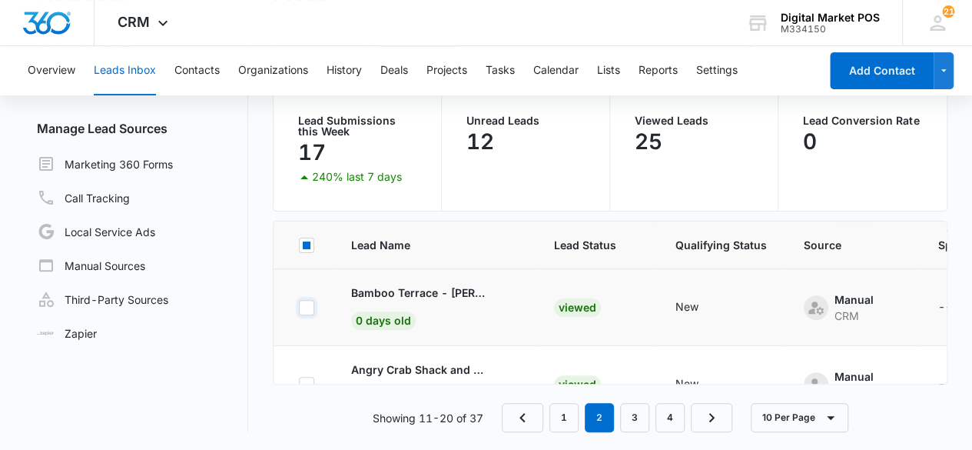
click at [299, 307] on input "checkbox" at bounding box center [298, 307] width 1 height 1
checkbox input "true"
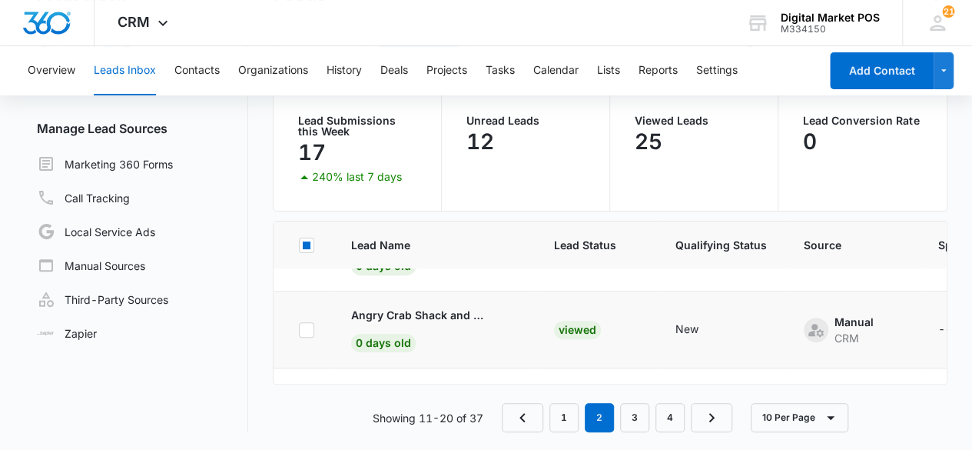
scroll to position [307, 0]
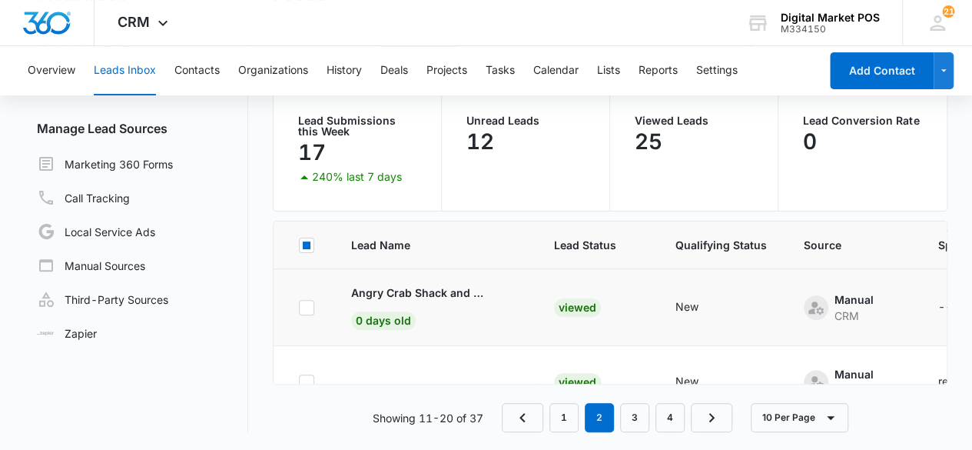
click at [308, 313] on td at bounding box center [303, 307] width 59 height 77
click at [309, 311] on td at bounding box center [303, 307] width 59 height 77
click at [311, 305] on icon at bounding box center [307, 308] width 14 height 14
click at [299, 307] on input "checkbox" at bounding box center [298, 307] width 1 height 1
checkbox input "true"
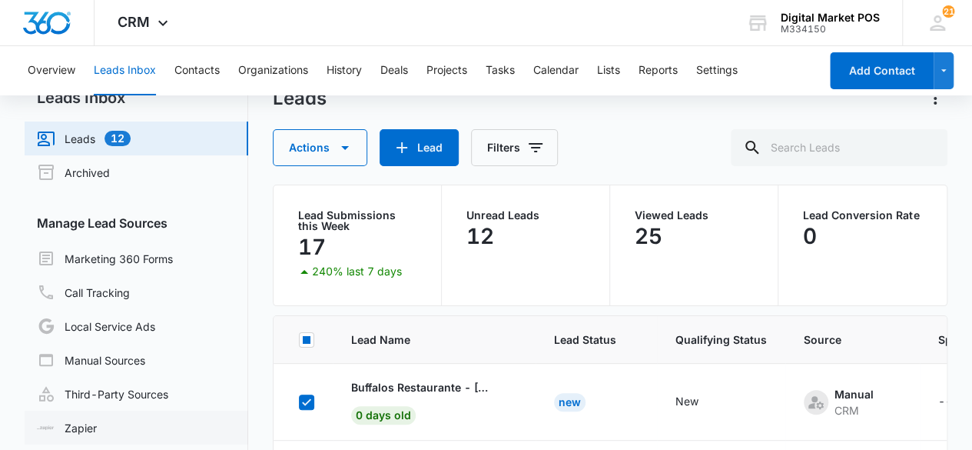
scroll to position [0, 0]
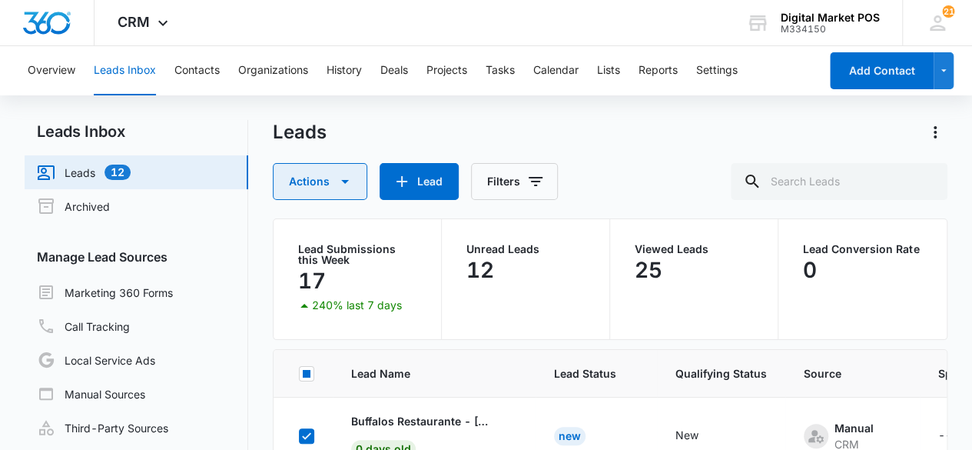
click at [342, 174] on icon "button" at bounding box center [345, 181] width 18 height 18
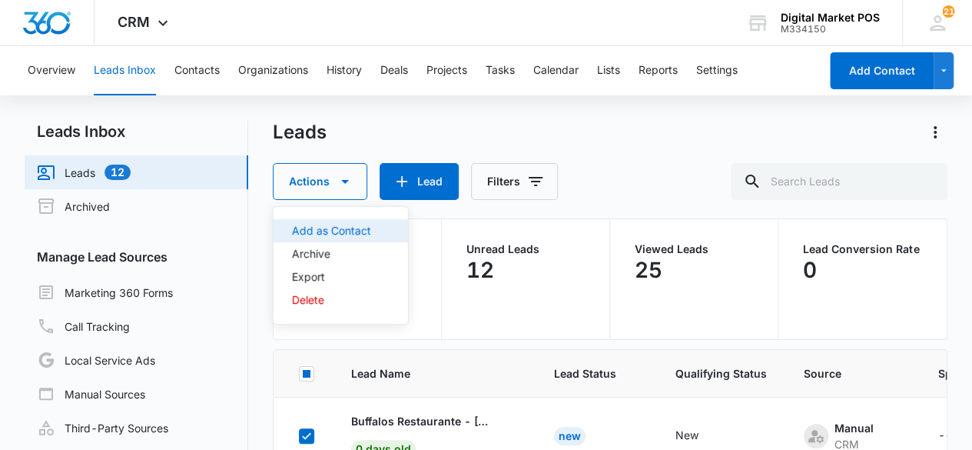
click at [348, 234] on div "Add as Contact" at bounding box center [331, 230] width 79 height 11
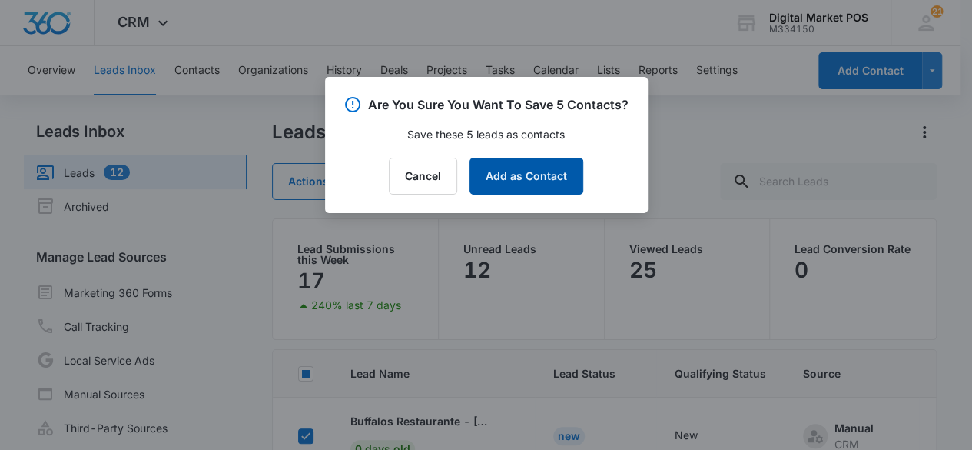
click at [516, 194] on button "Add as Contact" at bounding box center [527, 176] width 114 height 37
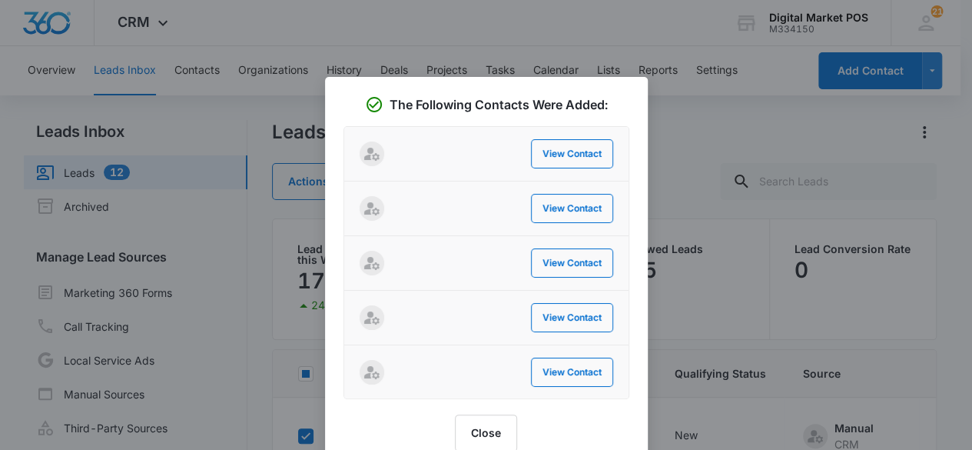
scroll to position [128, 0]
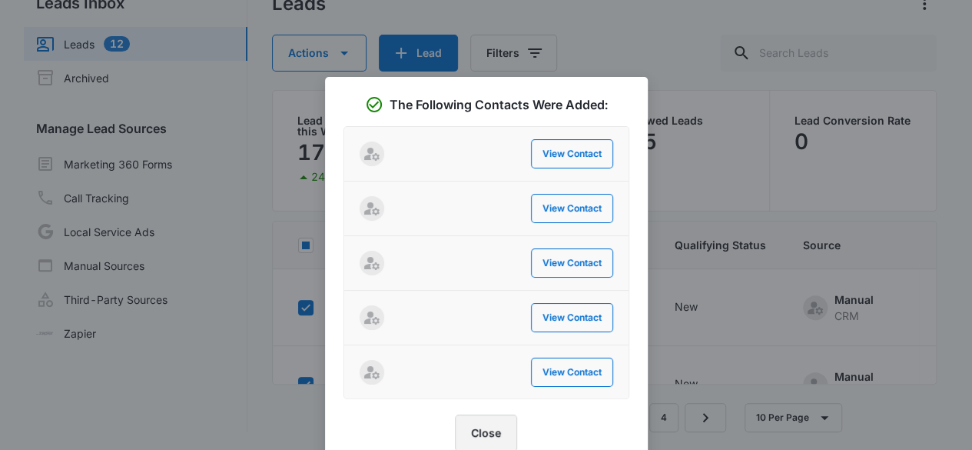
click at [486, 424] on button "Close" at bounding box center [486, 432] width 62 height 37
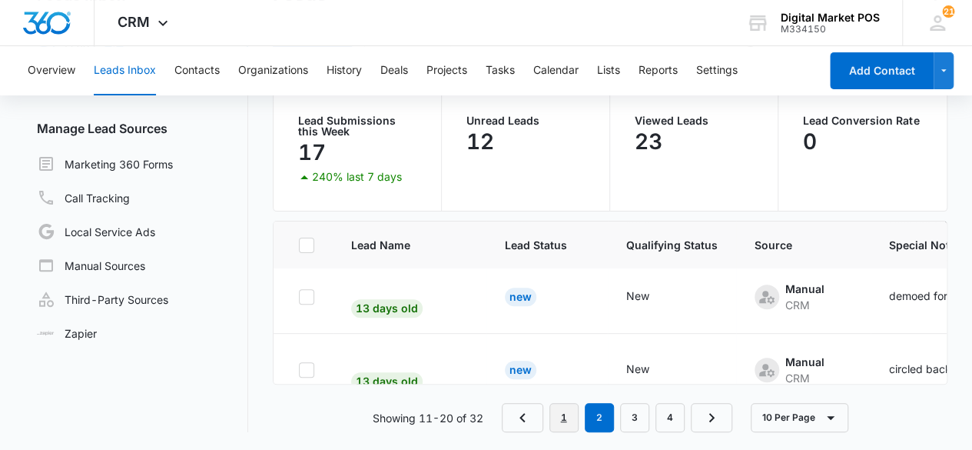
click at [560, 410] on link "1" at bounding box center [564, 417] width 29 height 29
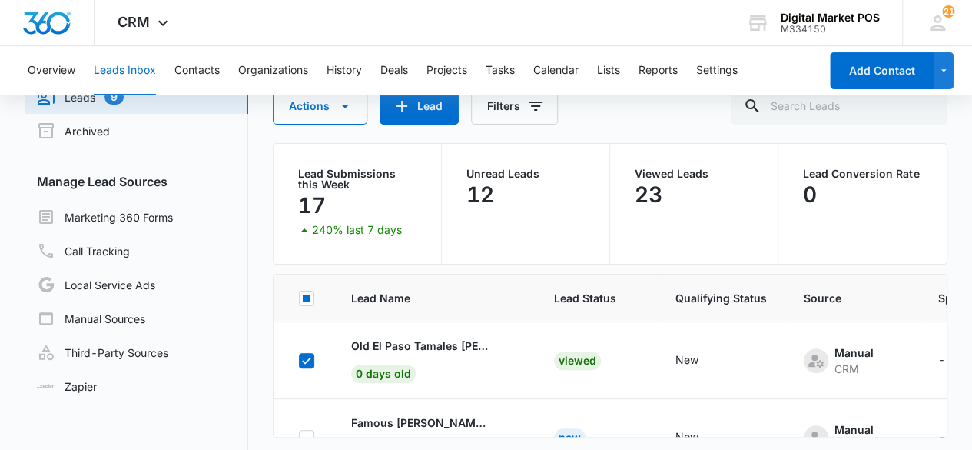
scroll to position [52, 0]
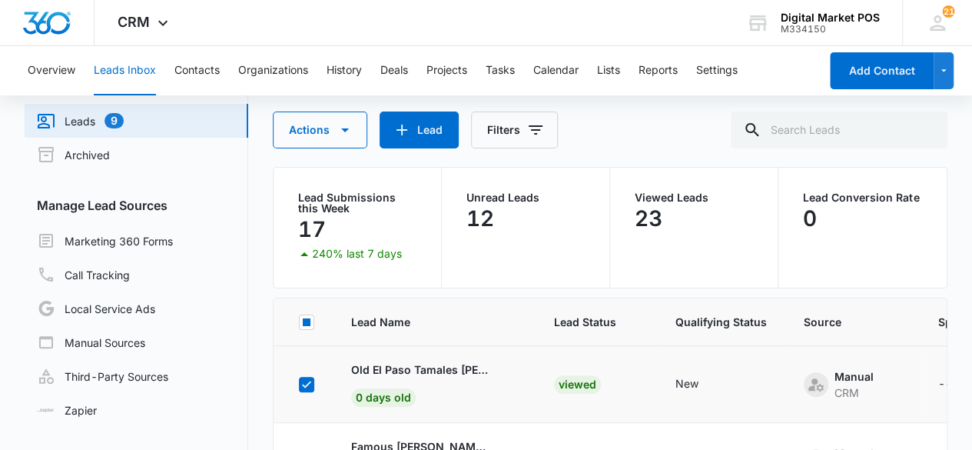
click at [317, 384] on td at bounding box center [303, 384] width 59 height 77
click at [309, 381] on icon at bounding box center [306, 383] width 9 height 7
click at [299, 384] on input "checkbox" at bounding box center [298, 384] width 1 height 1
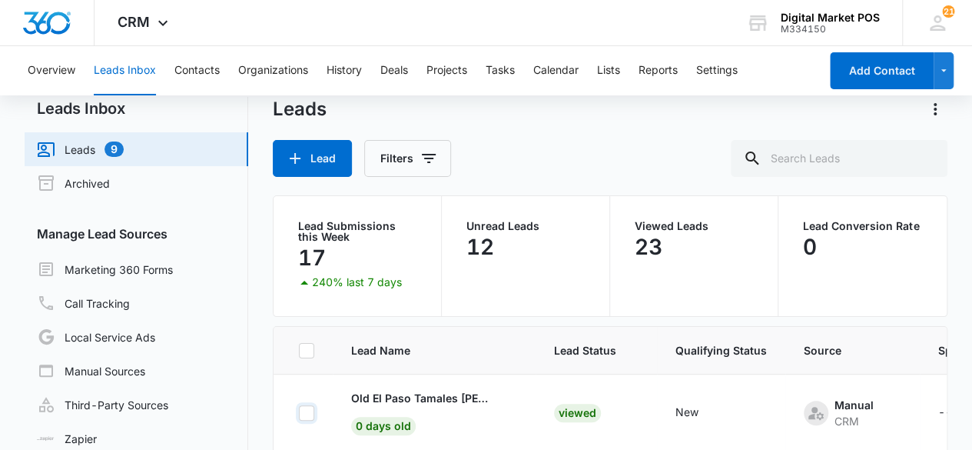
scroll to position [0, 0]
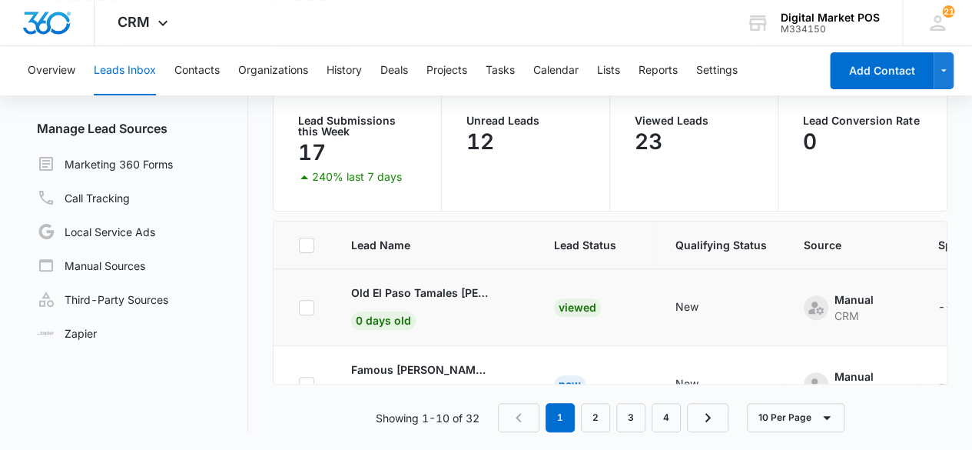
click at [314, 307] on td at bounding box center [303, 307] width 59 height 77
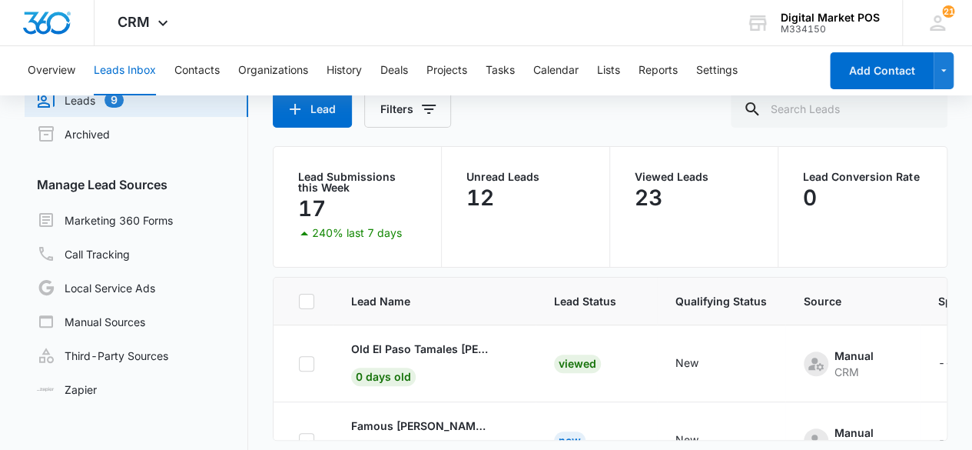
scroll to position [52, 0]
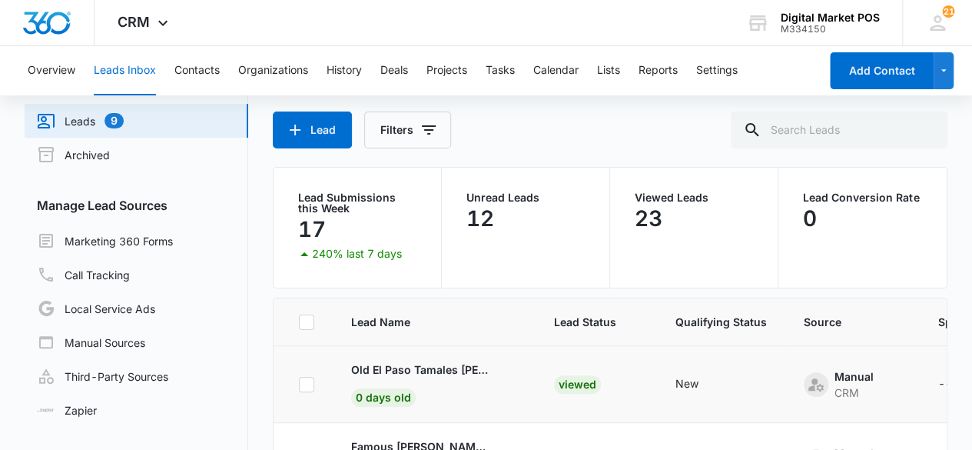
click at [304, 380] on icon at bounding box center [307, 384] width 14 height 14
click at [299, 384] on input "checkbox" at bounding box center [298, 384] width 1 height 1
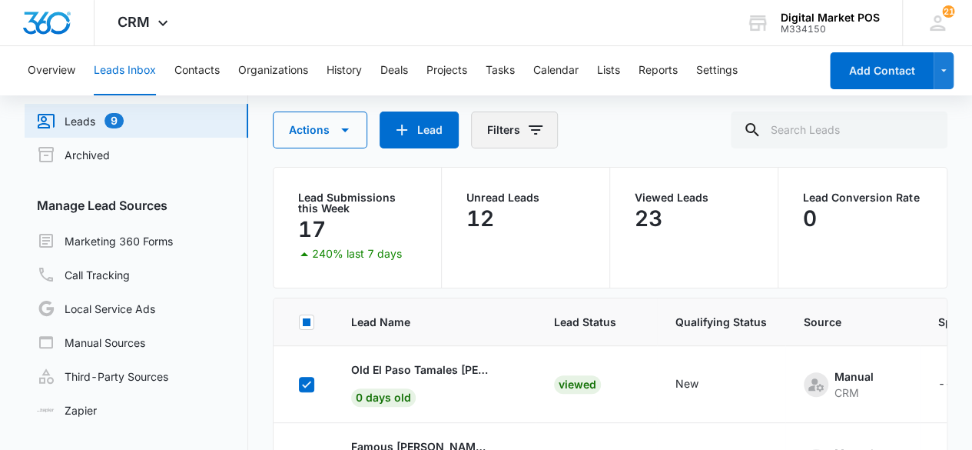
click at [493, 127] on button "Filters" at bounding box center [514, 129] width 87 height 37
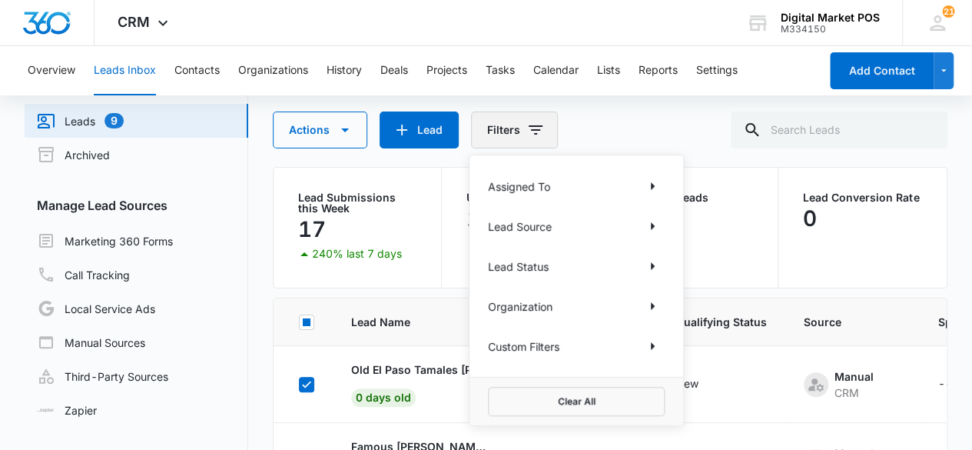
click at [494, 127] on button "Filters" at bounding box center [514, 129] width 87 height 37
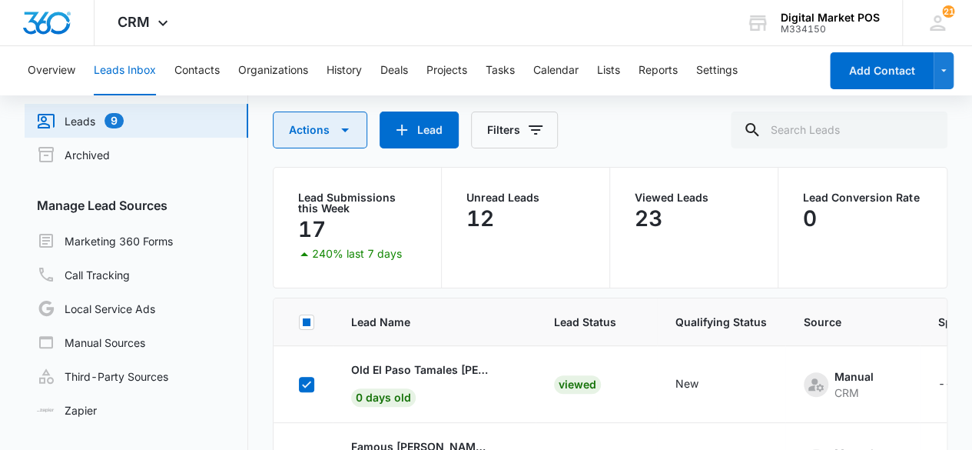
click at [349, 135] on icon "button" at bounding box center [345, 130] width 18 height 18
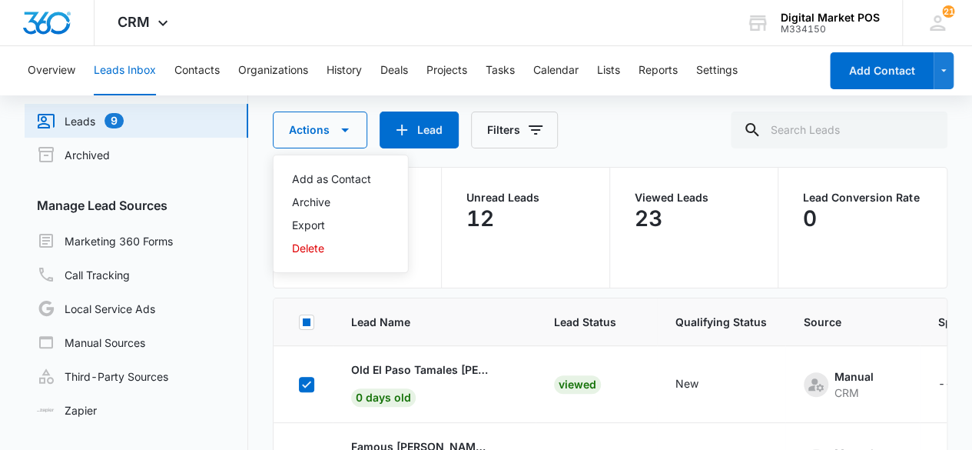
click at [448, 245] on div "Unread Leads 12" at bounding box center [526, 228] width 168 height 120
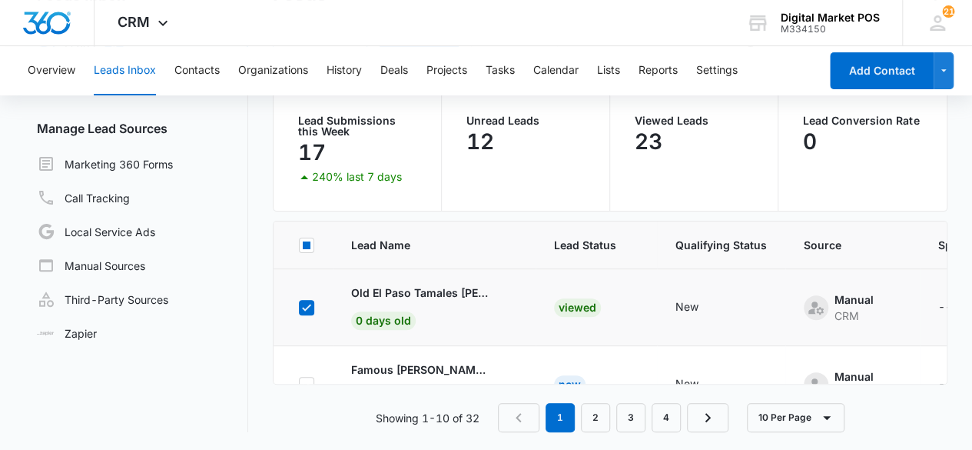
click at [312, 306] on icon at bounding box center [307, 308] width 14 height 14
click at [299, 307] on input "checkbox" at bounding box center [298, 307] width 1 height 1
checkbox input "false"
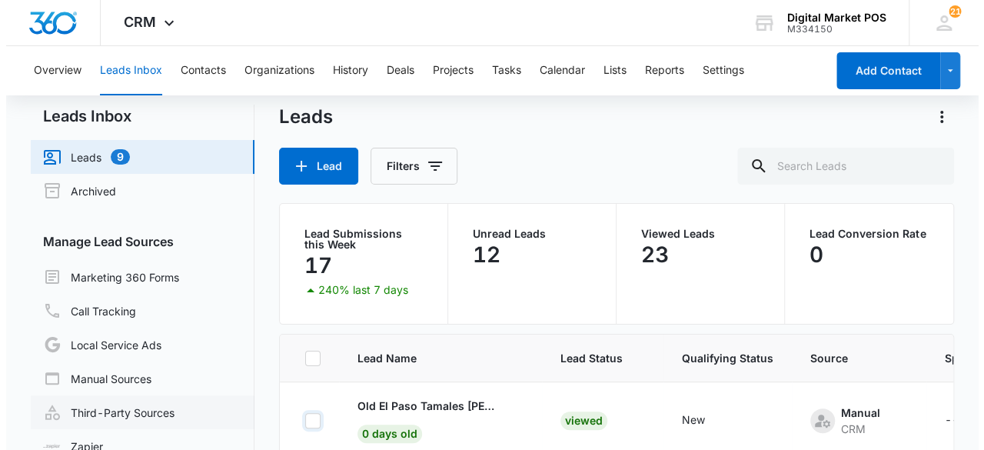
scroll to position [0, 0]
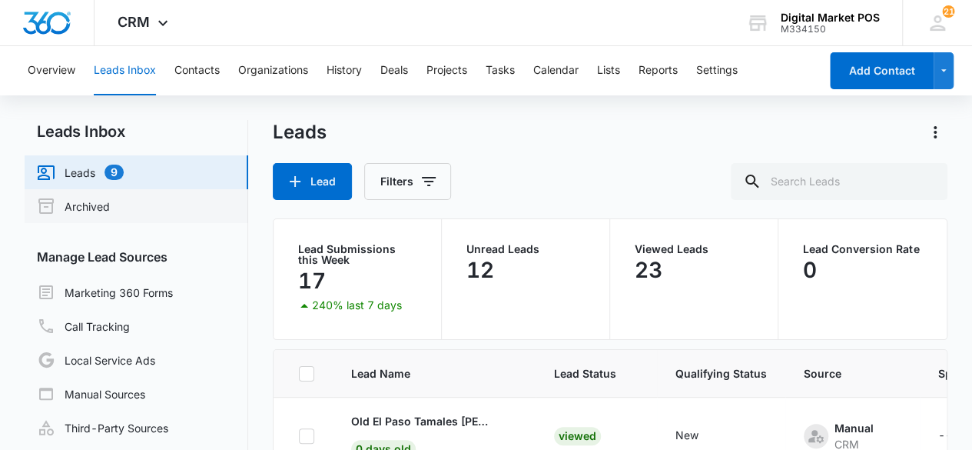
click at [110, 212] on link "Archived" at bounding box center [73, 206] width 73 height 18
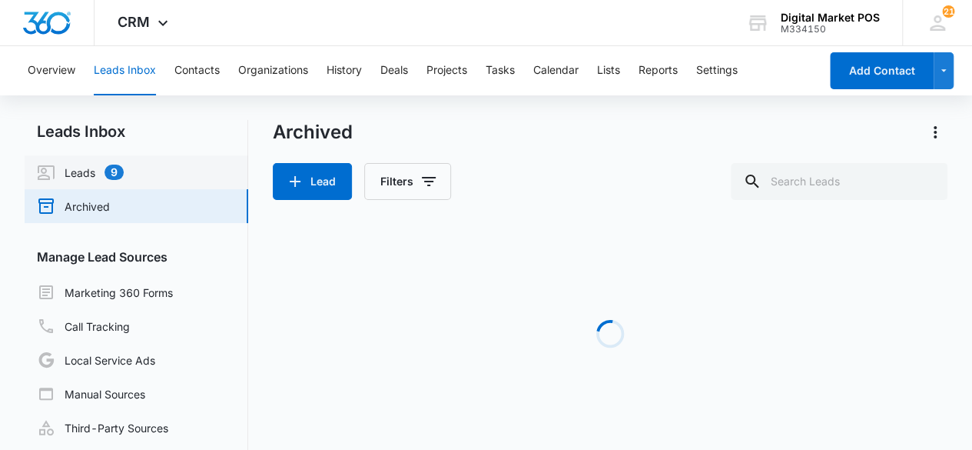
click at [124, 168] on link "Leads 9" at bounding box center [80, 172] width 87 height 18
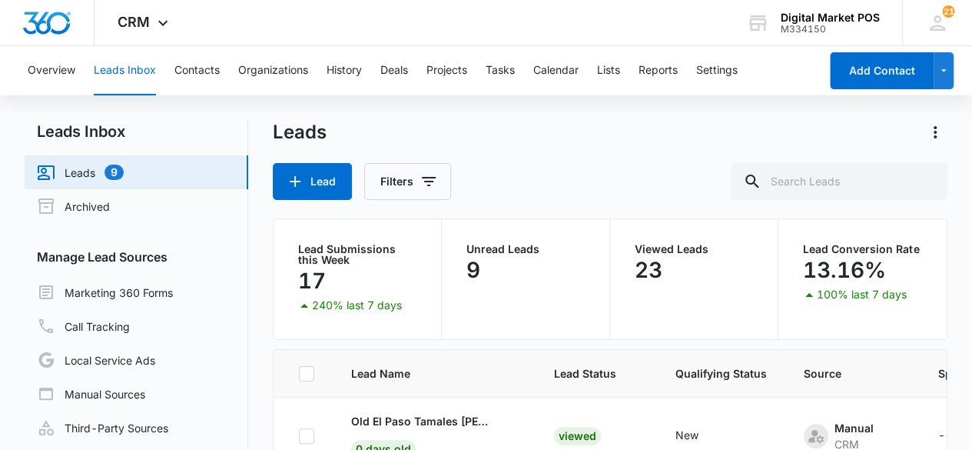
click at [144, 69] on button "Leads Inbox" at bounding box center [125, 70] width 62 height 49
click at [209, 68] on button "Contacts" at bounding box center [196, 70] width 45 height 49
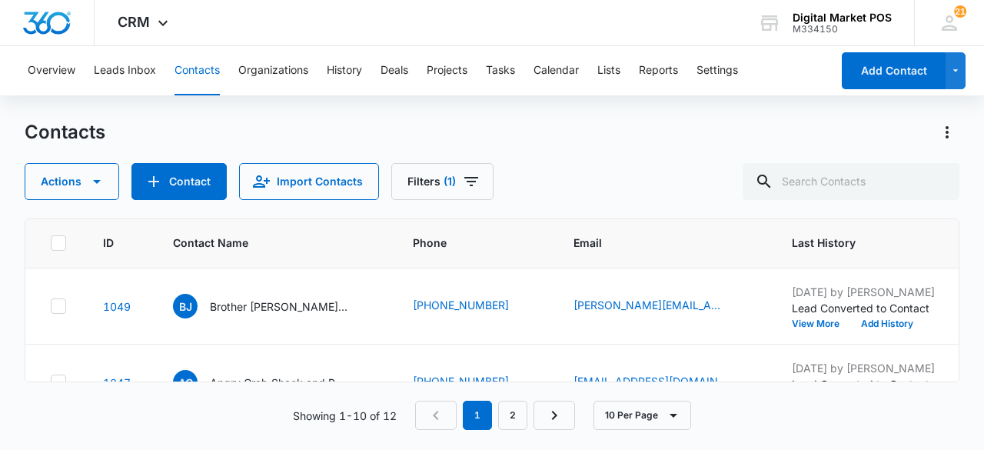
scroll to position [228, 0]
click at [48, 297] on td at bounding box center [54, 305] width 59 height 76
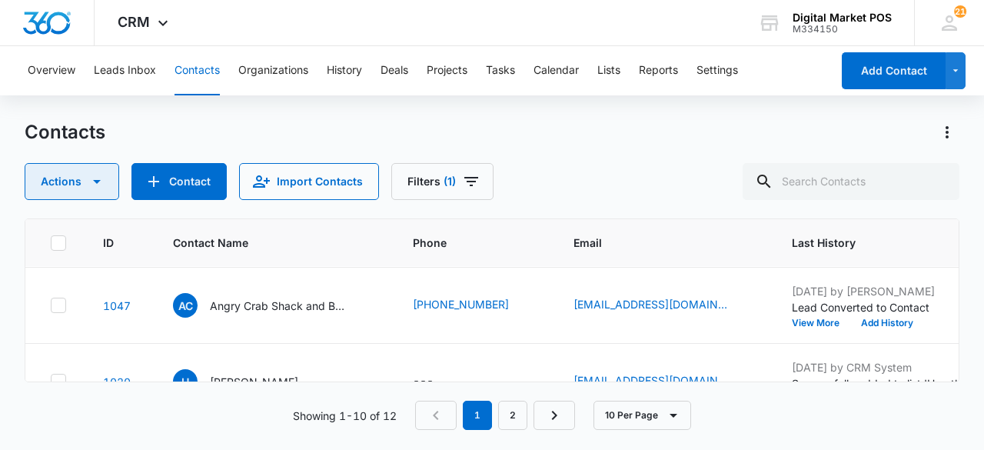
drag, startPoint x: 61, startPoint y: 304, endPoint x: 102, endPoint y: 179, distance: 131.0
click at [64, 304] on icon at bounding box center [59, 305] width 14 height 14
click at [51, 305] on input "checkbox" at bounding box center [50, 305] width 1 height 1
click at [104, 170] on button "Actions" at bounding box center [72, 181] width 95 height 37
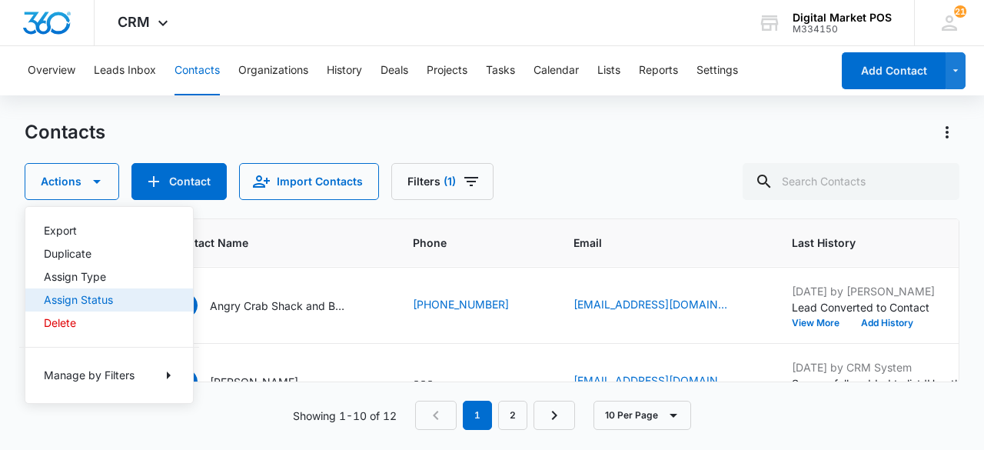
click at [100, 301] on div "Assign Status" at bounding box center [100, 299] width 112 height 11
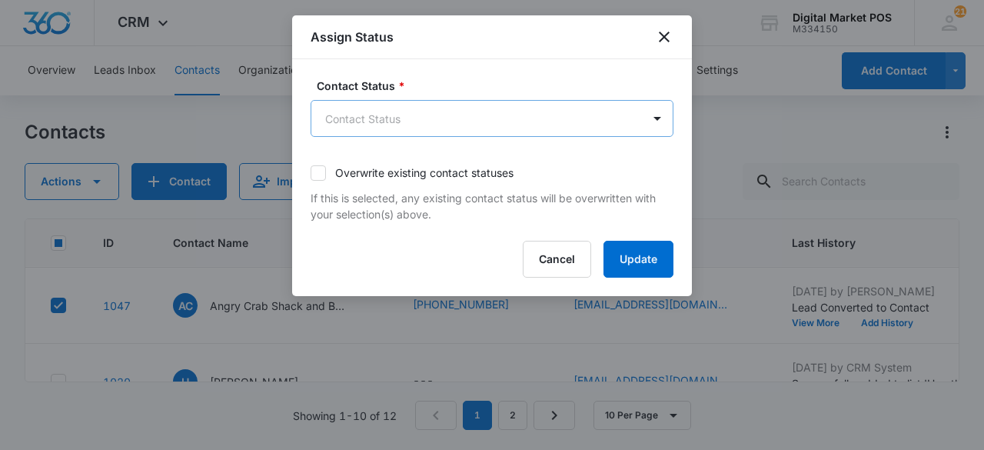
click at [510, 118] on body "CRM Apps Reputation Websites Forms CRM Email Social Content Ads Intelligence Fi…" at bounding box center [492, 225] width 984 height 450
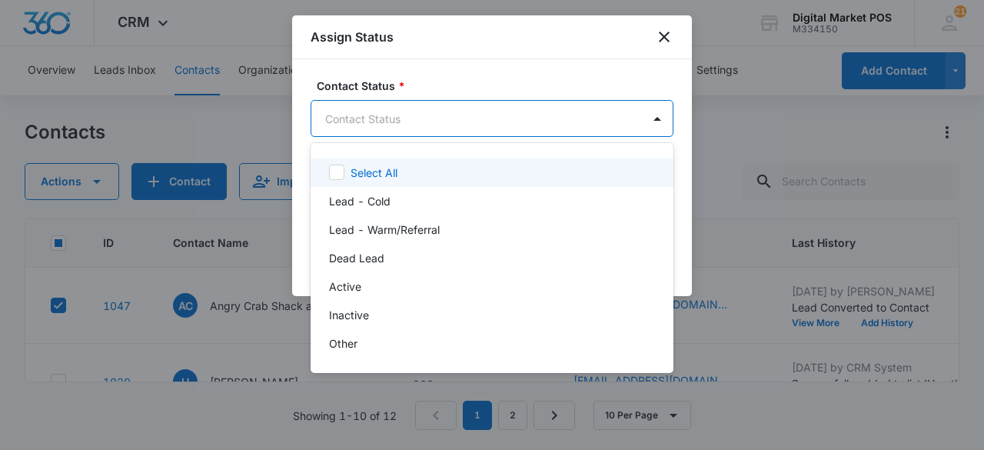
drag, startPoint x: 584, startPoint y: 52, endPoint x: 592, endPoint y: 56, distance: 8.6
click at [584, 52] on div at bounding box center [492, 225] width 984 height 450
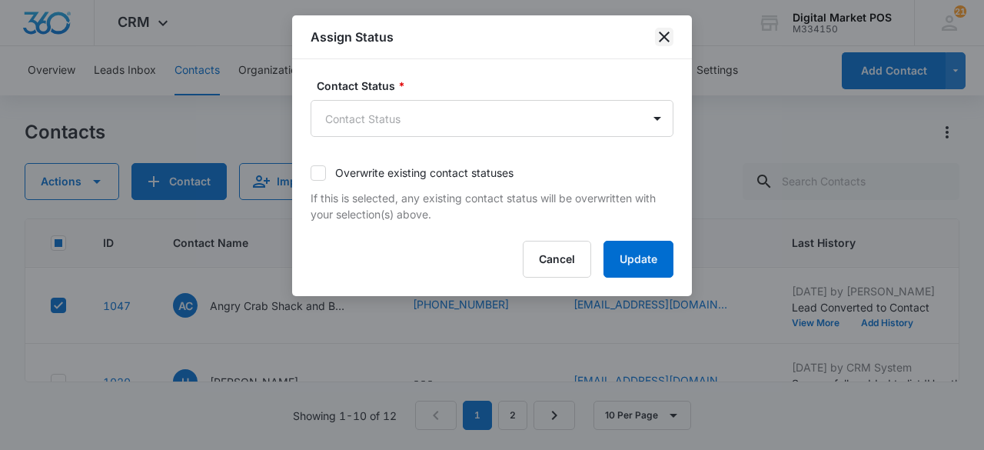
click at [667, 36] on icon "close" at bounding box center [664, 37] width 18 height 18
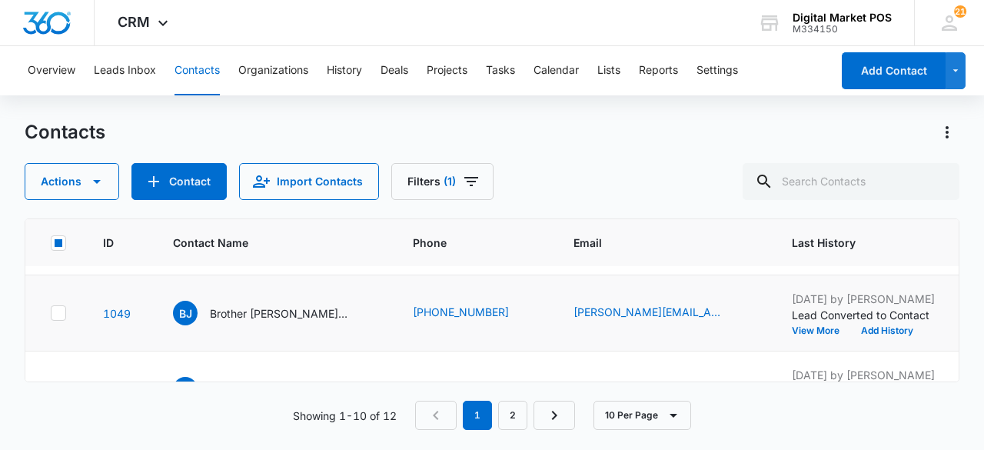
scroll to position [120, 0]
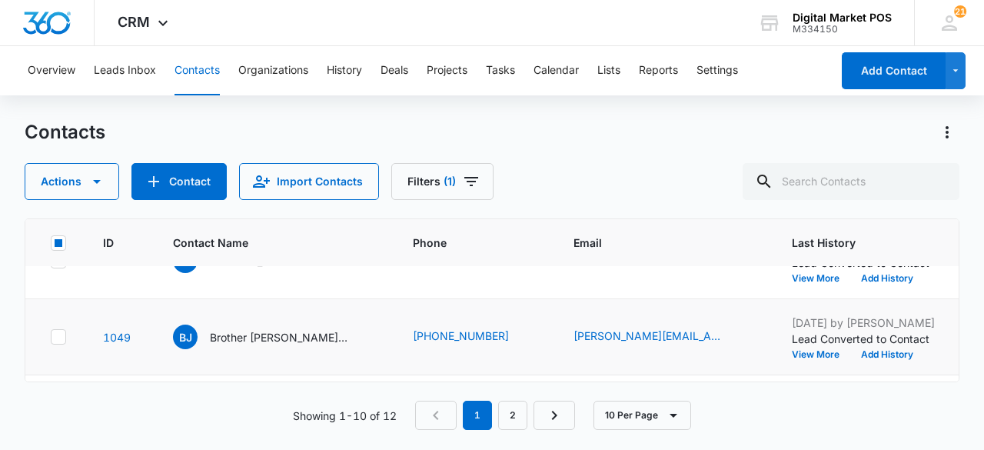
click at [69, 336] on td at bounding box center [54, 337] width 59 height 76
click at [66, 334] on td at bounding box center [54, 337] width 59 height 76
click at [63, 335] on icon at bounding box center [59, 337] width 14 height 14
click at [51, 337] on input "checkbox" at bounding box center [50, 337] width 1 height 1
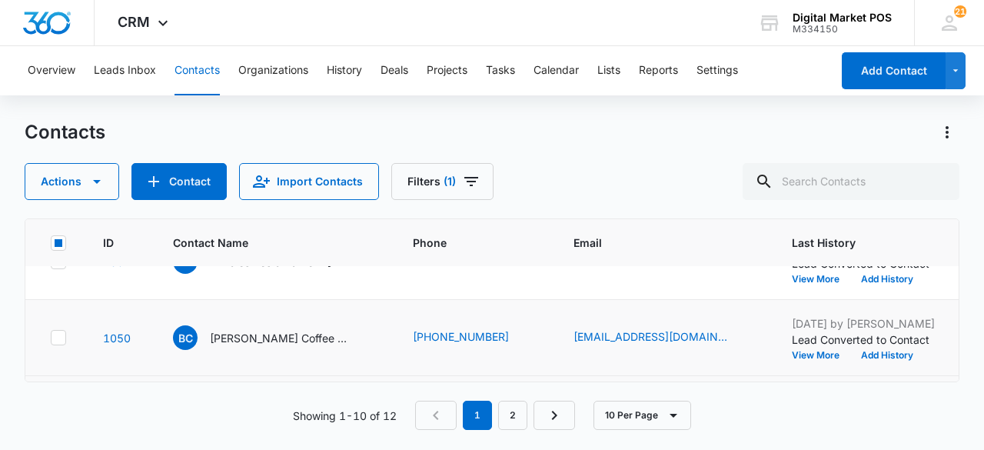
click at [61, 331] on icon at bounding box center [59, 338] width 14 height 14
click at [51, 337] on input "checkbox" at bounding box center [50, 337] width 1 height 1
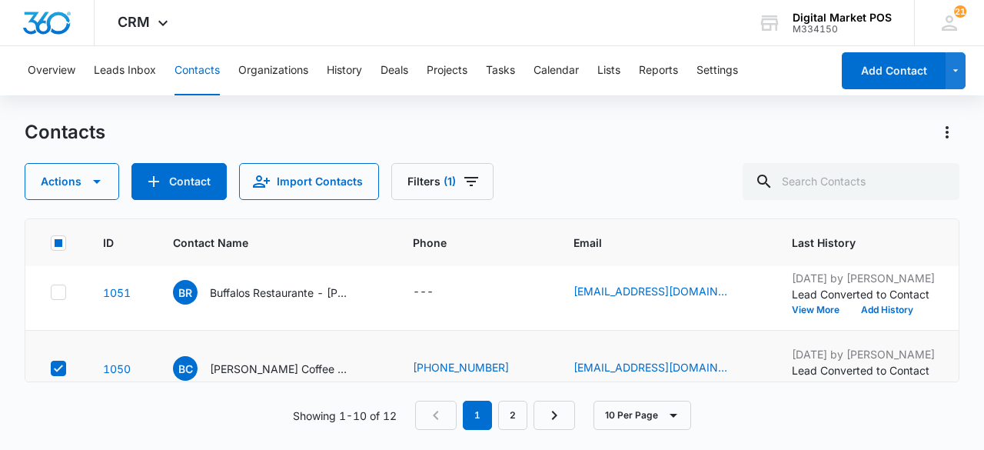
scroll to position [0, 0]
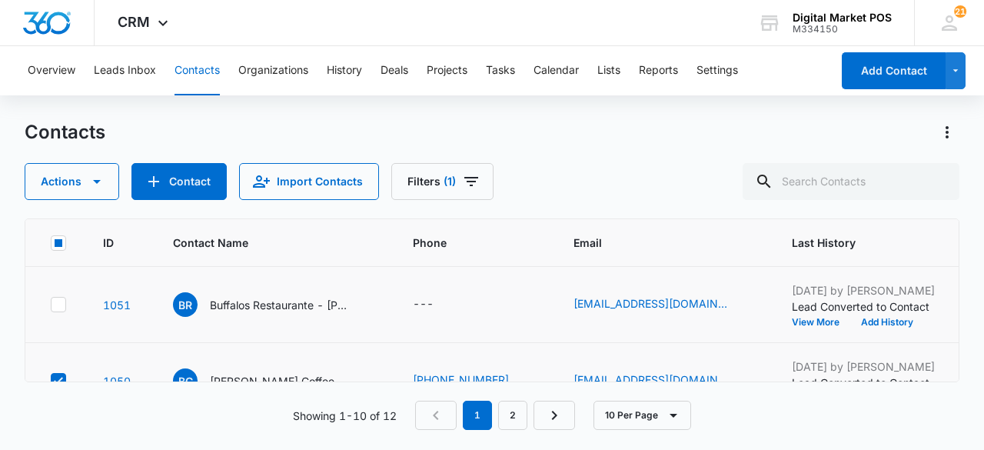
click at [68, 291] on td at bounding box center [54, 305] width 59 height 76
click at [58, 304] on icon at bounding box center [58, 304] width 9 height 7
click at [51, 304] on input "checkbox" at bounding box center [50, 304] width 1 height 1
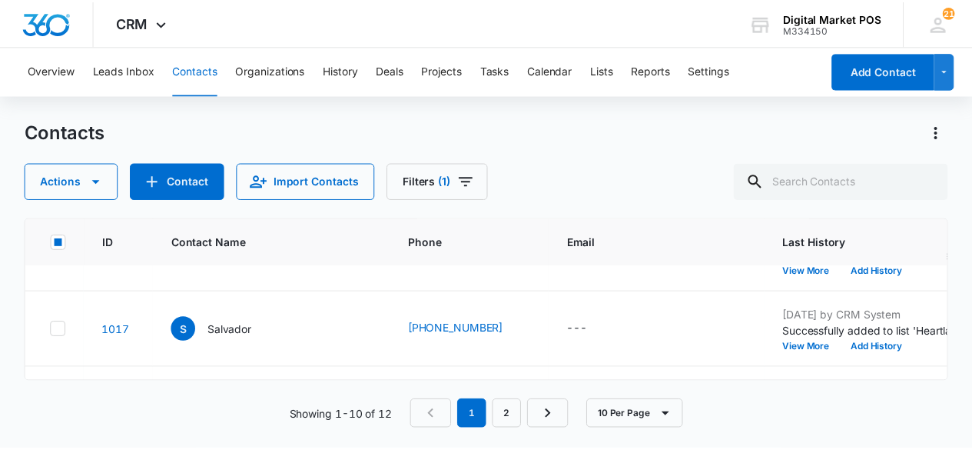
scroll to position [615, 0]
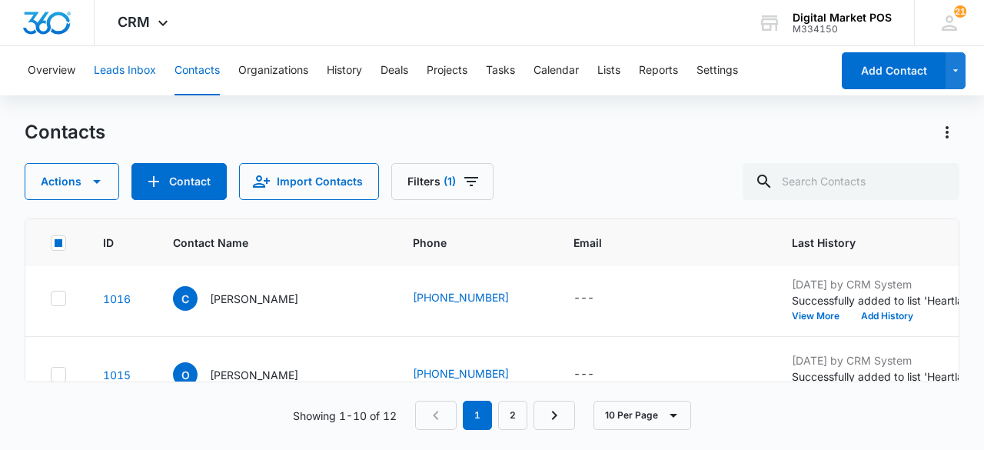
click at [151, 71] on button "Leads Inbox" at bounding box center [125, 70] width 62 height 49
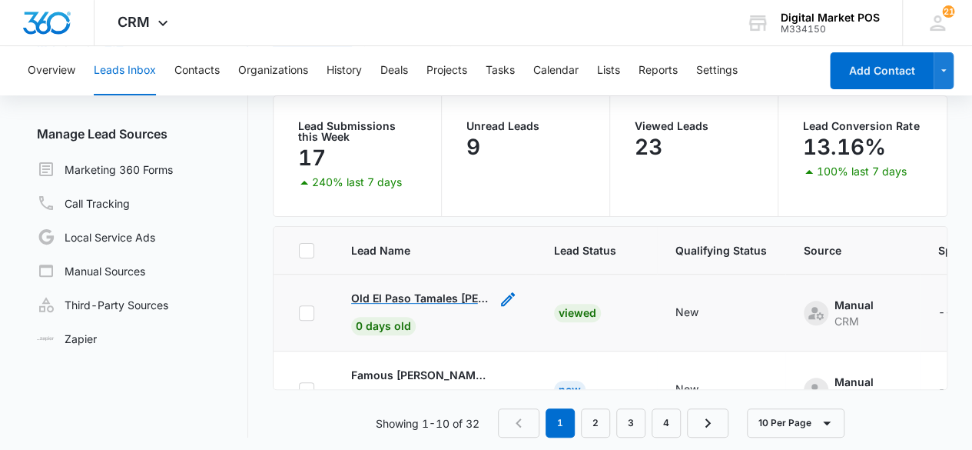
scroll to position [128, 0]
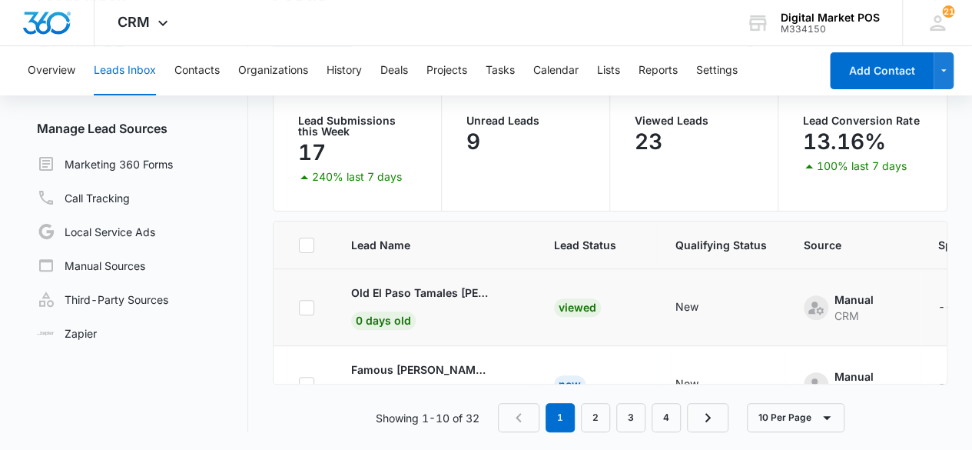
click at [306, 305] on icon at bounding box center [306, 307] width 9 height 7
click at [299, 307] on input "checkbox" at bounding box center [298, 307] width 1 height 1
checkbox input "true"
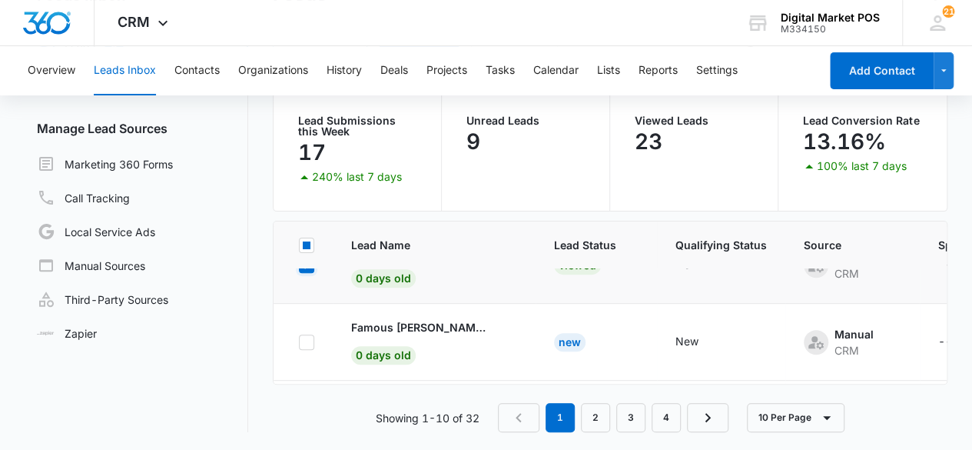
scroll to position [77, 0]
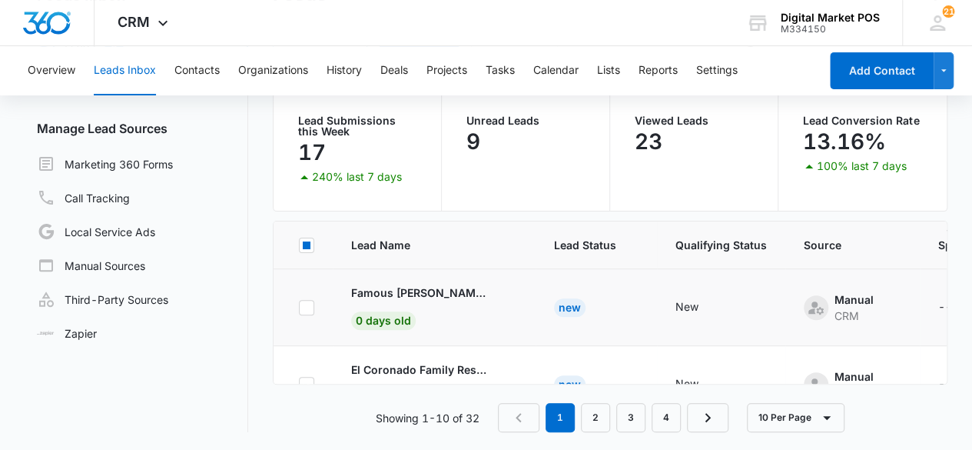
click at [303, 306] on icon at bounding box center [306, 307] width 9 height 7
click at [299, 307] on input "checkbox" at bounding box center [298, 307] width 1 height 1
checkbox input "true"
click at [306, 305] on icon at bounding box center [306, 307] width 9 height 7
click at [299, 307] on input "checkbox" at bounding box center [298, 307] width 1 height 1
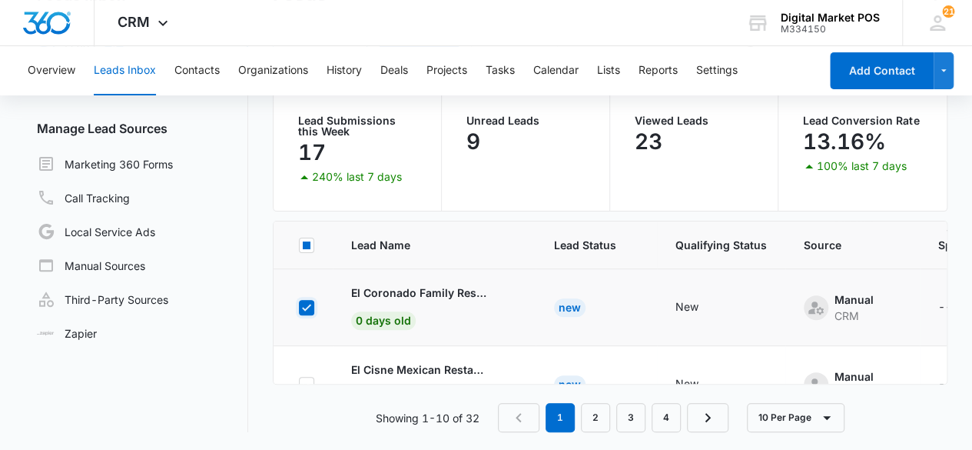
checkbox input "true"
click at [309, 304] on icon at bounding box center [307, 308] width 14 height 14
click at [299, 307] on input "checkbox" at bounding box center [298, 307] width 1 height 1
checkbox input "true"
click at [308, 305] on icon at bounding box center [307, 308] width 14 height 14
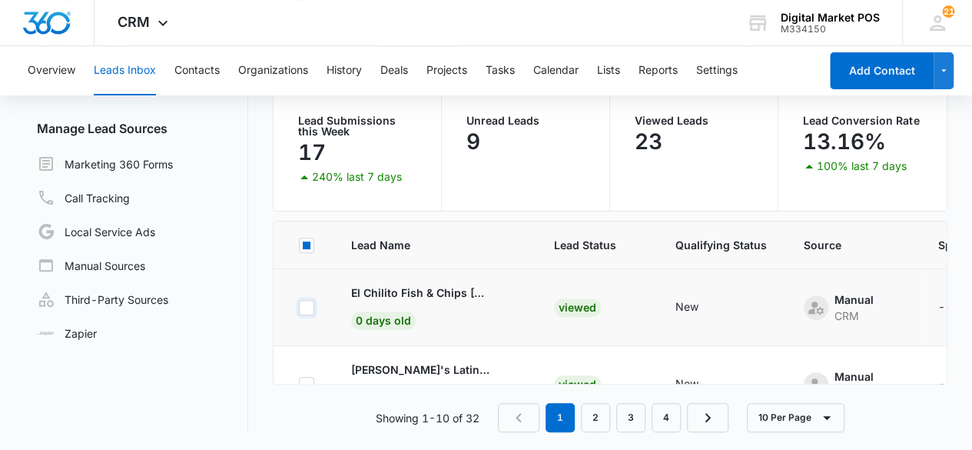
click at [299, 307] on input "checkbox" at bounding box center [298, 307] width 1 height 1
checkbox input "true"
click at [313, 303] on div at bounding box center [306, 307] width 15 height 15
click at [299, 307] on input "checkbox" at bounding box center [298, 307] width 1 height 1
checkbox input "true"
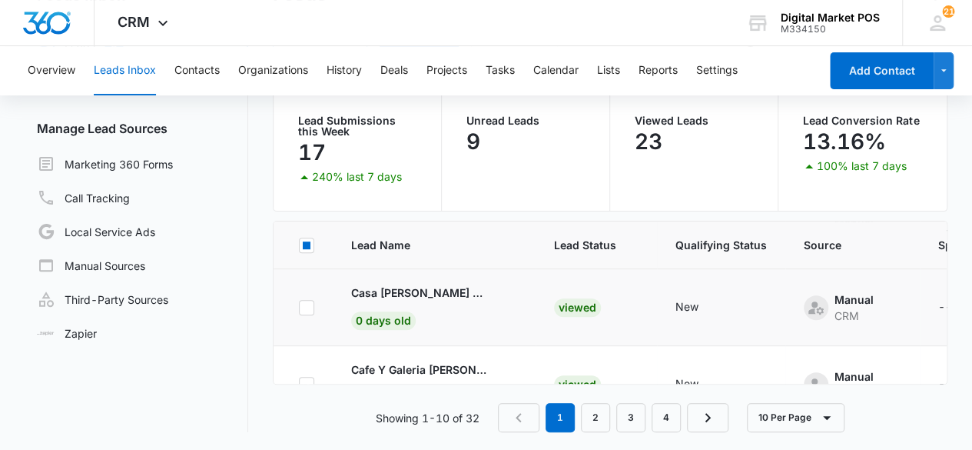
click at [308, 307] on icon at bounding box center [307, 308] width 14 height 14
click at [299, 307] on input "checkbox" at bounding box center [298, 307] width 1 height 1
checkbox input "true"
click at [312, 307] on icon at bounding box center [307, 308] width 14 height 14
click at [299, 307] on input "checkbox" at bounding box center [298, 307] width 1 height 1
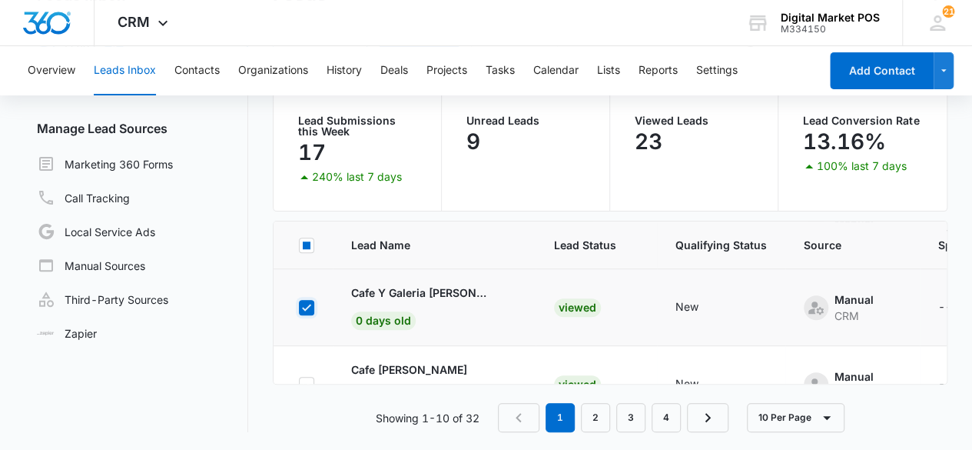
checkbox input "true"
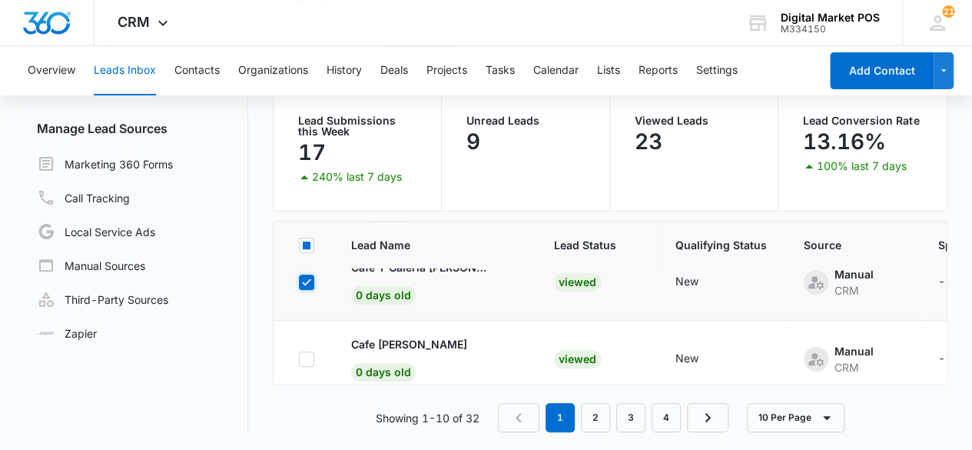
scroll to position [662, 0]
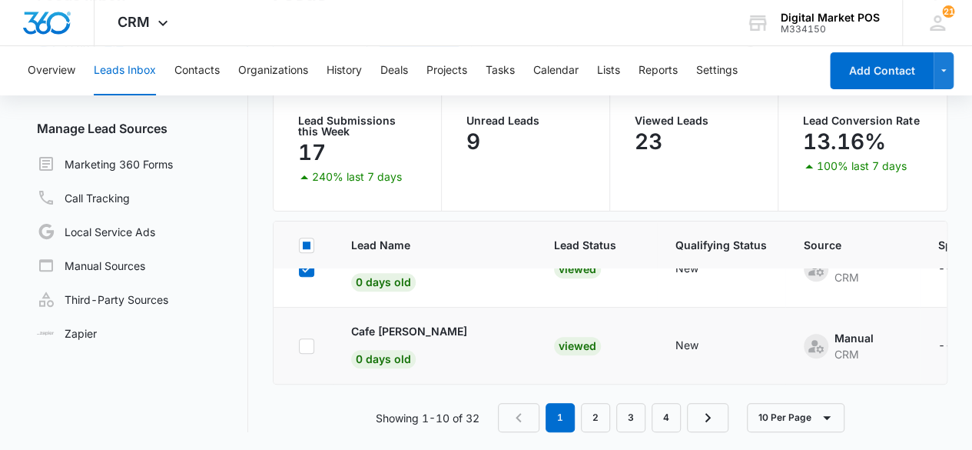
click at [311, 339] on icon at bounding box center [307, 346] width 14 height 14
click at [299, 345] on input "checkbox" at bounding box center [298, 345] width 1 height 1
checkbox input "true"
click at [596, 411] on link "2" at bounding box center [595, 417] width 29 height 29
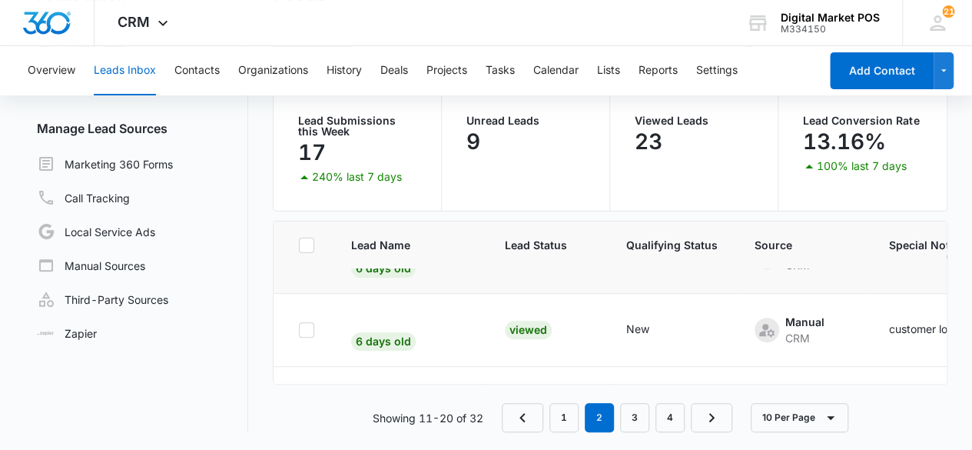
scroll to position [0, 0]
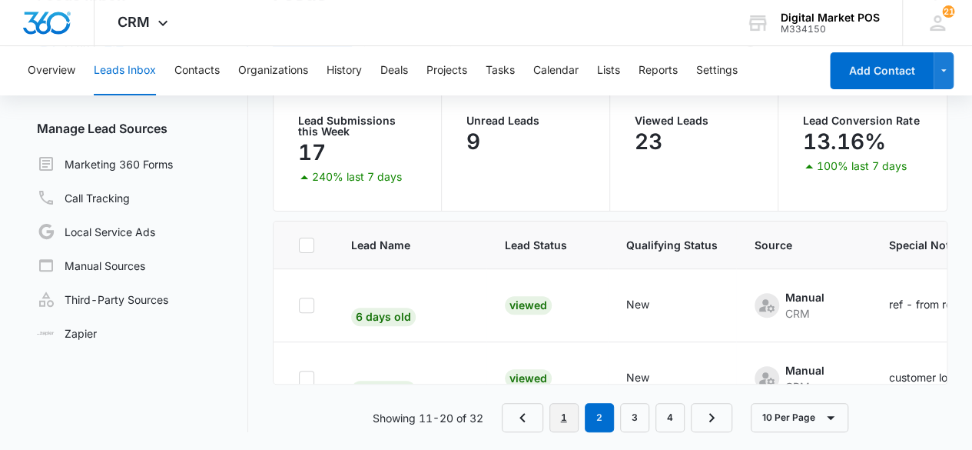
click at [556, 414] on link "1" at bounding box center [564, 417] width 29 height 29
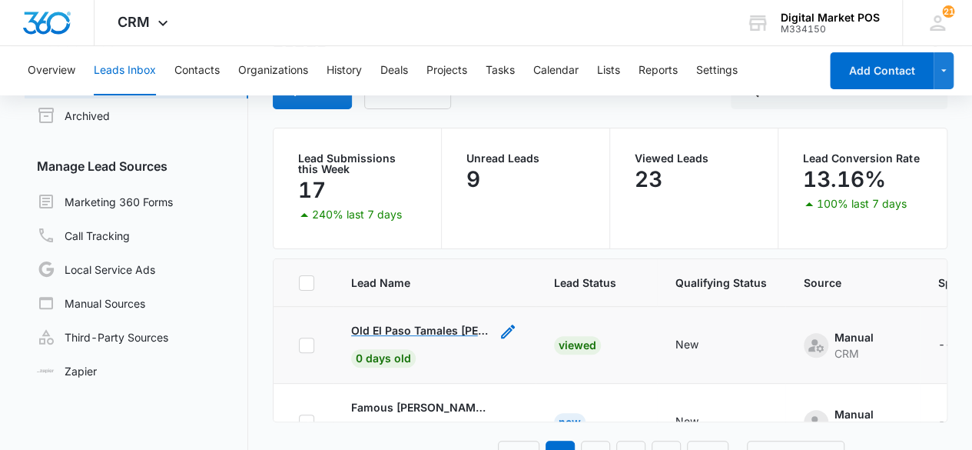
scroll to position [128, 0]
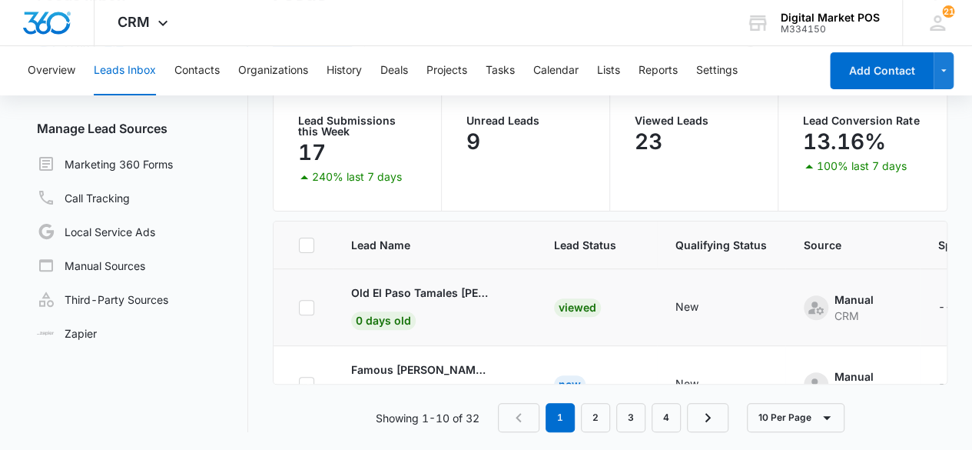
click at [304, 308] on icon at bounding box center [306, 307] width 9 height 7
click at [299, 307] on input "checkbox" at bounding box center [298, 307] width 1 height 1
checkbox input "true"
click at [313, 307] on div at bounding box center [306, 307] width 15 height 15
click at [299, 307] on input "checkbox" at bounding box center [298, 307] width 1 height 1
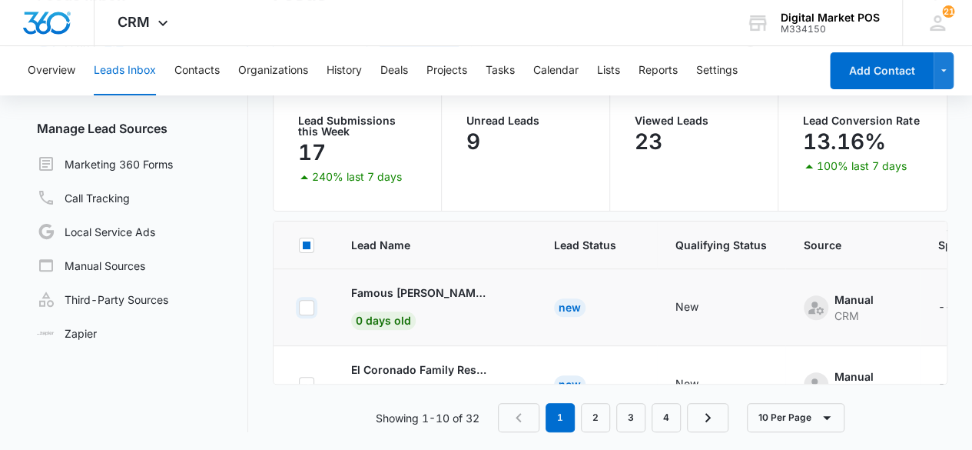
checkbox input "true"
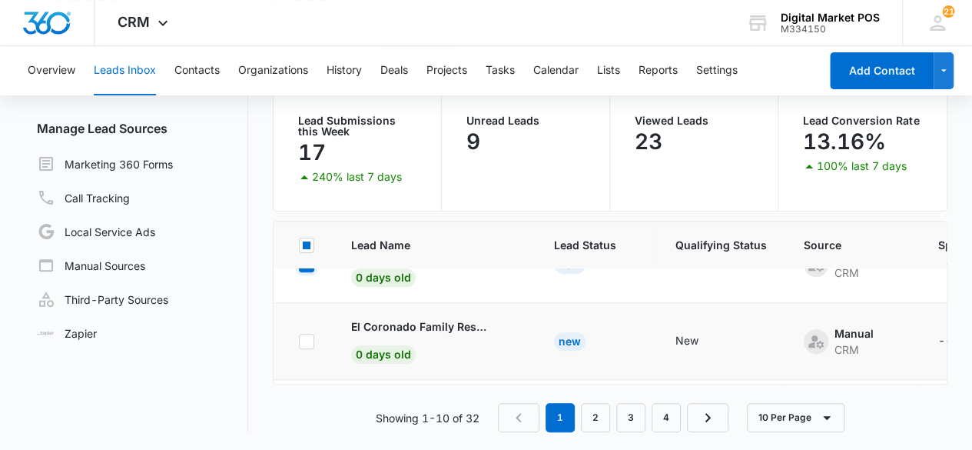
scroll to position [154, 0]
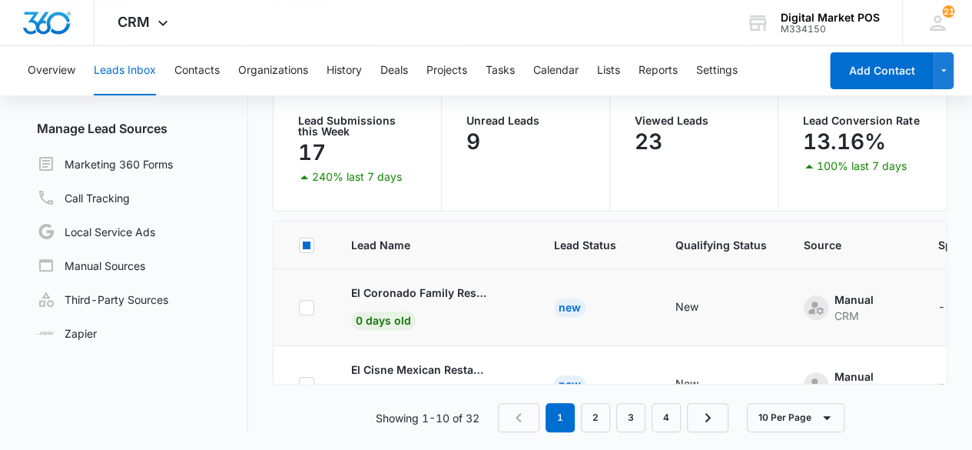
click at [314, 310] on td at bounding box center [303, 307] width 59 height 77
click at [309, 305] on icon at bounding box center [307, 308] width 14 height 14
click at [299, 307] on input "checkbox" at bounding box center [298, 307] width 1 height 1
checkbox input "true"
click at [310, 301] on icon at bounding box center [307, 308] width 14 height 14
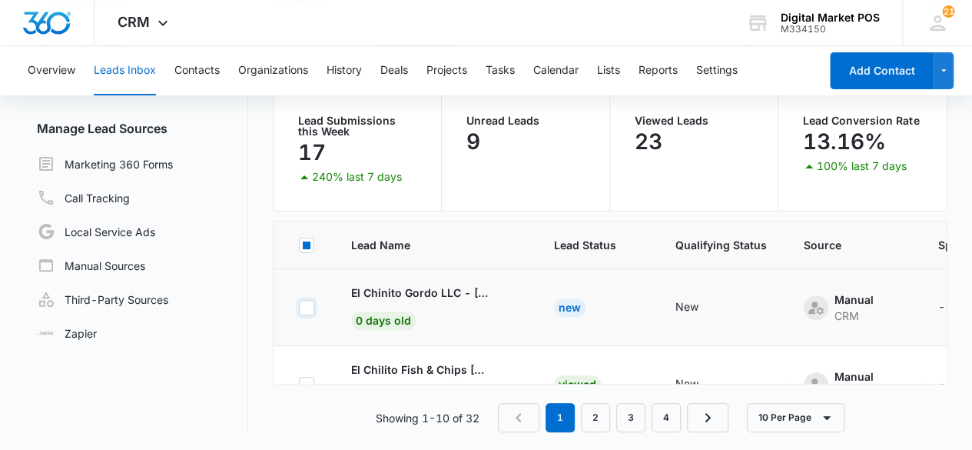
click at [299, 307] on input "checkbox" at bounding box center [298, 307] width 1 height 1
checkbox input "true"
click at [307, 304] on icon at bounding box center [306, 307] width 9 height 7
click at [299, 307] on input "checkbox" at bounding box center [298, 307] width 1 height 1
checkbox input "true"
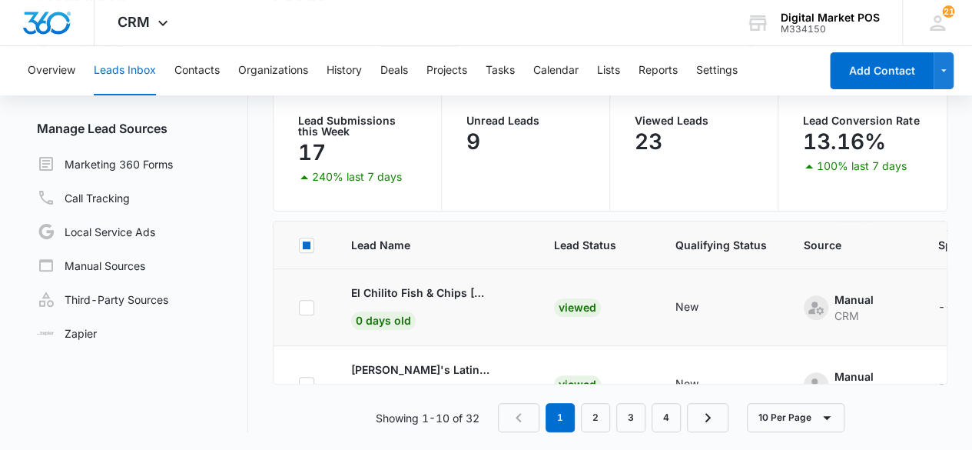
click at [311, 305] on icon at bounding box center [307, 308] width 14 height 14
click at [299, 307] on input "checkbox" at bounding box center [298, 307] width 1 height 1
checkbox input "true"
click at [311, 305] on icon at bounding box center [307, 308] width 14 height 14
click at [299, 307] on input "checkbox" at bounding box center [298, 307] width 1 height 1
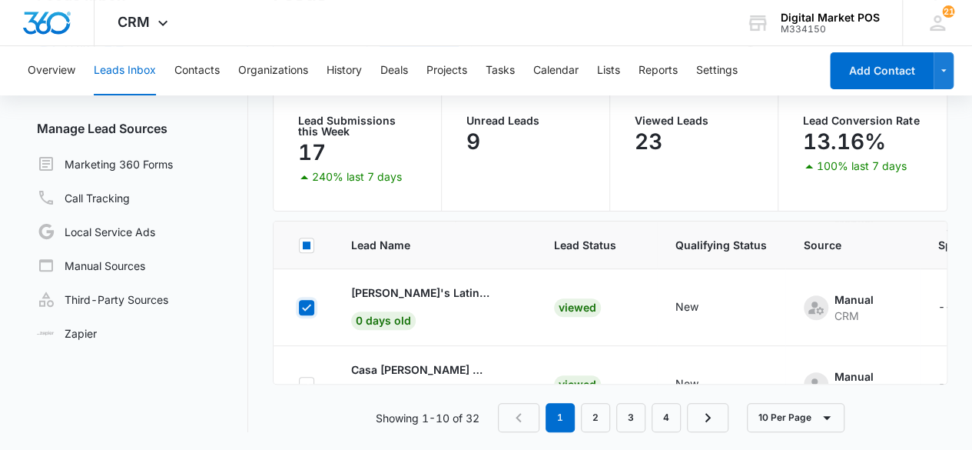
checkbox input "true"
click at [311, 305] on icon at bounding box center [307, 308] width 14 height 14
click at [299, 307] on input "checkbox" at bounding box center [298, 307] width 1 height 1
checkbox input "true"
click at [311, 305] on icon at bounding box center [307, 308] width 14 height 14
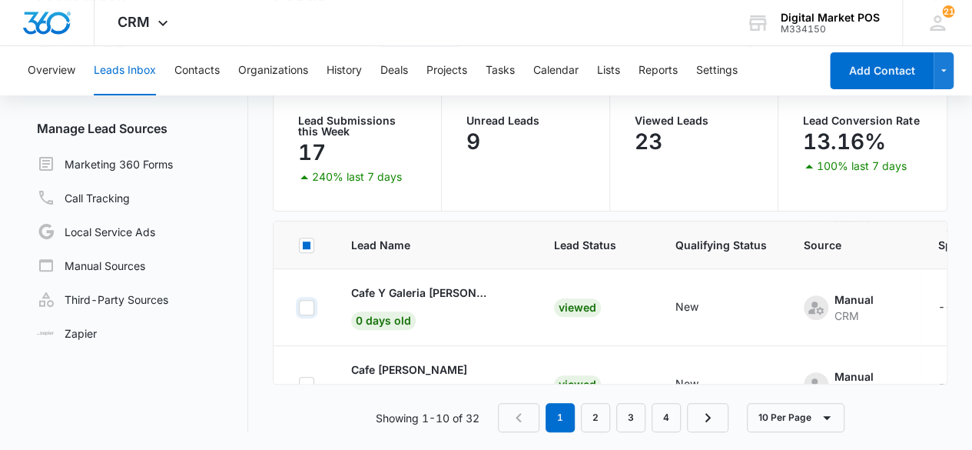
click at [299, 307] on input "checkbox" at bounding box center [298, 307] width 1 height 1
checkbox input "true"
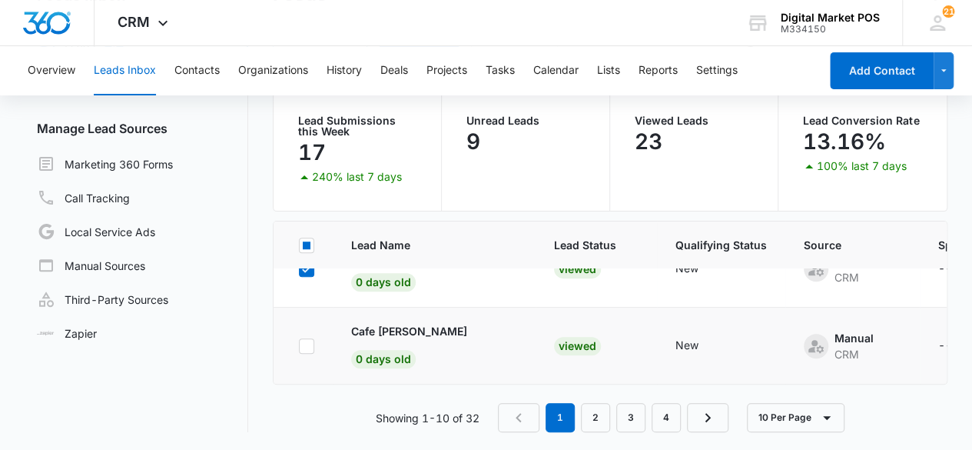
click at [307, 341] on td at bounding box center [303, 345] width 59 height 77
click at [307, 339] on icon at bounding box center [307, 346] width 14 height 14
click at [299, 345] on input "checkbox" at bounding box center [298, 345] width 1 height 1
checkbox input "true"
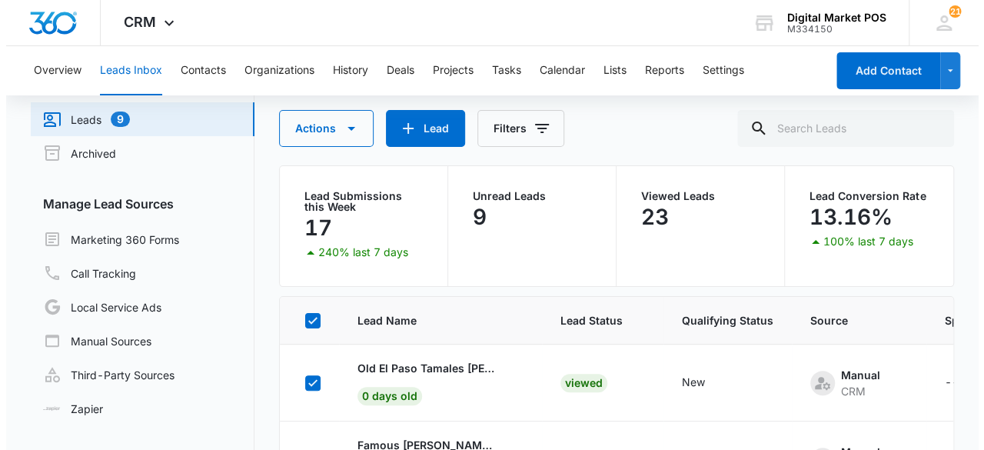
scroll to position [0, 0]
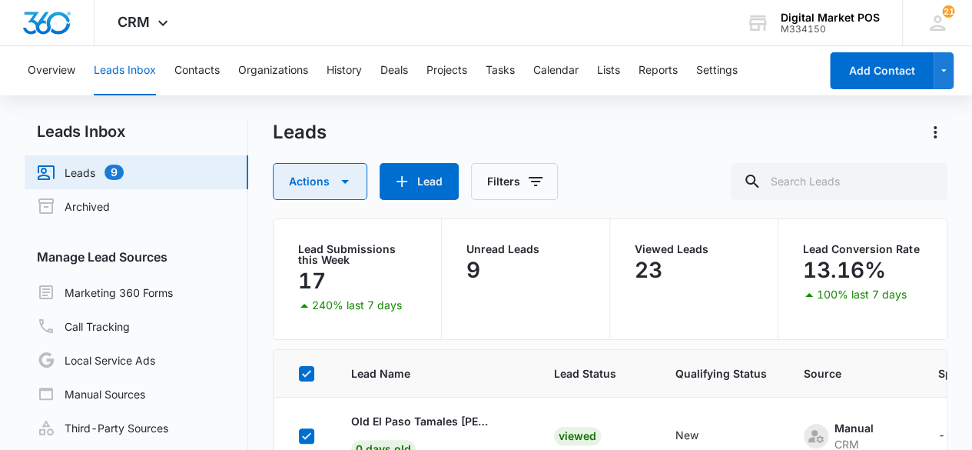
click at [337, 189] on icon "button" at bounding box center [345, 181] width 18 height 18
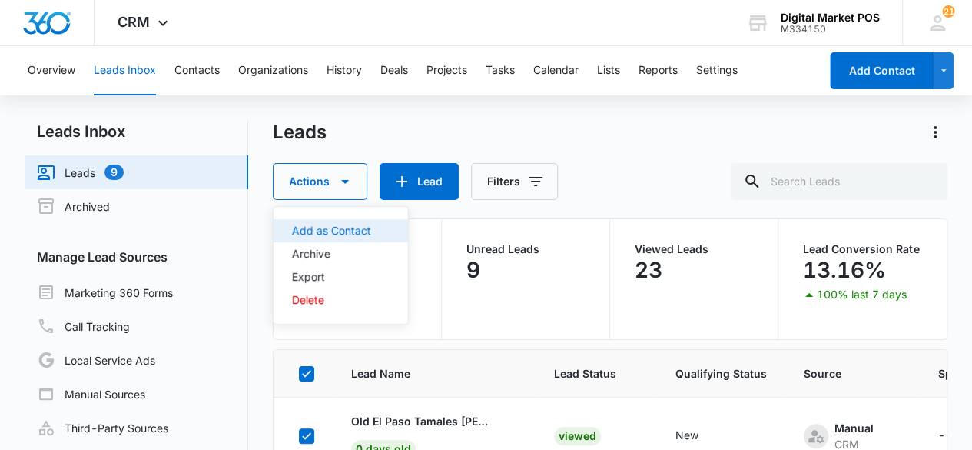
click at [353, 231] on div "Add as Contact" at bounding box center [331, 230] width 79 height 11
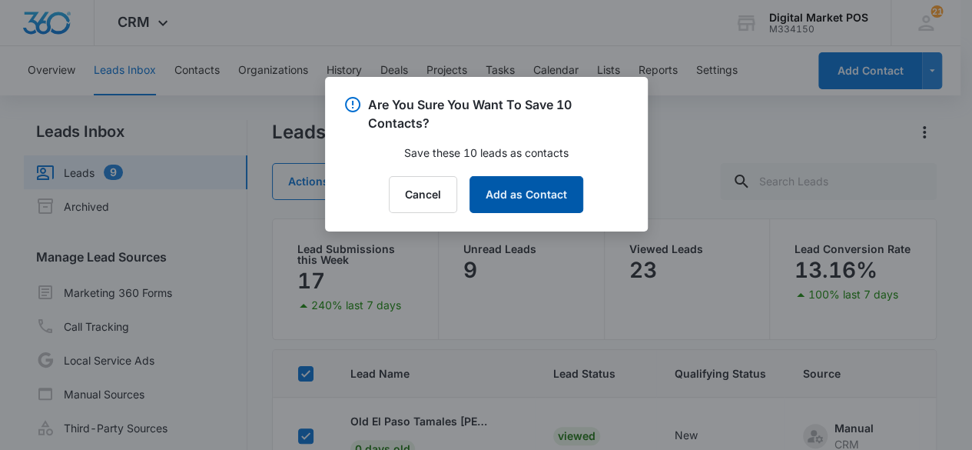
click at [513, 187] on button "Add as Contact" at bounding box center [527, 194] width 114 height 37
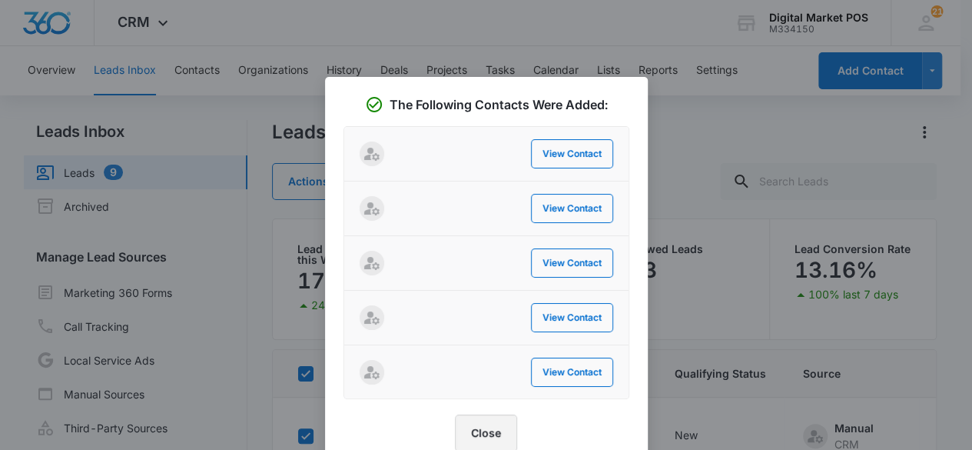
click at [486, 433] on button "Close" at bounding box center [486, 432] width 62 height 37
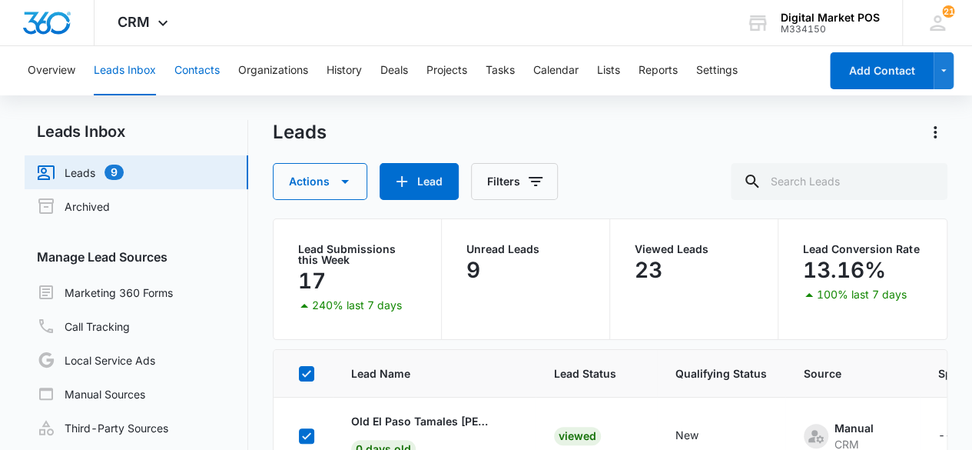
click at [197, 62] on button "Contacts" at bounding box center [196, 70] width 45 height 49
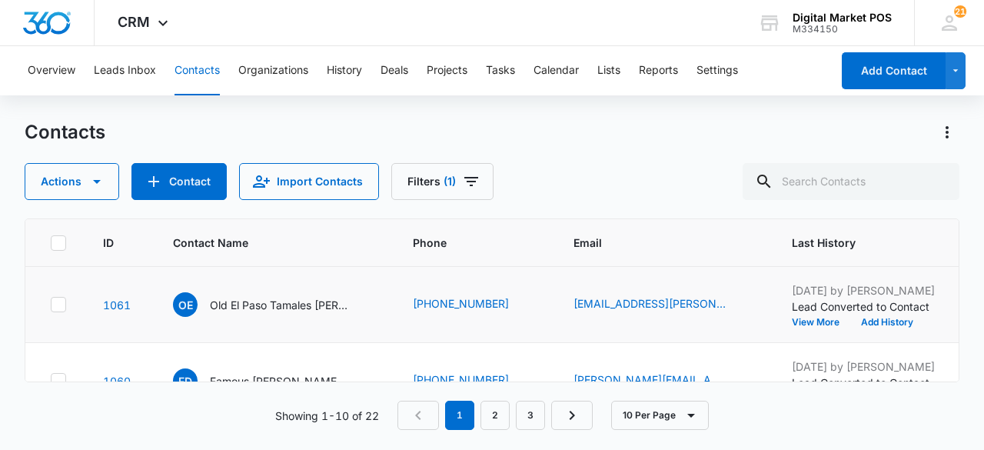
click at [58, 305] on icon at bounding box center [58, 304] width 9 height 7
click at [51, 305] on input "checkbox" at bounding box center [50, 304] width 1 height 1
click at [61, 302] on icon at bounding box center [59, 304] width 14 height 14
click at [51, 304] on input "checkbox" at bounding box center [50, 304] width 1 height 1
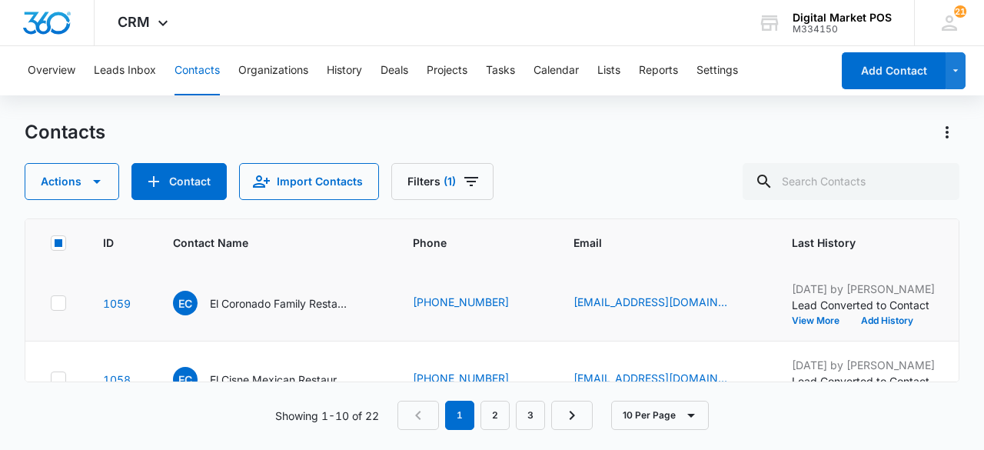
click at [60, 307] on icon at bounding box center [59, 303] width 14 height 14
click at [51, 304] on input "checkbox" at bounding box center [50, 303] width 1 height 1
click at [66, 302] on td at bounding box center [54, 302] width 59 height 76
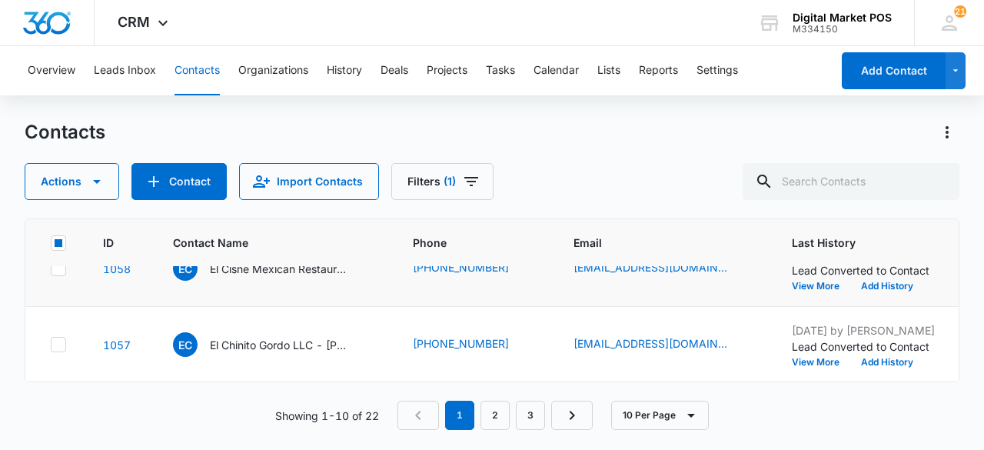
scroll to position [231, 0]
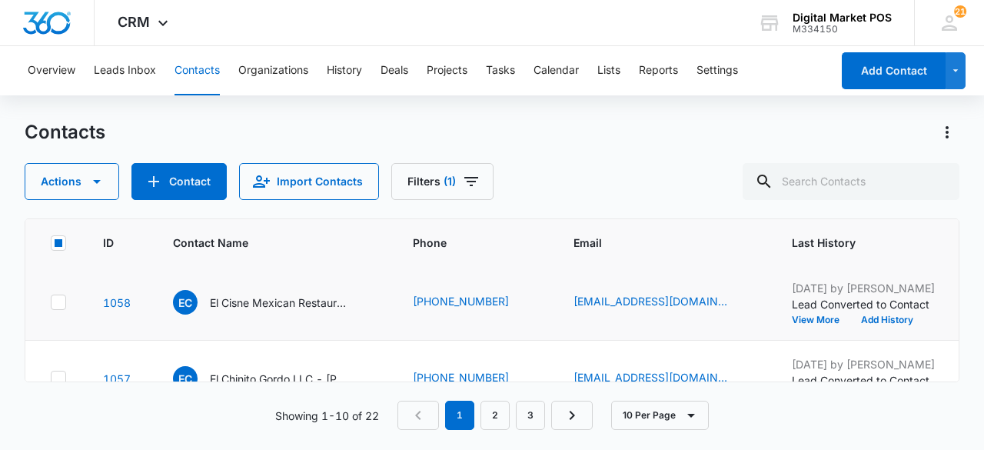
click at [63, 293] on td at bounding box center [54, 302] width 59 height 76
click at [63, 296] on icon at bounding box center [59, 302] width 14 height 14
click at [51, 302] on input "checkbox" at bounding box center [50, 302] width 1 height 1
click at [62, 301] on icon at bounding box center [59, 301] width 14 height 14
click at [51, 301] on input "checkbox" at bounding box center [50, 301] width 1 height 1
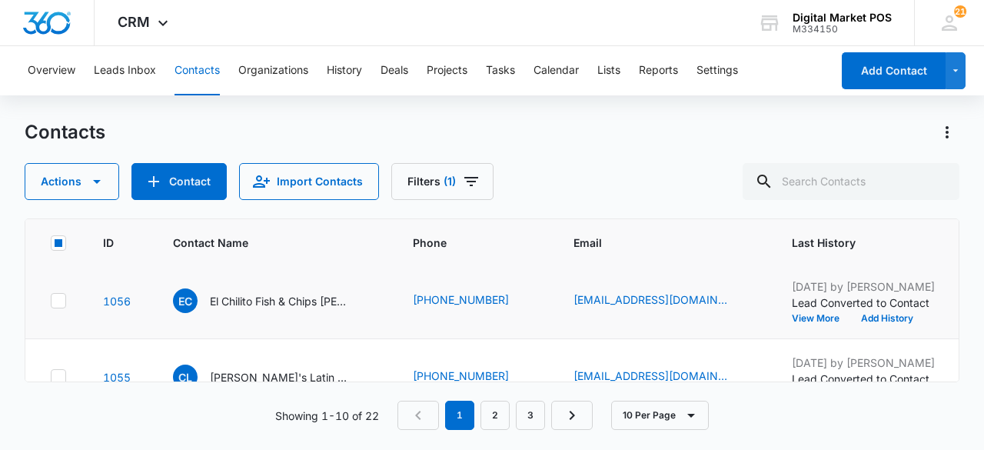
click at [63, 298] on icon at bounding box center [59, 301] width 14 height 14
click at [51, 301] on input "checkbox" at bounding box center [50, 301] width 1 height 1
click at [60, 304] on icon at bounding box center [59, 300] width 14 height 14
click at [51, 301] on input "checkbox" at bounding box center [50, 300] width 1 height 1
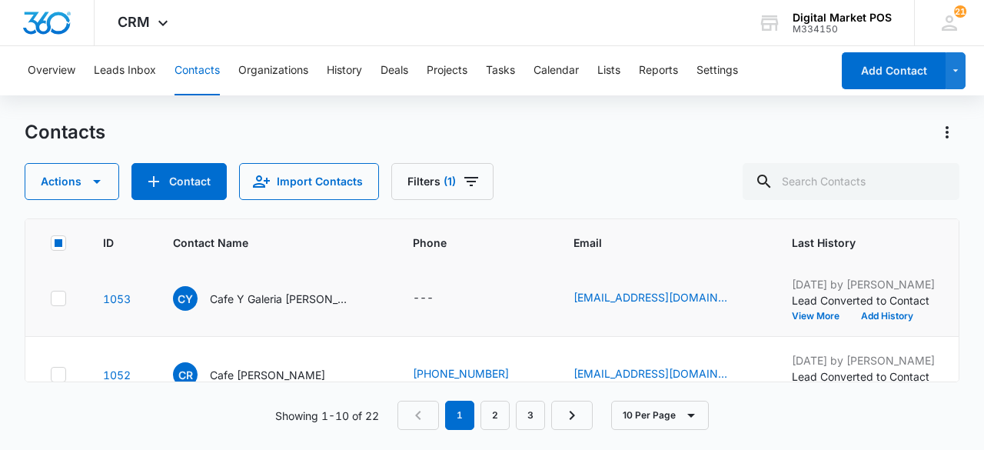
click at [64, 291] on icon at bounding box center [59, 298] width 14 height 14
click at [51, 298] on input "checkbox" at bounding box center [50, 298] width 1 height 1
click at [63, 295] on icon at bounding box center [59, 299] width 14 height 14
click at [51, 299] on input "checkbox" at bounding box center [50, 299] width 1 height 1
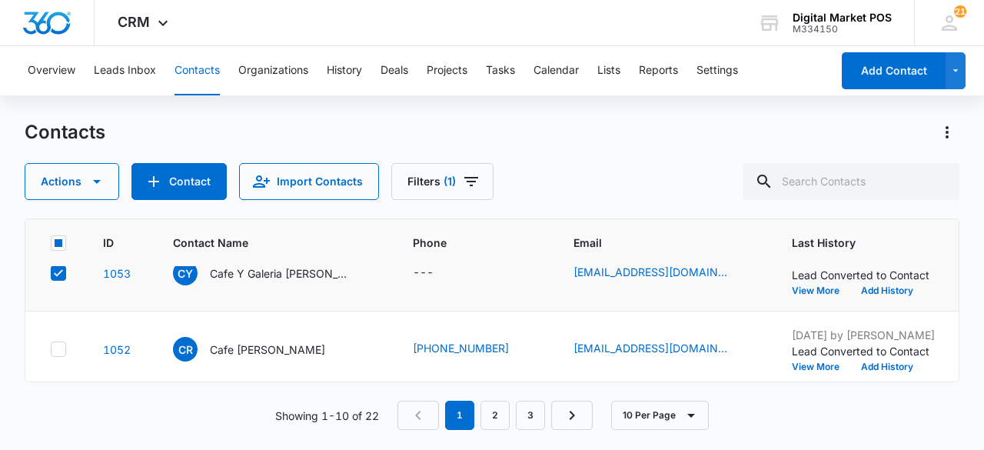
scroll to position [654, 0]
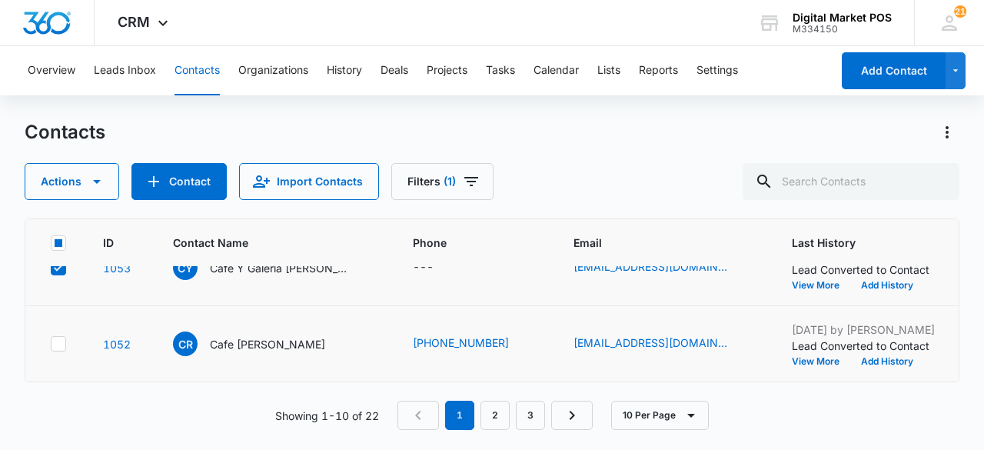
click at [59, 337] on icon at bounding box center [59, 344] width 14 height 14
click at [51, 344] on input "checkbox" at bounding box center [50, 344] width 1 height 1
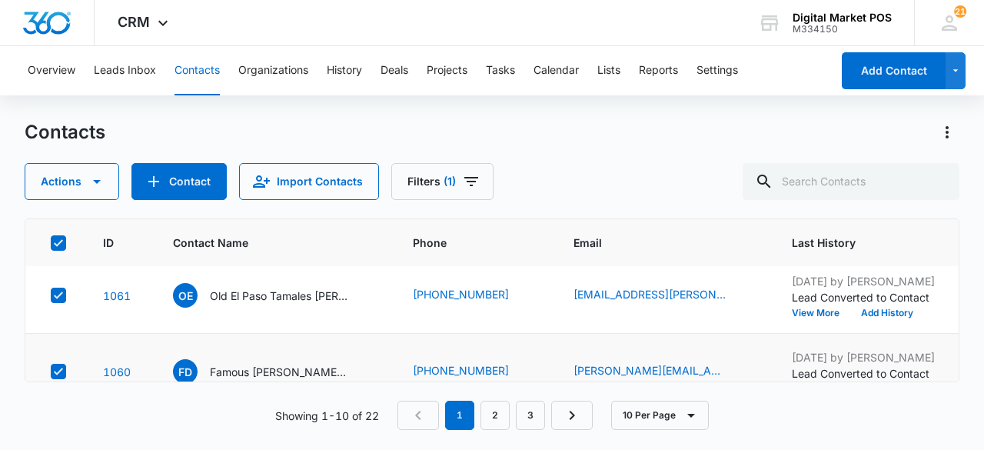
scroll to position [0, 0]
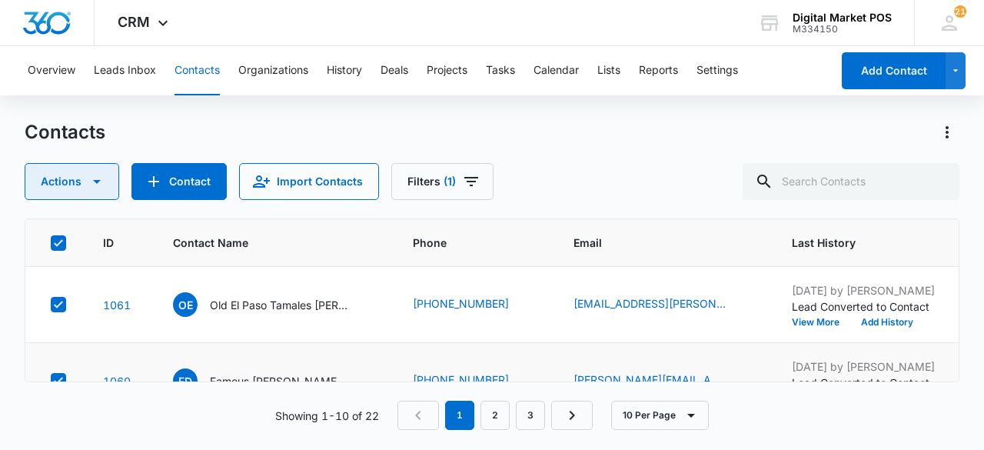
click at [98, 184] on icon "button" at bounding box center [97, 181] width 18 height 18
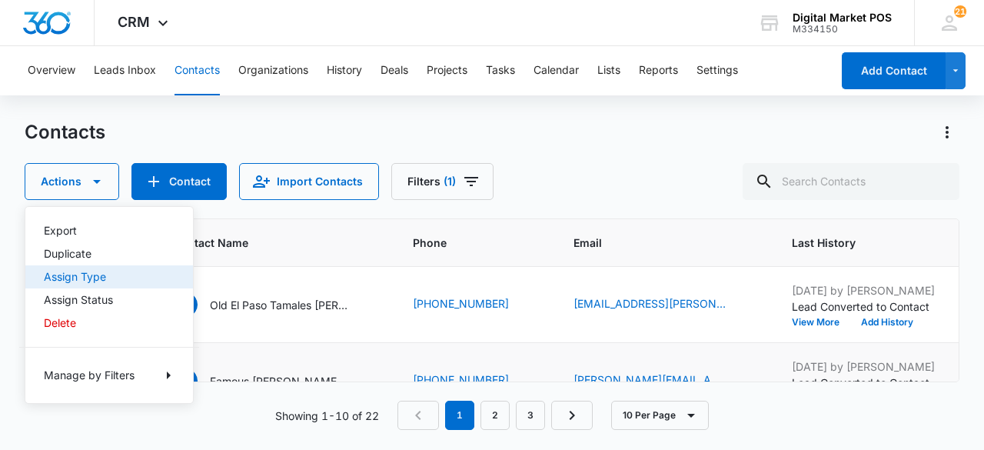
click at [105, 282] on div "Assign Type" at bounding box center [100, 276] width 112 height 11
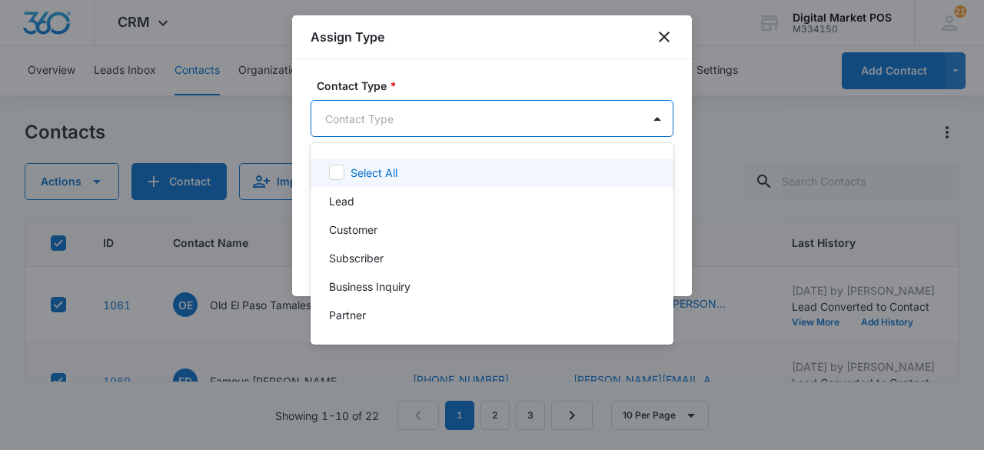
click at [511, 124] on body "CRM Apps Reputation Websites Forms CRM Email Social Content Ads Intelligence Fi…" at bounding box center [492, 225] width 984 height 450
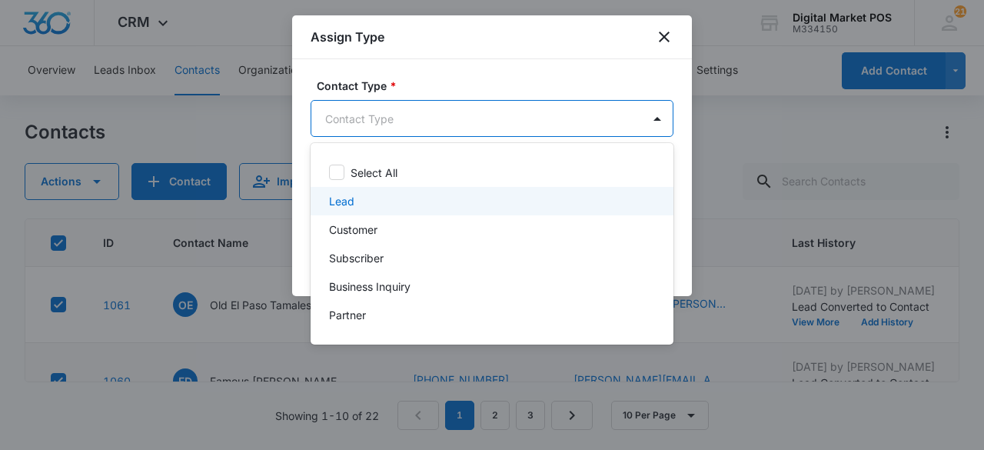
click at [404, 207] on div "Lead" at bounding box center [490, 201] width 323 height 16
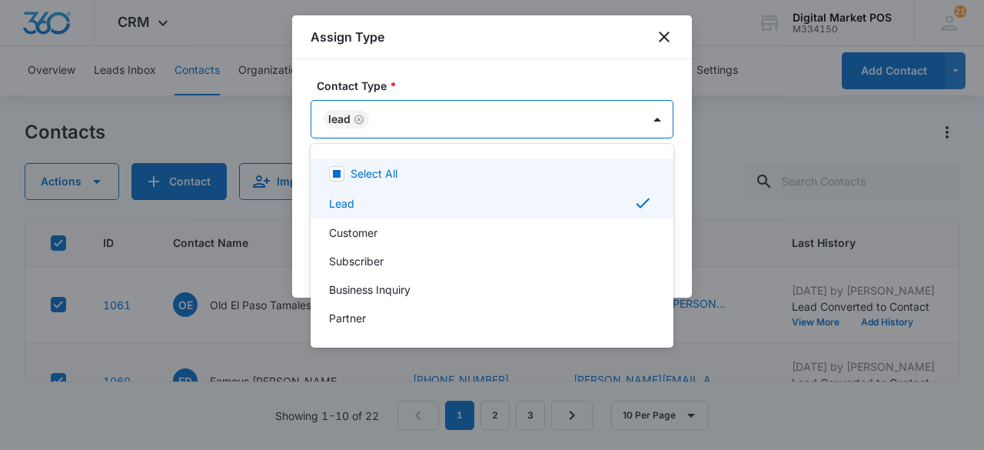
click at [584, 71] on div at bounding box center [492, 225] width 984 height 450
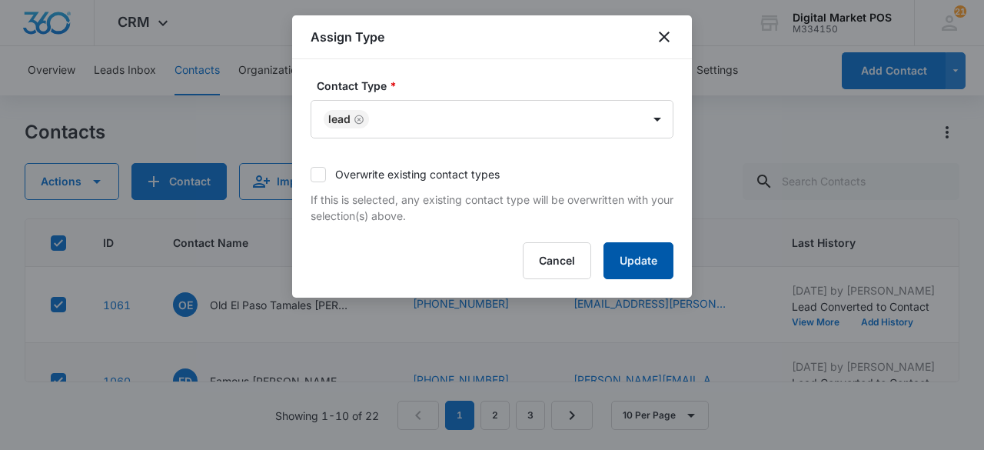
click at [615, 241] on form "Contact Type * Lead Overwrite existing contact types If this is selected, any e…" at bounding box center [492, 178] width 363 height 201
click at [624, 250] on button "Update" at bounding box center [638, 260] width 70 height 37
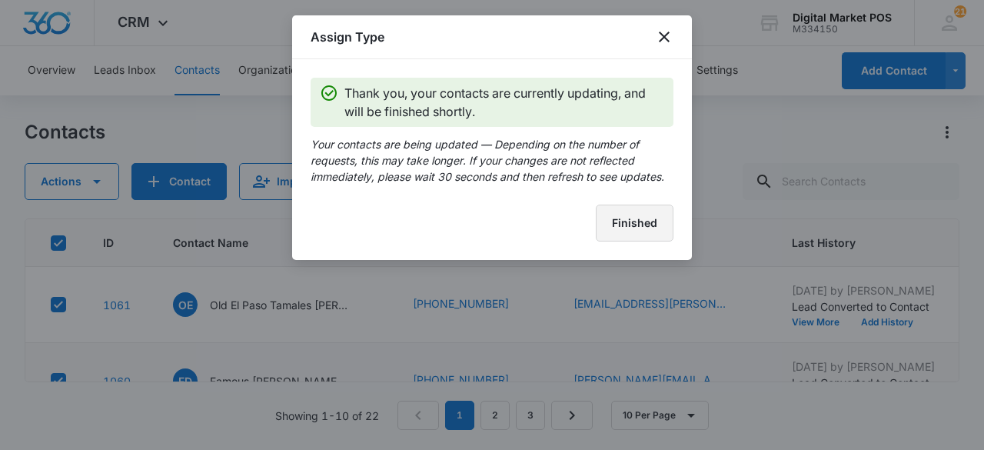
click at [618, 211] on button "Finished" at bounding box center [635, 222] width 78 height 37
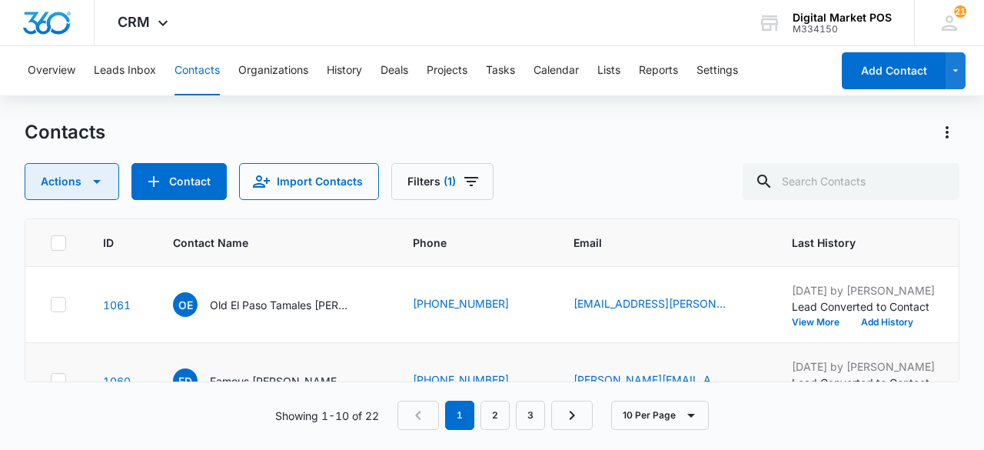
click at [91, 187] on icon "button" at bounding box center [97, 181] width 18 height 18
click at [174, 131] on div "Contacts" at bounding box center [492, 132] width 935 height 25
click at [60, 305] on icon at bounding box center [59, 304] width 14 height 14
click at [51, 305] on input "checkbox" at bounding box center [50, 304] width 1 height 1
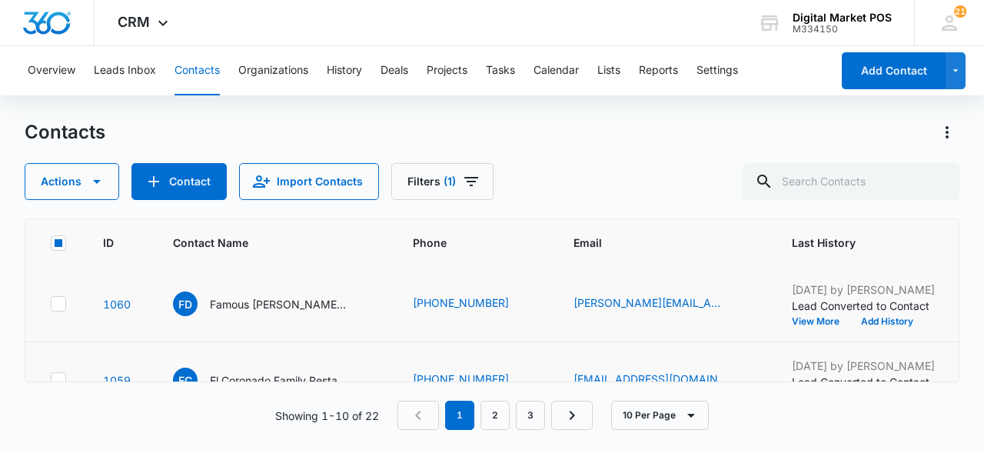
click at [60, 306] on icon at bounding box center [59, 304] width 14 height 14
click at [51, 304] on input "checkbox" at bounding box center [50, 304] width 1 height 1
click at [62, 305] on icon at bounding box center [59, 303] width 14 height 14
click at [51, 304] on input "checkbox" at bounding box center [50, 303] width 1 height 1
click at [61, 304] on icon at bounding box center [59, 302] width 14 height 14
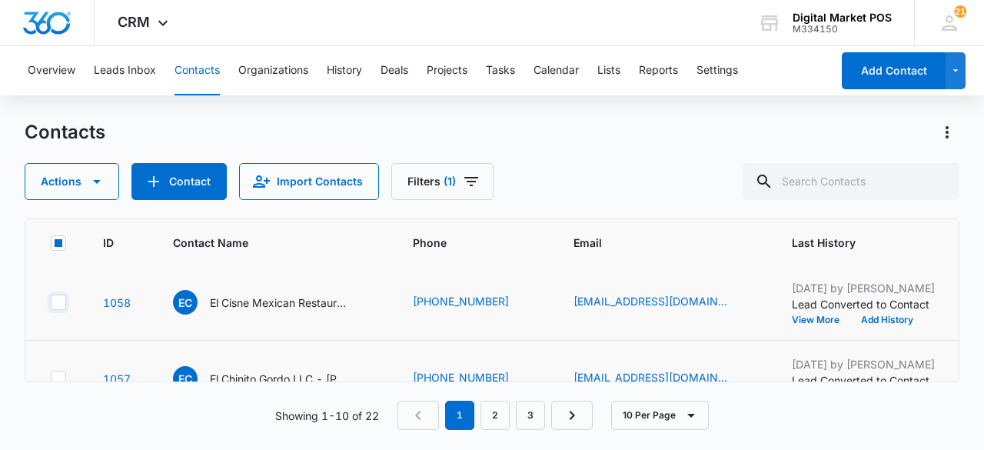
click at [51, 303] on input "checkbox" at bounding box center [50, 302] width 1 height 1
click at [65, 303] on icon at bounding box center [59, 301] width 14 height 14
click at [51, 302] on input "checkbox" at bounding box center [50, 301] width 1 height 1
click at [64, 301] on icon at bounding box center [59, 301] width 14 height 14
click at [51, 301] on input "checkbox" at bounding box center [50, 301] width 1 height 1
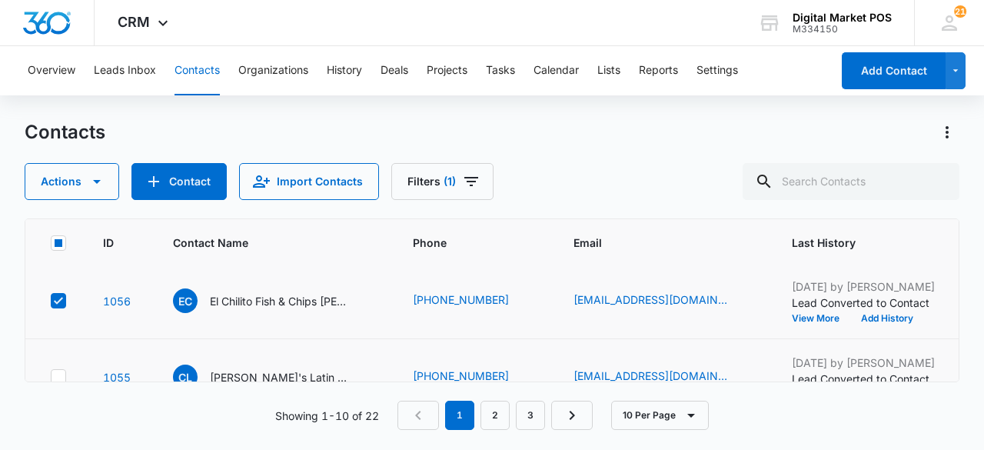
scroll to position [461, 0]
click at [64, 304] on icon at bounding box center [59, 300] width 14 height 14
click at [51, 301] on input "checkbox" at bounding box center [50, 300] width 1 height 1
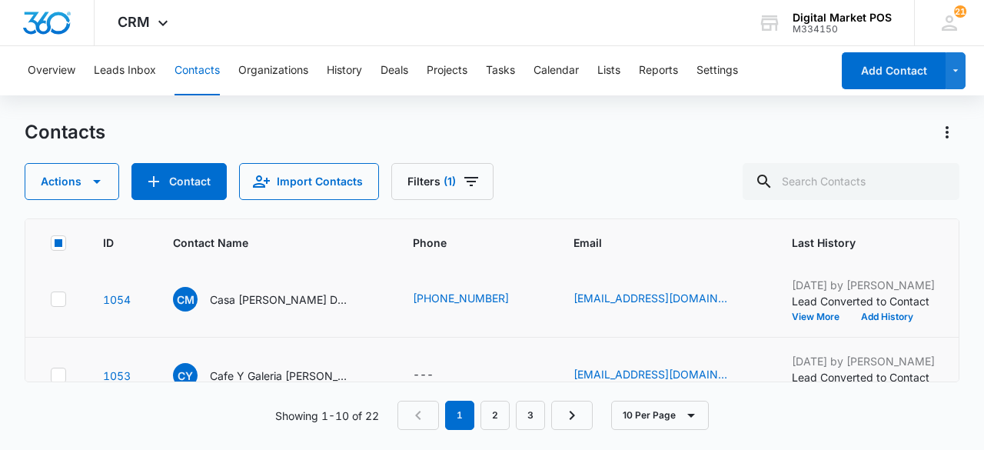
click at [60, 301] on icon at bounding box center [59, 299] width 14 height 14
click at [51, 300] on input "checkbox" at bounding box center [50, 299] width 1 height 1
click at [61, 297] on icon at bounding box center [59, 298] width 14 height 14
click at [51, 298] on input "checkbox" at bounding box center [50, 298] width 1 height 1
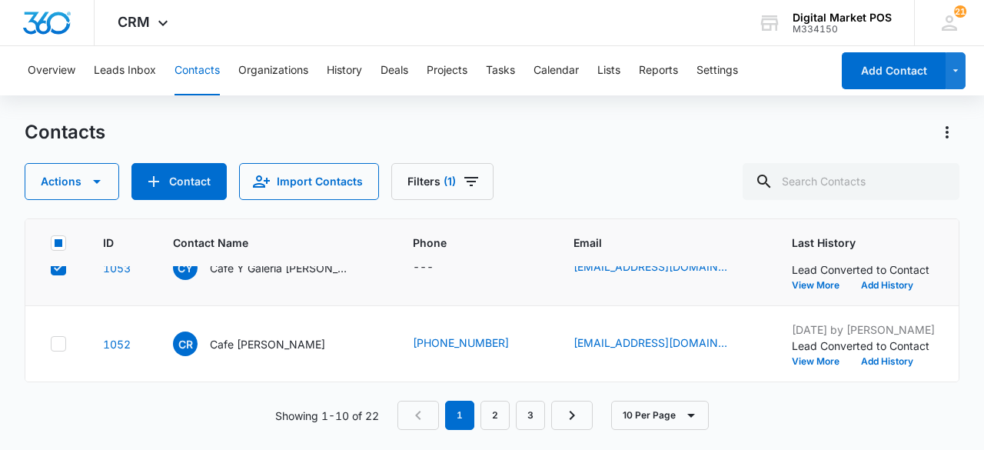
scroll to position [654, 0]
drag, startPoint x: 62, startPoint y: 335, endPoint x: 68, endPoint y: 330, distance: 8.2
click at [64, 337] on icon at bounding box center [59, 344] width 14 height 14
click at [51, 344] on input "checkbox" at bounding box center [50, 344] width 1 height 1
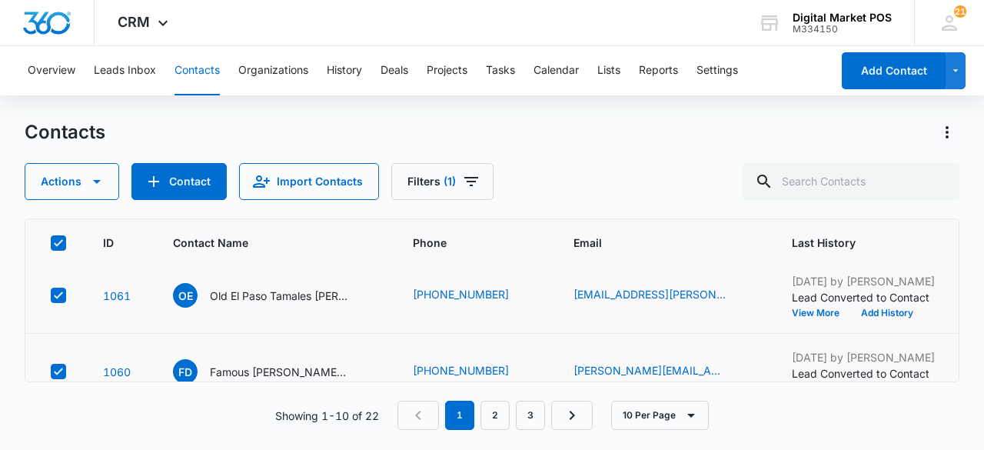
scroll to position [0, 0]
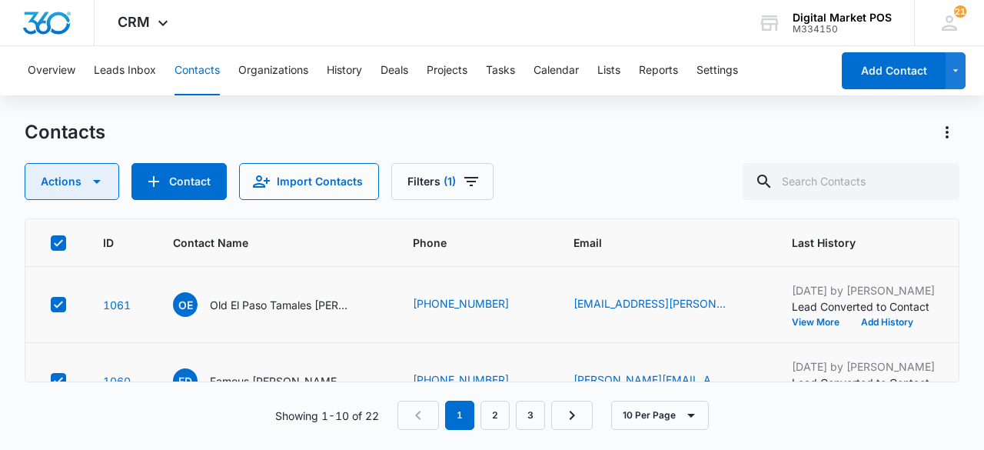
click at [88, 174] on icon "button" at bounding box center [97, 181] width 18 height 18
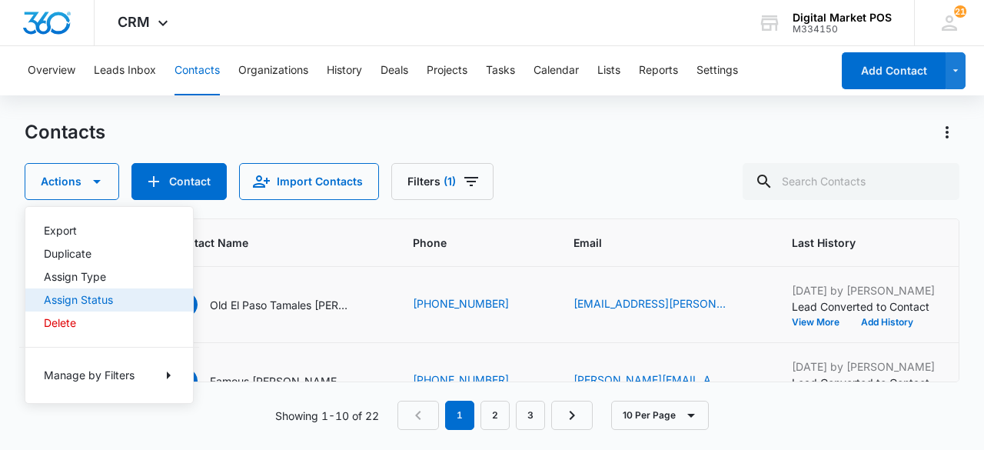
click at [94, 300] on div "Assign Status" at bounding box center [100, 299] width 112 height 11
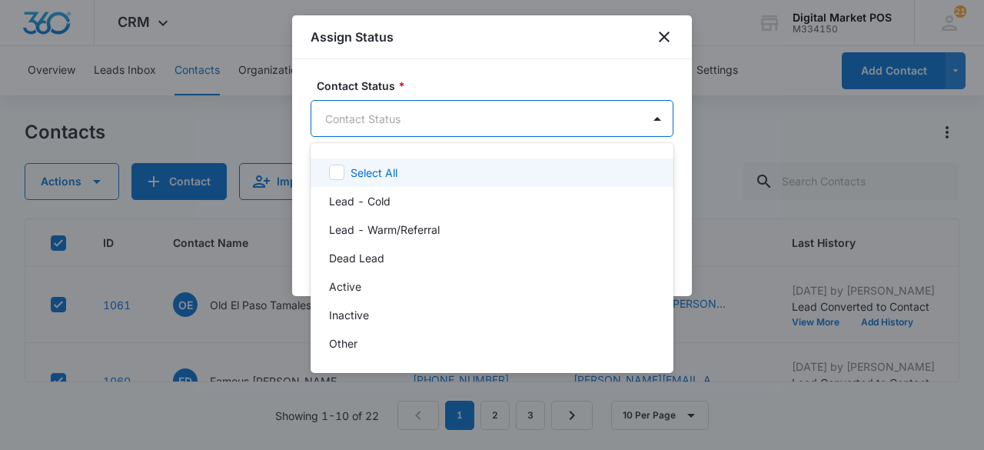
click at [389, 128] on body "CRM Apps Reputation Websites Forms CRM Email Social Content Ads Intelligence Fi…" at bounding box center [492, 225] width 984 height 450
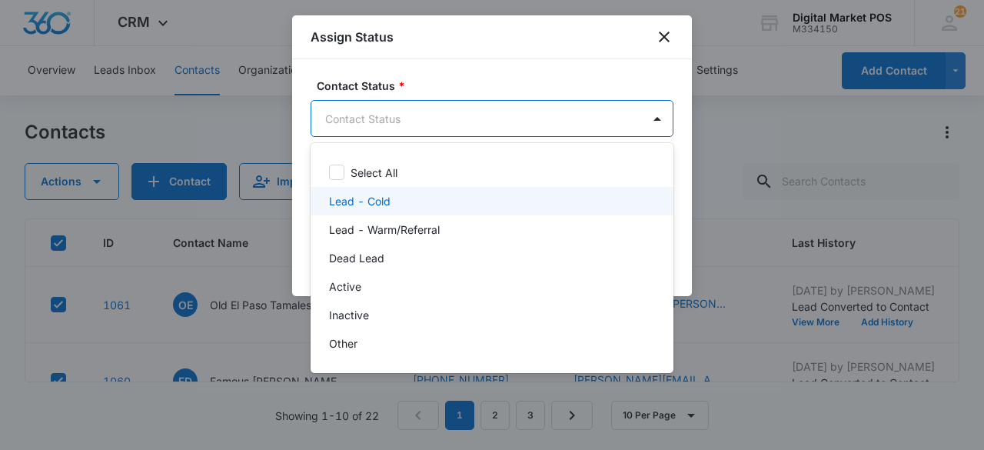
click at [396, 202] on div "Lead - Cold" at bounding box center [490, 201] width 323 height 16
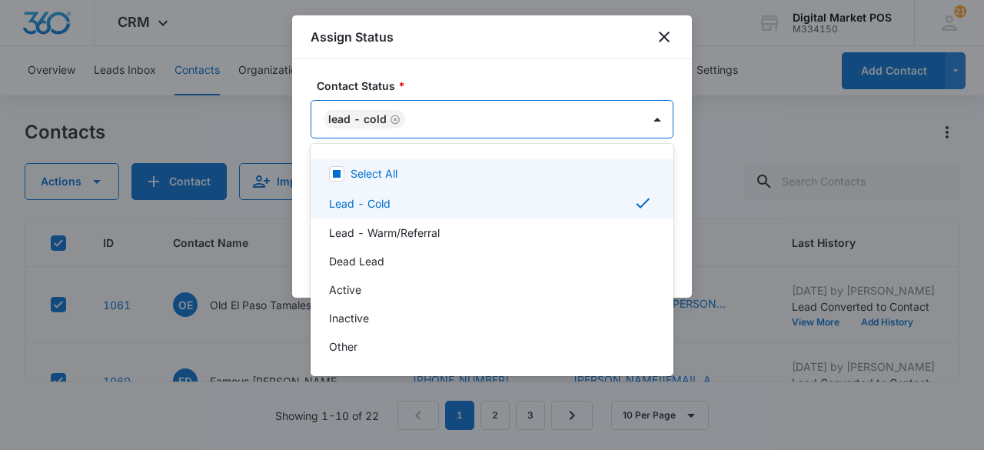
click at [539, 61] on div at bounding box center [492, 225] width 984 height 450
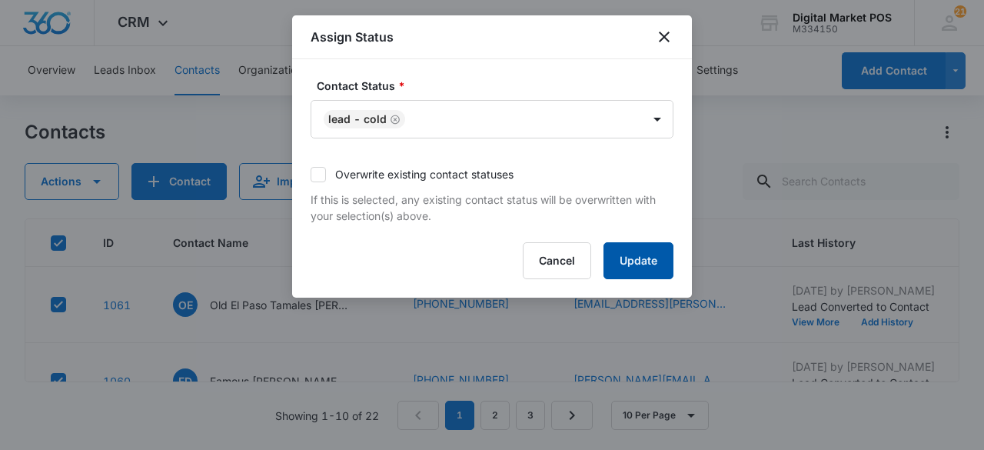
click at [638, 261] on button "Update" at bounding box center [638, 260] width 70 height 37
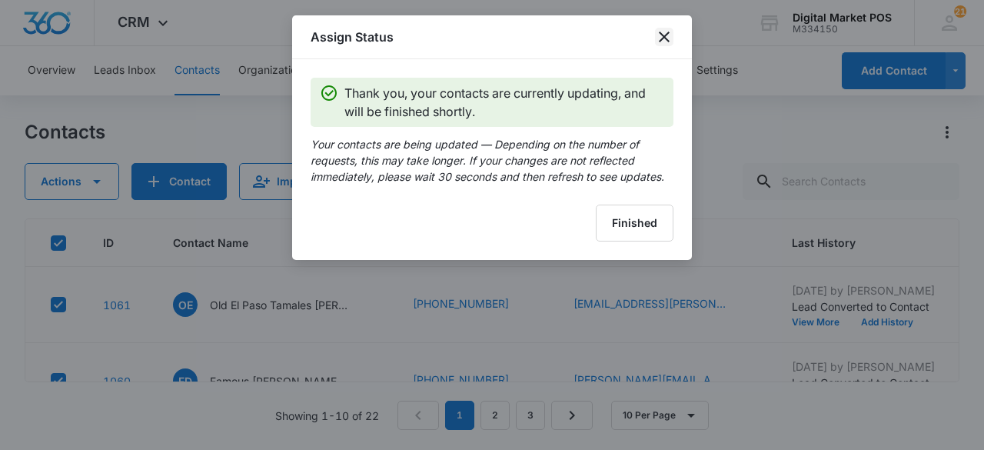
click at [666, 38] on icon "close" at bounding box center [664, 37] width 11 height 11
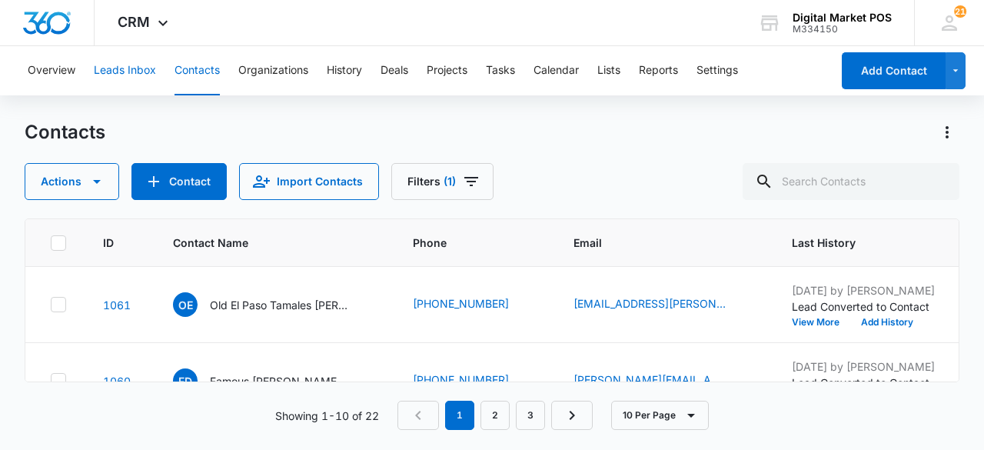
click at [136, 67] on button "Leads Inbox" at bounding box center [125, 70] width 62 height 49
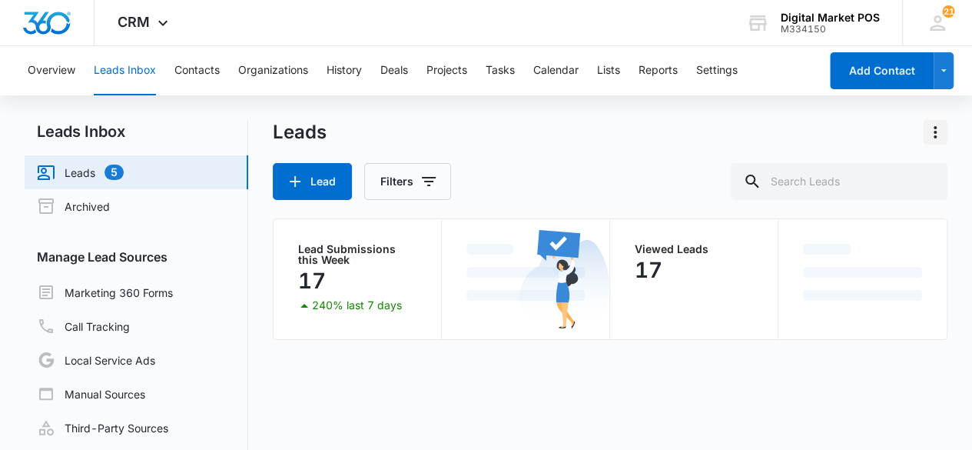
click at [937, 121] on button "Actions" at bounding box center [935, 132] width 25 height 25
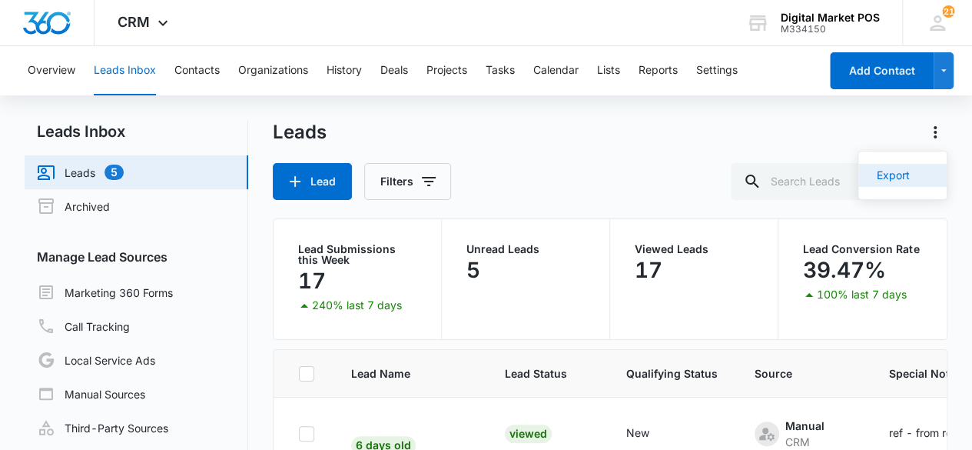
click at [892, 167] on button "Export" at bounding box center [903, 175] width 88 height 23
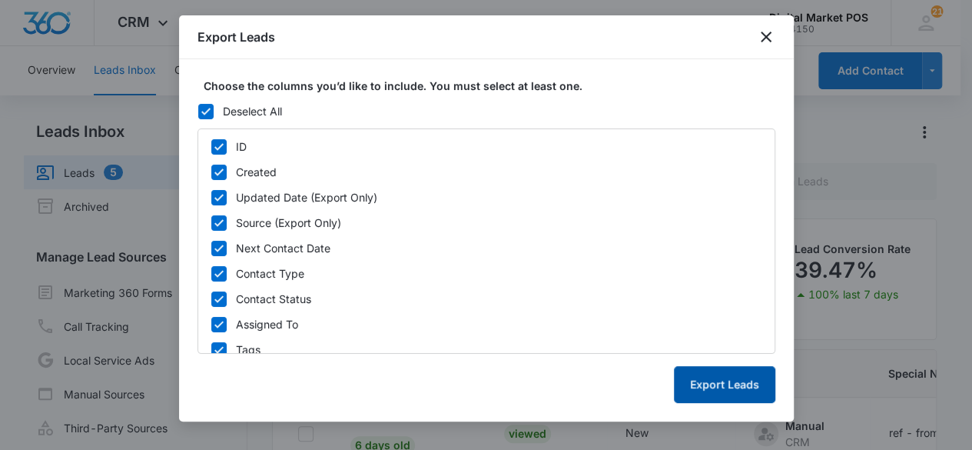
click at [733, 389] on button "Export Leads" at bounding box center [724, 384] width 101 height 37
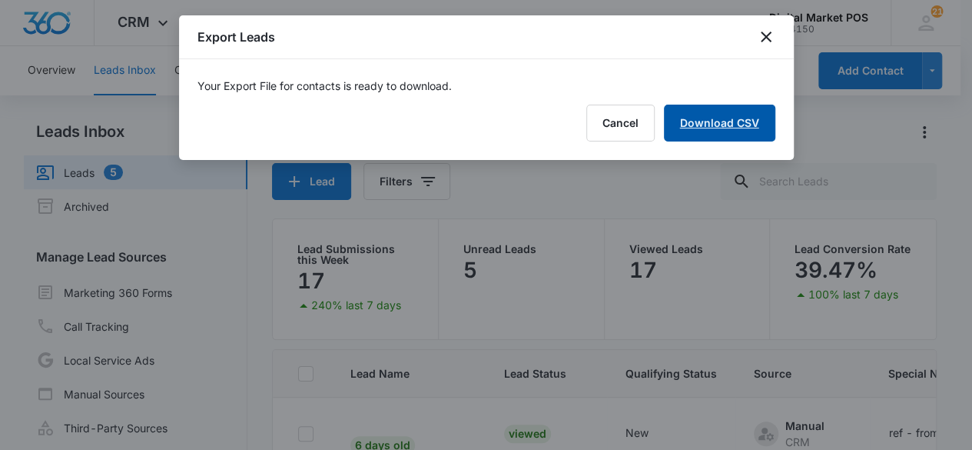
click at [727, 130] on link "Download CSV" at bounding box center [719, 123] width 111 height 37
drag, startPoint x: 739, startPoint y: 121, endPoint x: 753, endPoint y: 89, distance: 34.1
click at [739, 119] on button "Finish" at bounding box center [743, 123] width 65 height 37
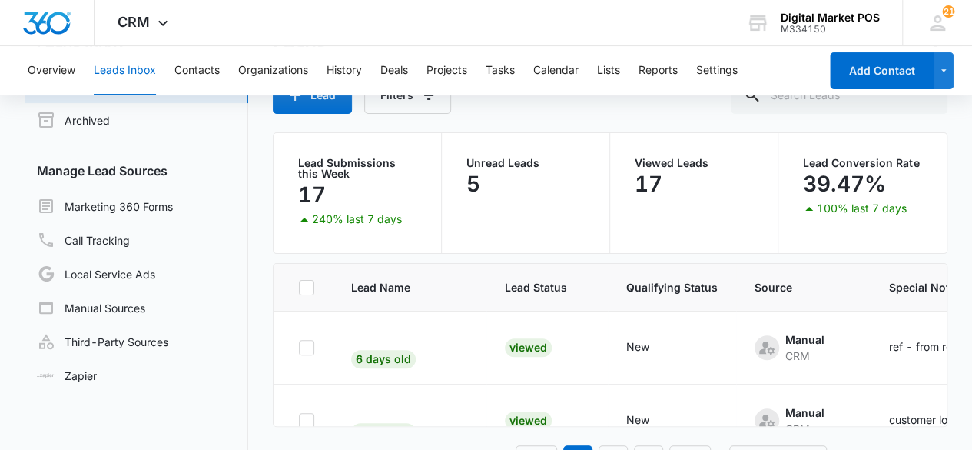
scroll to position [99, 0]
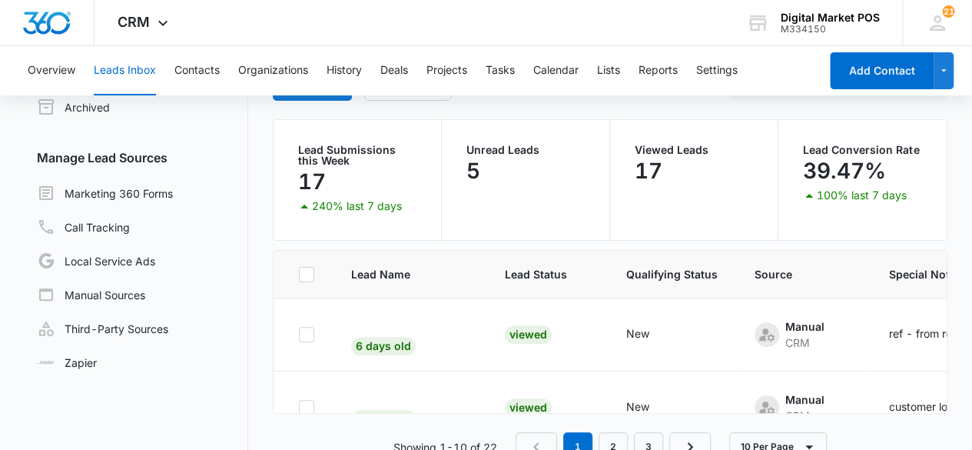
click at [542, 432] on nav "1 2 3" at bounding box center [613, 446] width 195 height 29
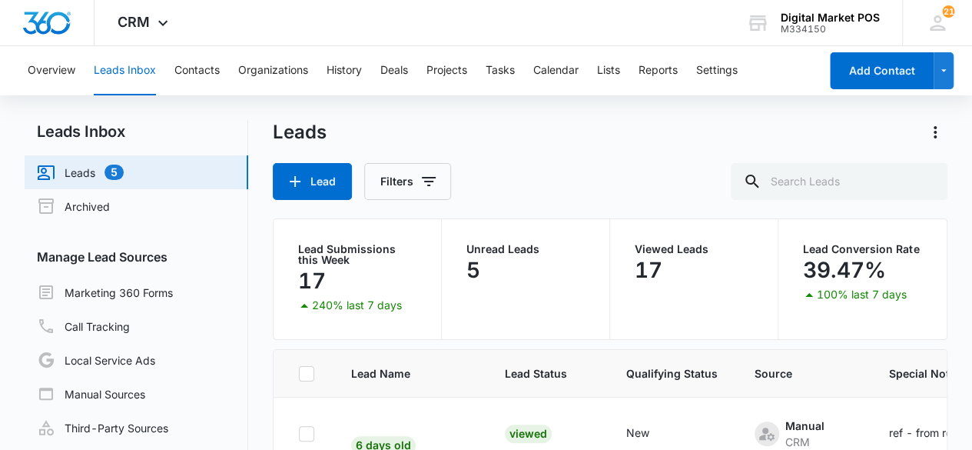
click at [626, 158] on div "Leads Lead Filters" at bounding box center [611, 160] width 676 height 80
